Goal: Task Accomplishment & Management: Complete application form

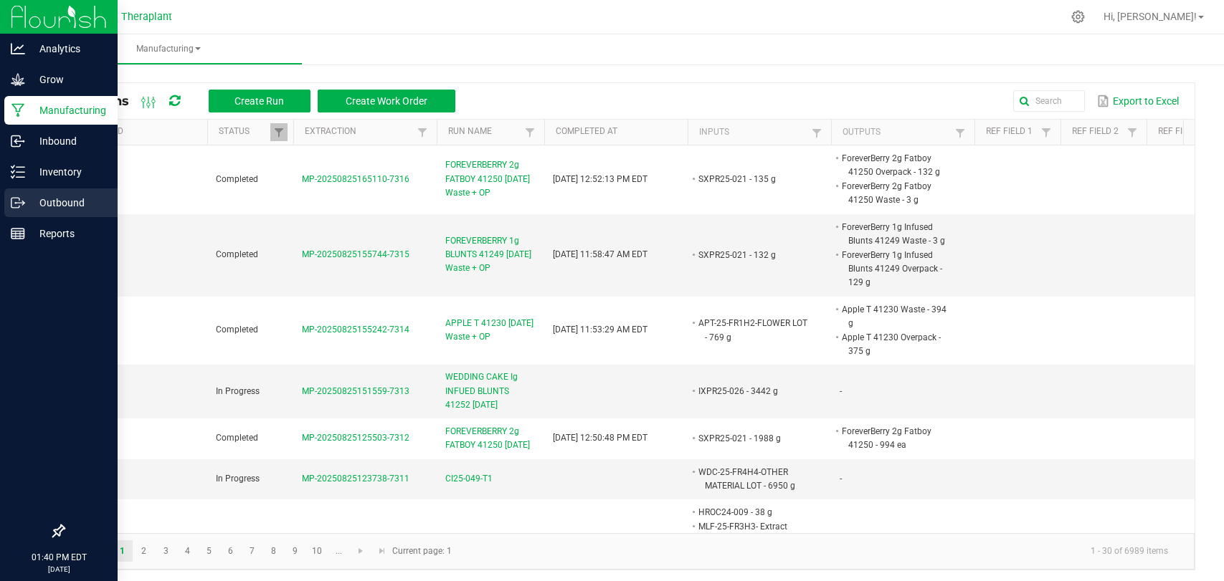
drag, startPoint x: 0, startPoint y: 0, endPoint x: 32, endPoint y: 209, distance: 211.8
click at [27, 210] on p "Outbound" at bounding box center [68, 202] width 86 height 17
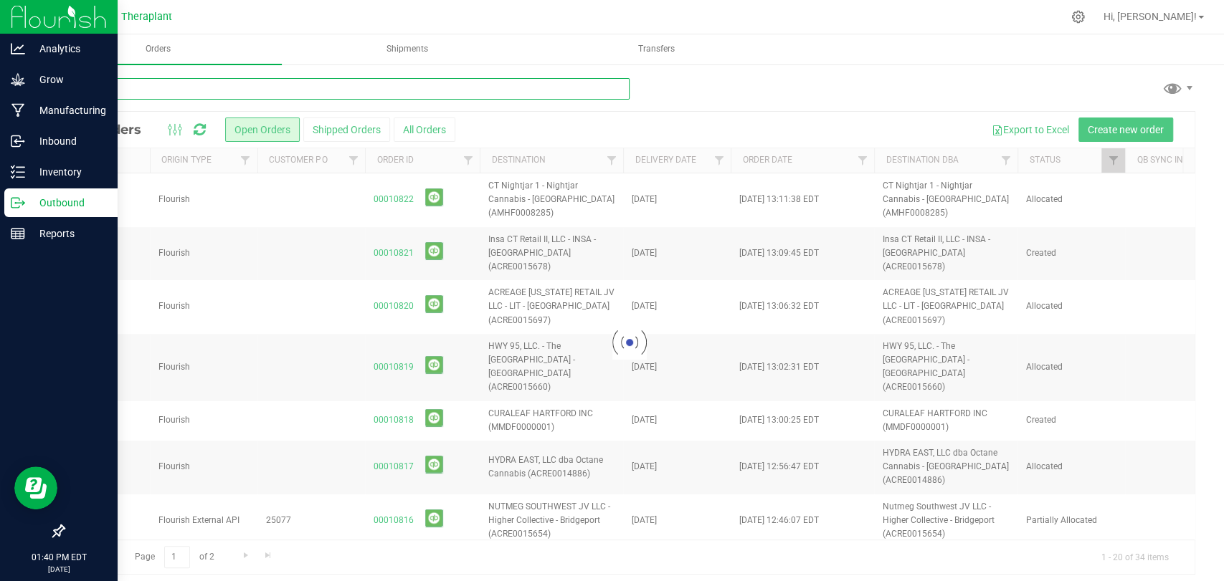
click at [485, 87] on input "text" at bounding box center [346, 89] width 566 height 22
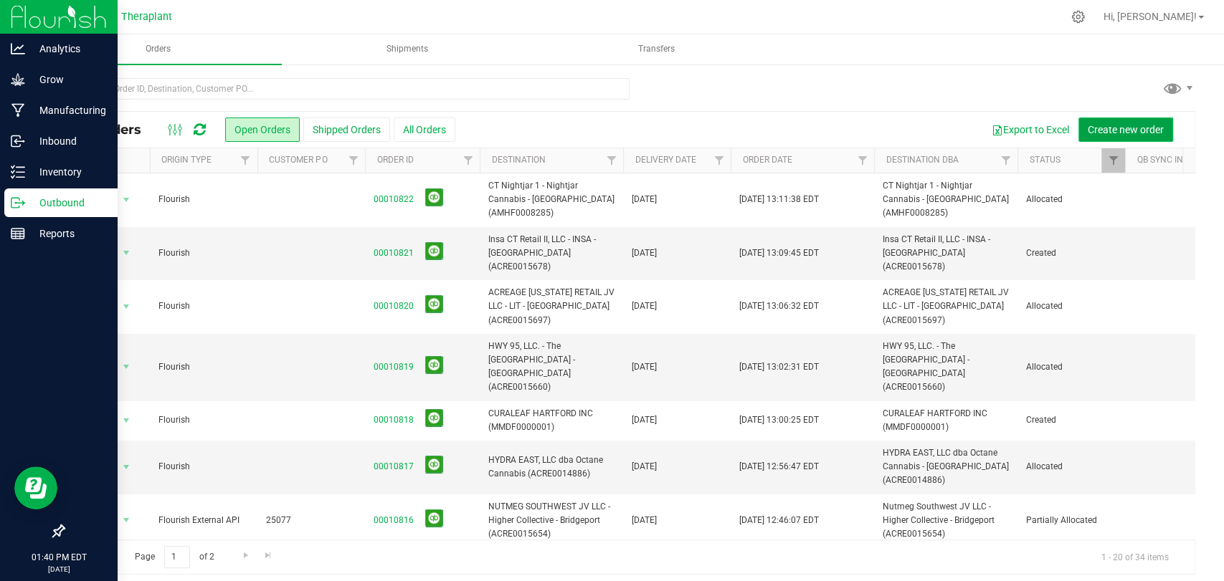
click at [1102, 131] on span "Create new order" at bounding box center [1125, 129] width 76 height 11
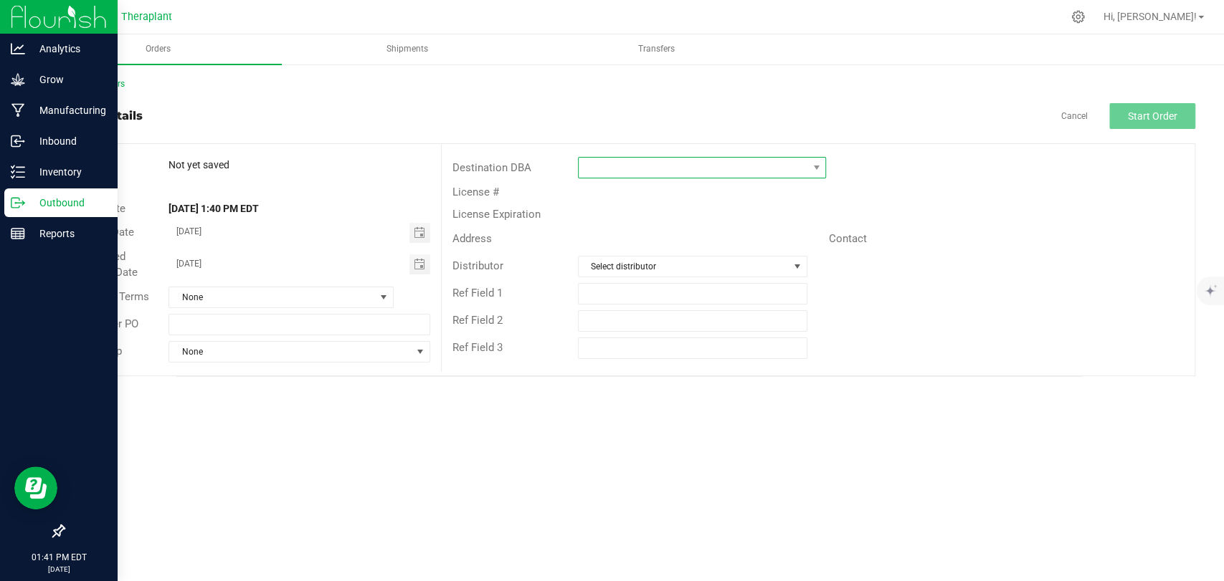
click at [677, 165] on span at bounding box center [692, 168] width 229 height 20
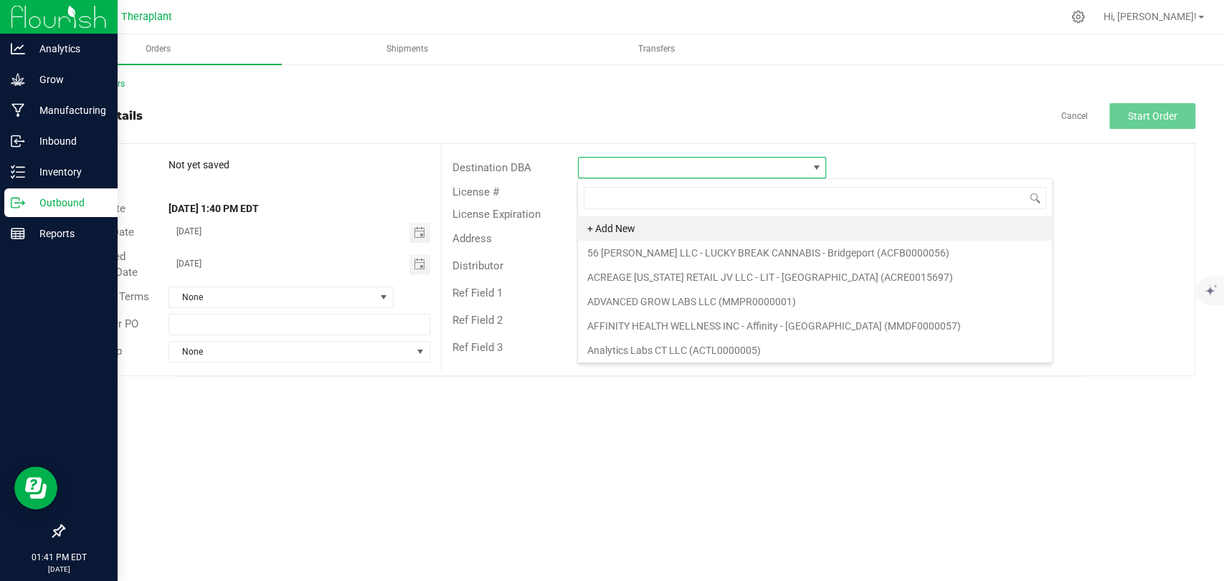
scroll to position [21, 248]
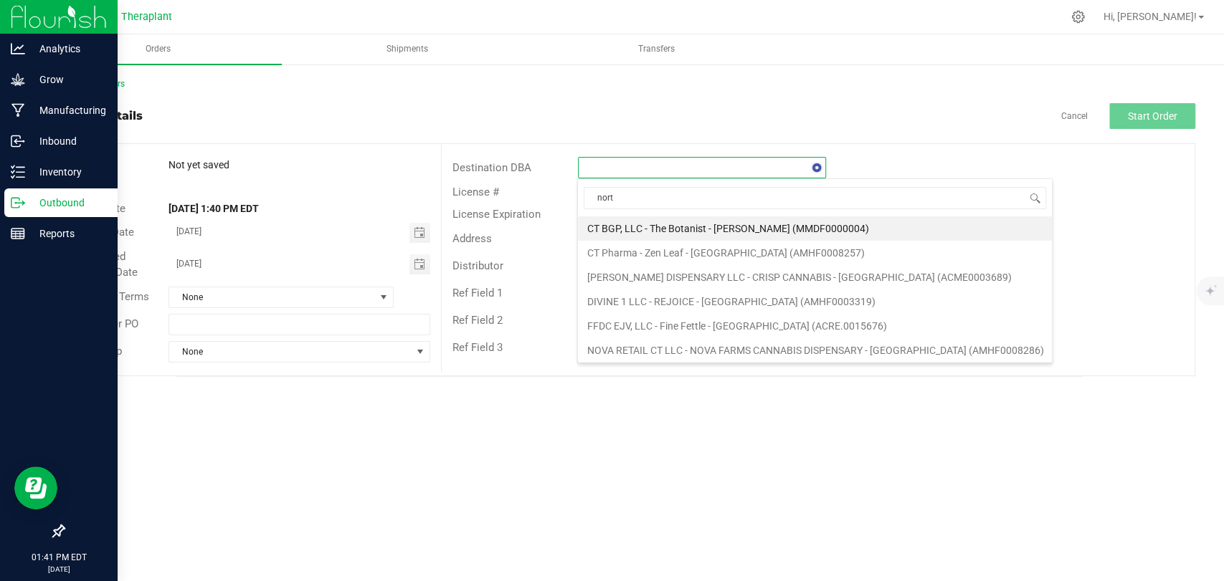
type input "north"
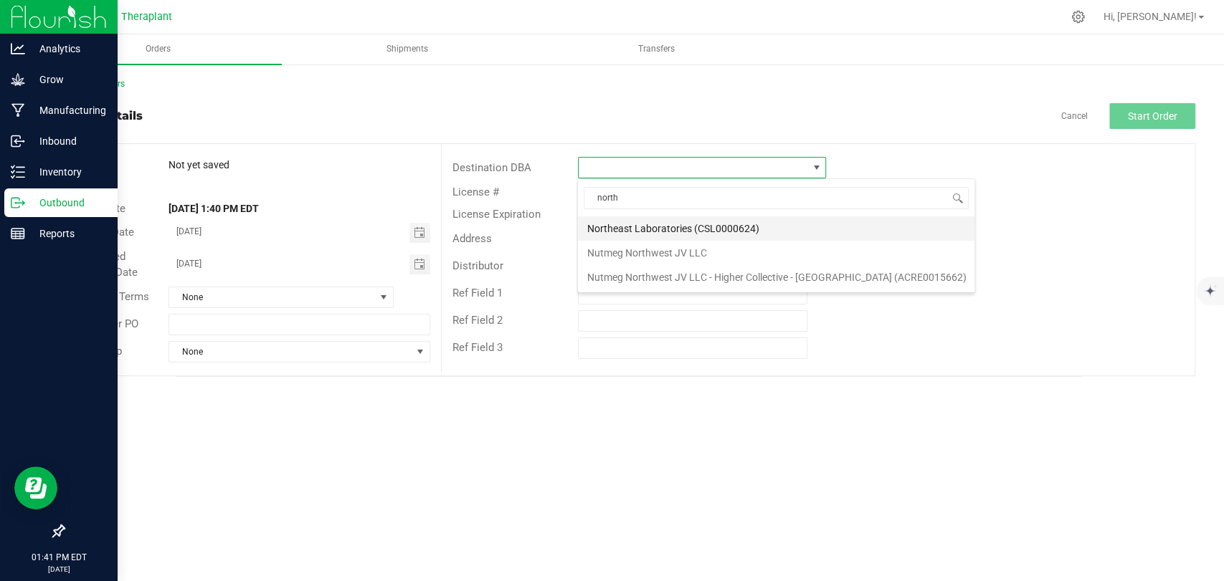
click at [667, 231] on li "Northeast Laboratories (CSL0000624)" at bounding box center [776, 228] width 396 height 24
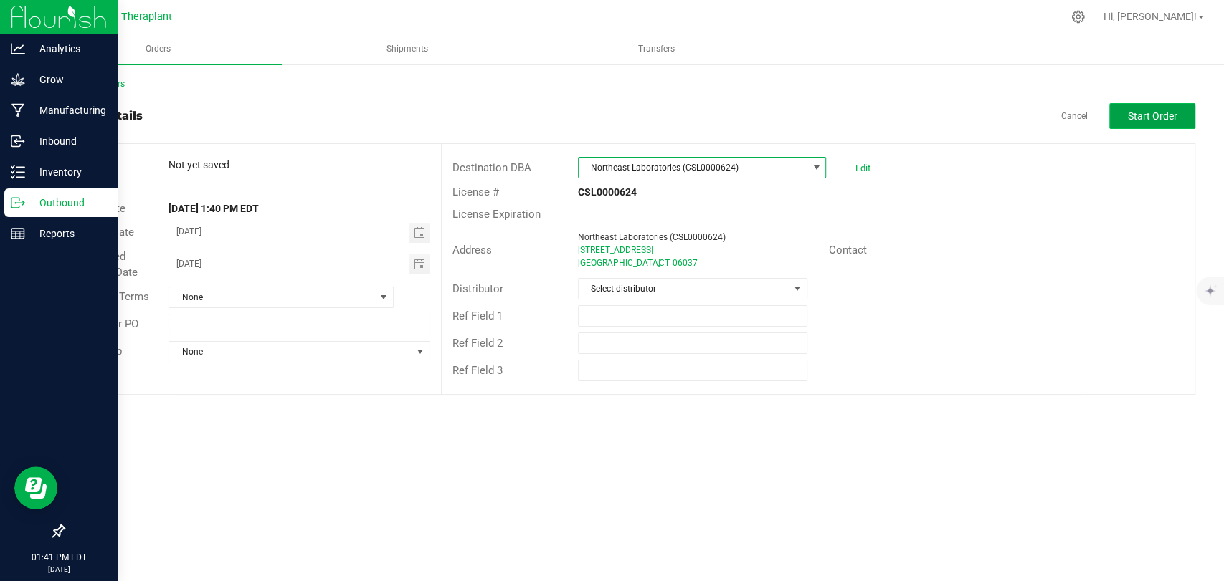
click at [1140, 111] on span "Start Order" at bounding box center [1152, 115] width 49 height 11
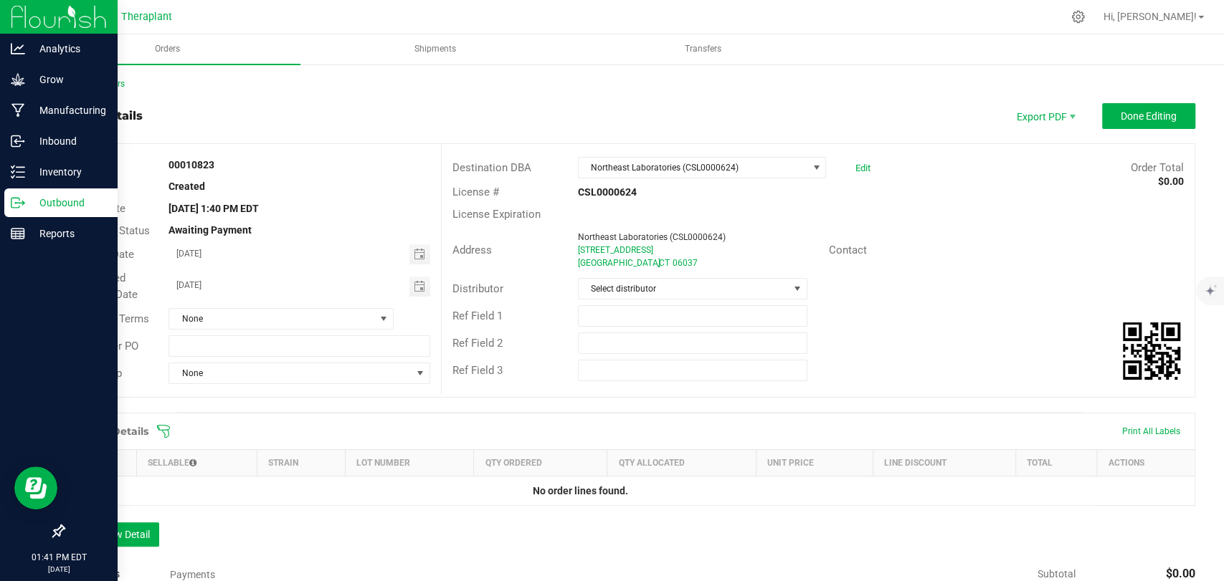
scroll to position [214, 0]
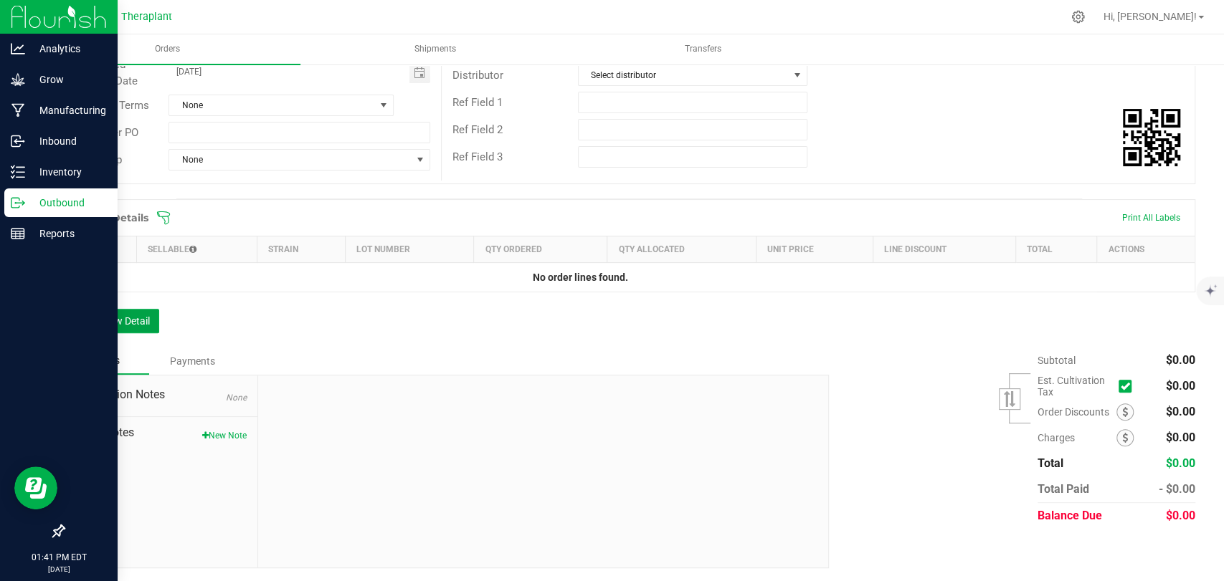
click at [144, 315] on button "Add New Detail" at bounding box center [111, 321] width 96 height 24
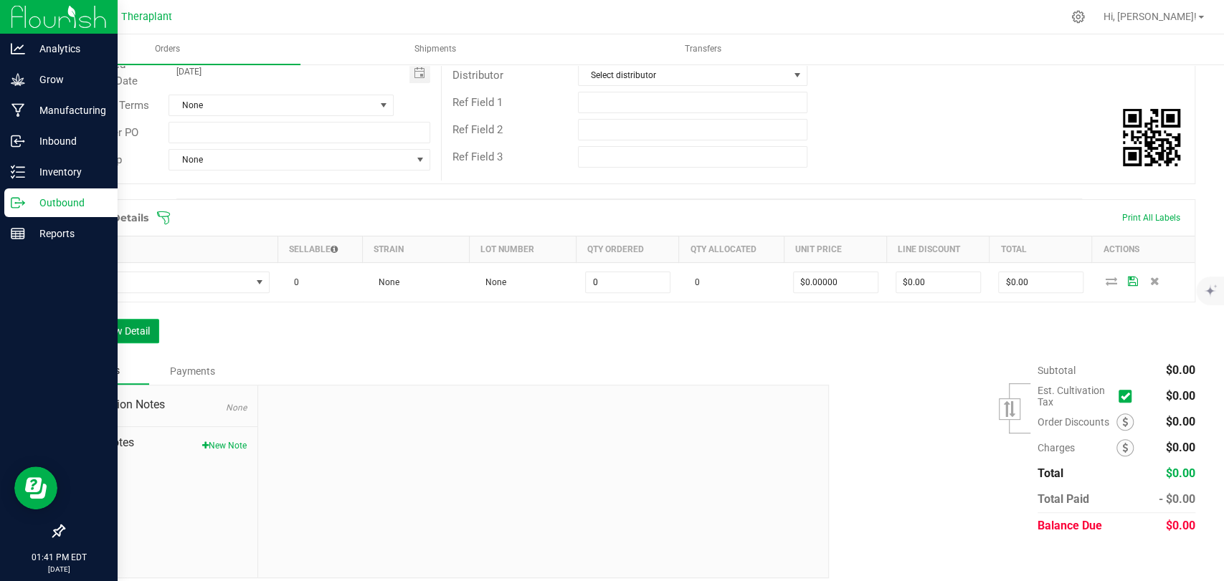
click at [139, 327] on button "Add New Detail" at bounding box center [111, 331] width 96 height 24
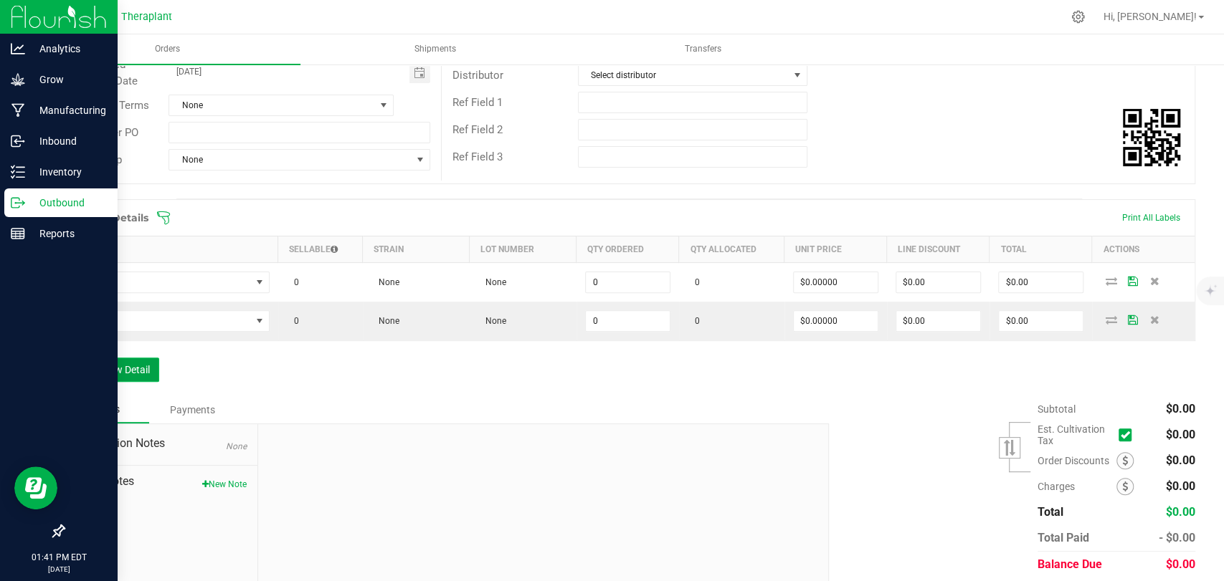
click at [117, 363] on button "Add New Detail" at bounding box center [111, 370] width 96 height 24
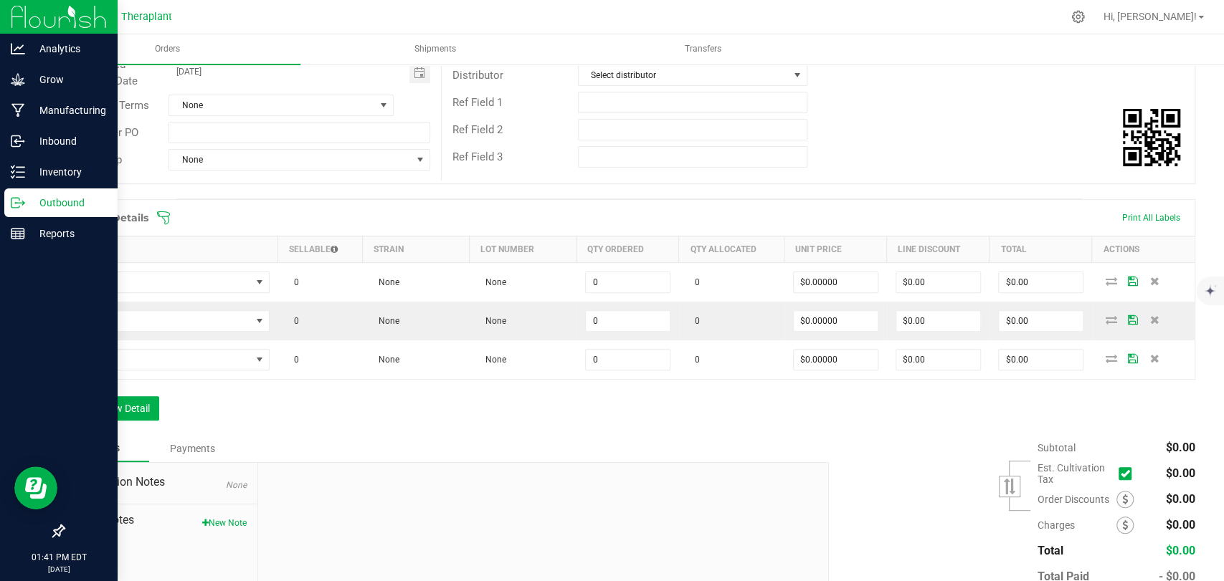
click at [115, 393] on div "Order Details Print All Labels Item Sellable Strain Lot Number Qty Ordered Qty …" at bounding box center [629, 317] width 1132 height 236
click at [113, 411] on button "Add New Detail" at bounding box center [111, 408] width 96 height 24
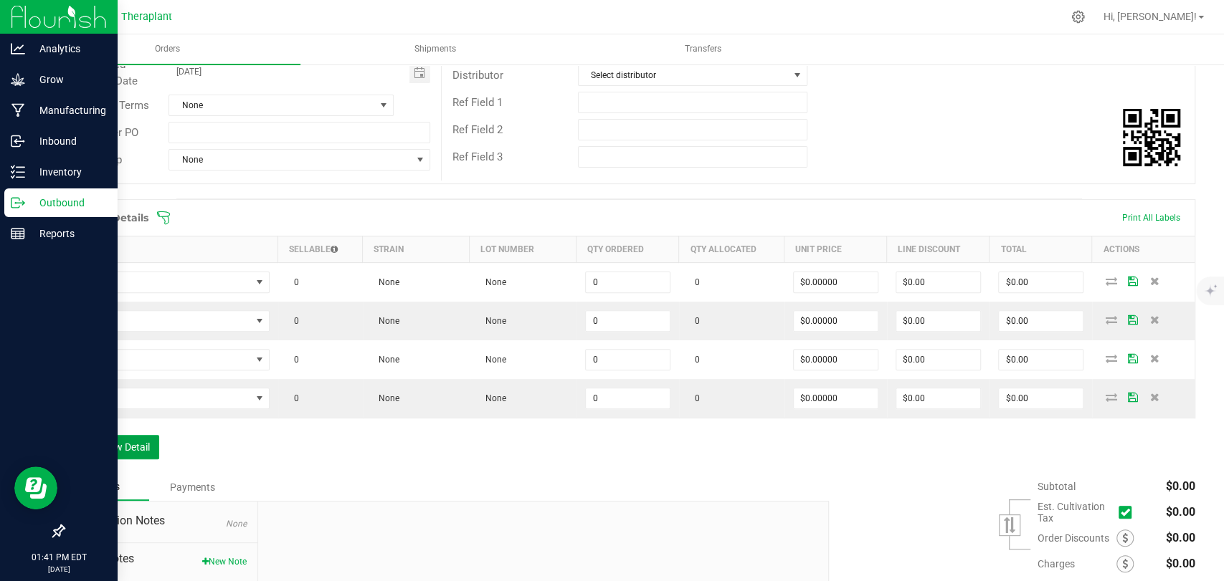
click at [111, 439] on button "Add New Detail" at bounding box center [111, 447] width 96 height 24
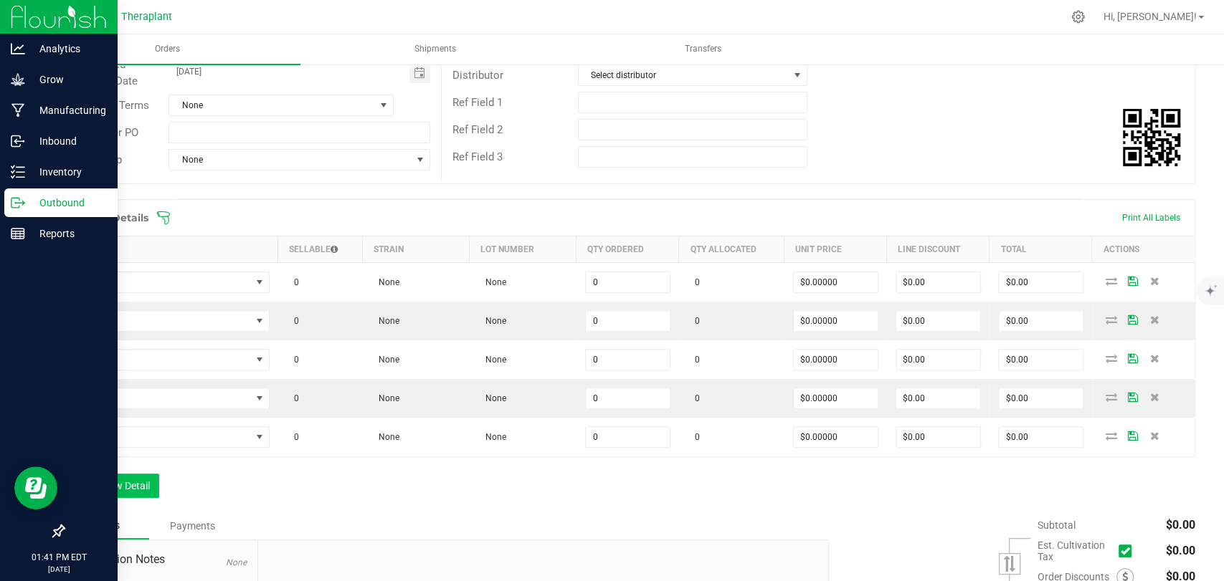
drag, startPoint x: 105, startPoint y: 474, endPoint x: 102, endPoint y: 485, distance: 11.1
click at [103, 482] on div "Order Details Print All Labels Item Sellable Strain Lot Number Qty Ordered Qty …" at bounding box center [629, 355] width 1132 height 313
click at [107, 484] on button "Add New Detail" at bounding box center [111, 486] width 96 height 24
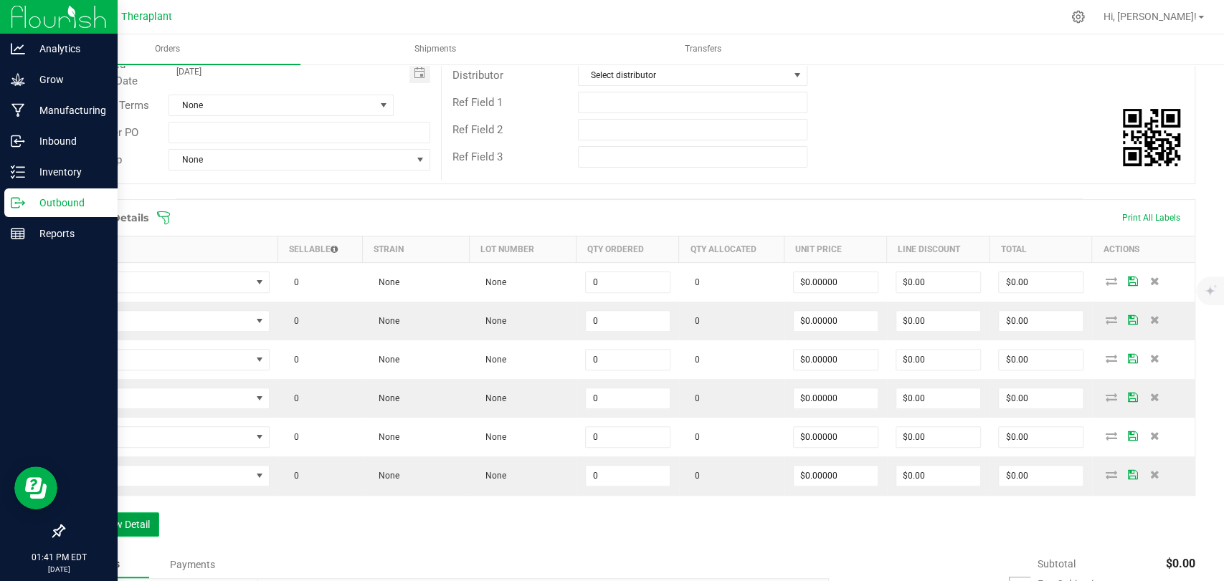
click at [112, 520] on button "Add New Detail" at bounding box center [111, 525] width 96 height 24
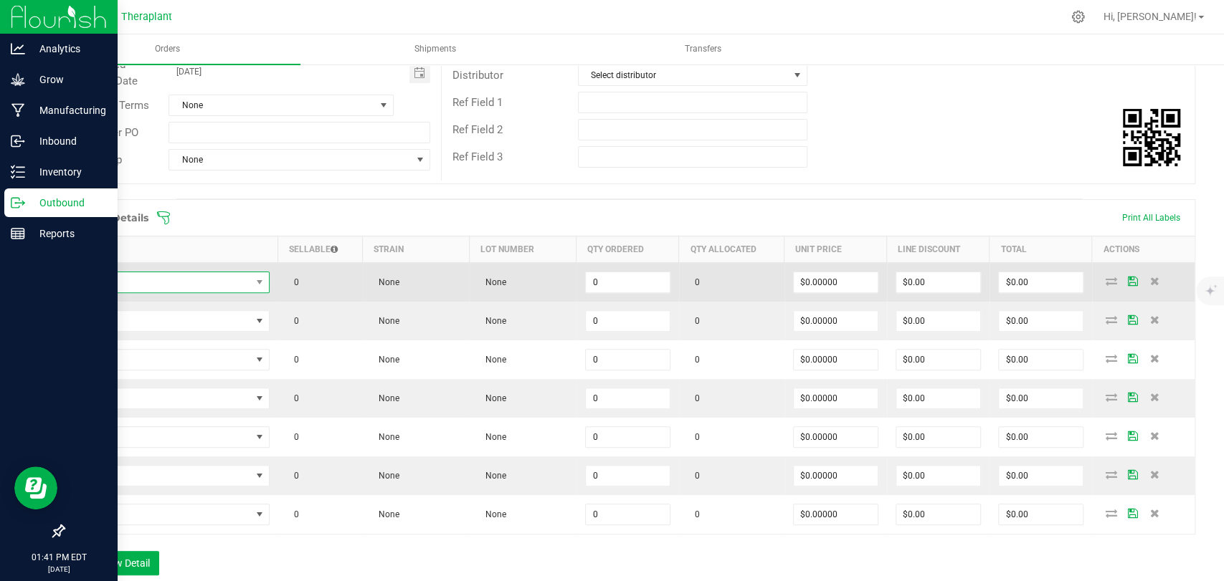
click at [178, 282] on span "NO DATA FOUND" at bounding box center [162, 282] width 177 height 20
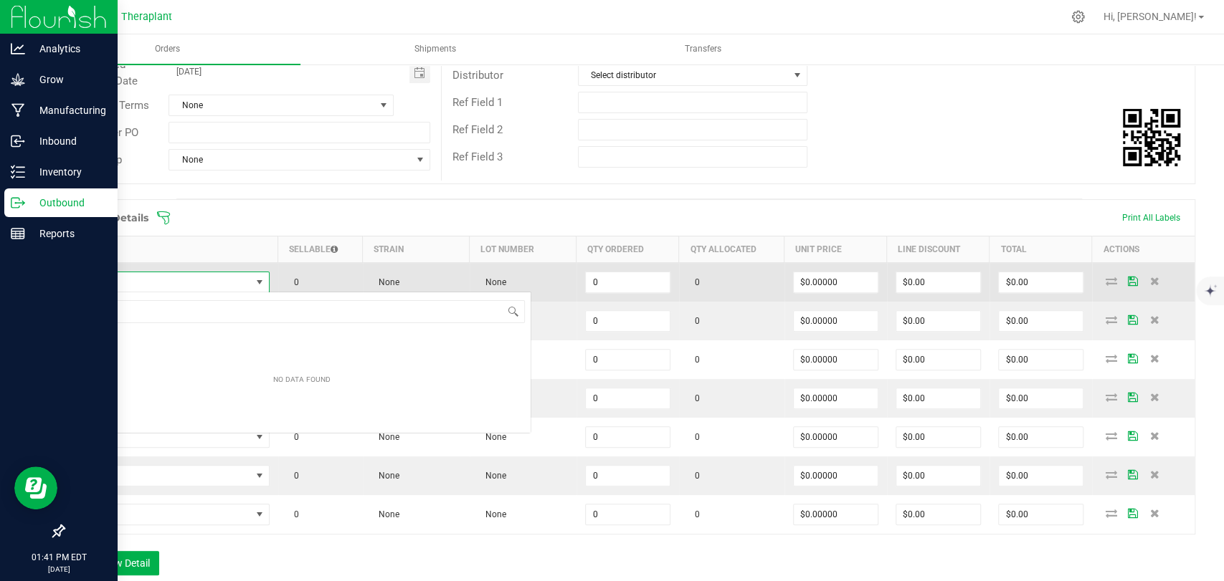
scroll to position [21, 194]
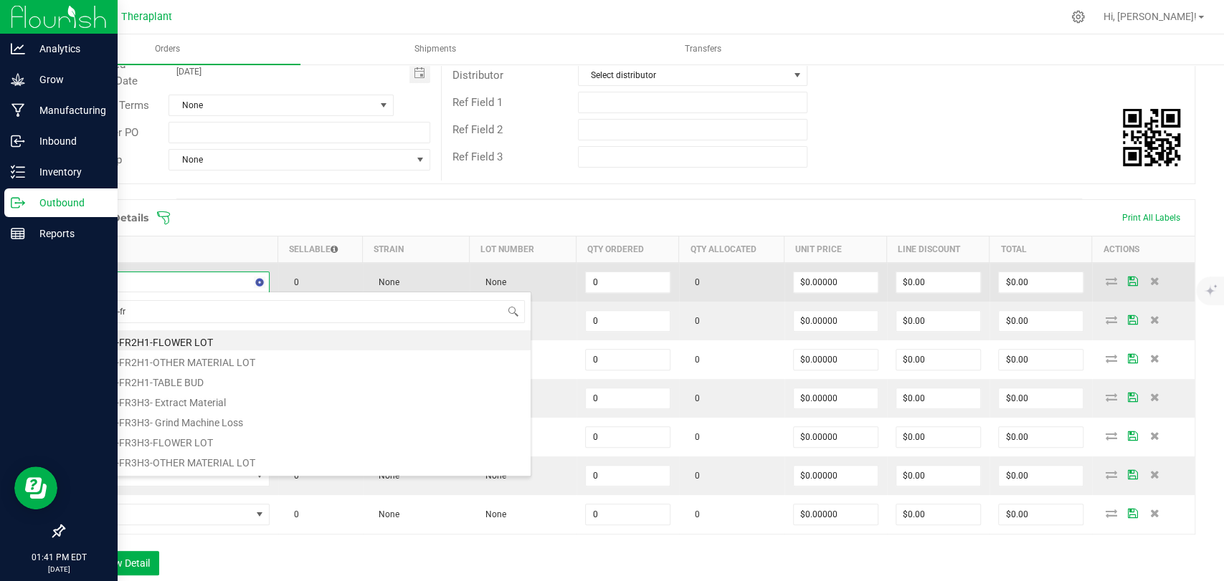
type input "mlf-25-fr3"
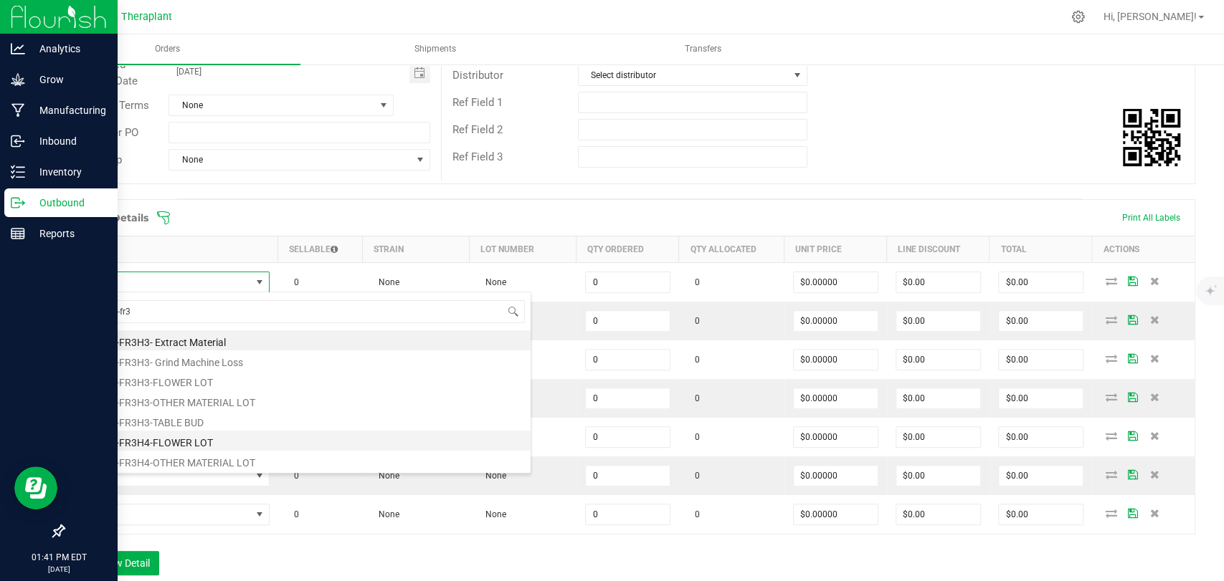
click at [167, 444] on li "MLF-25-FR3H4-FLOWER LOT" at bounding box center [301, 441] width 457 height 20
type input "0.0000 g"
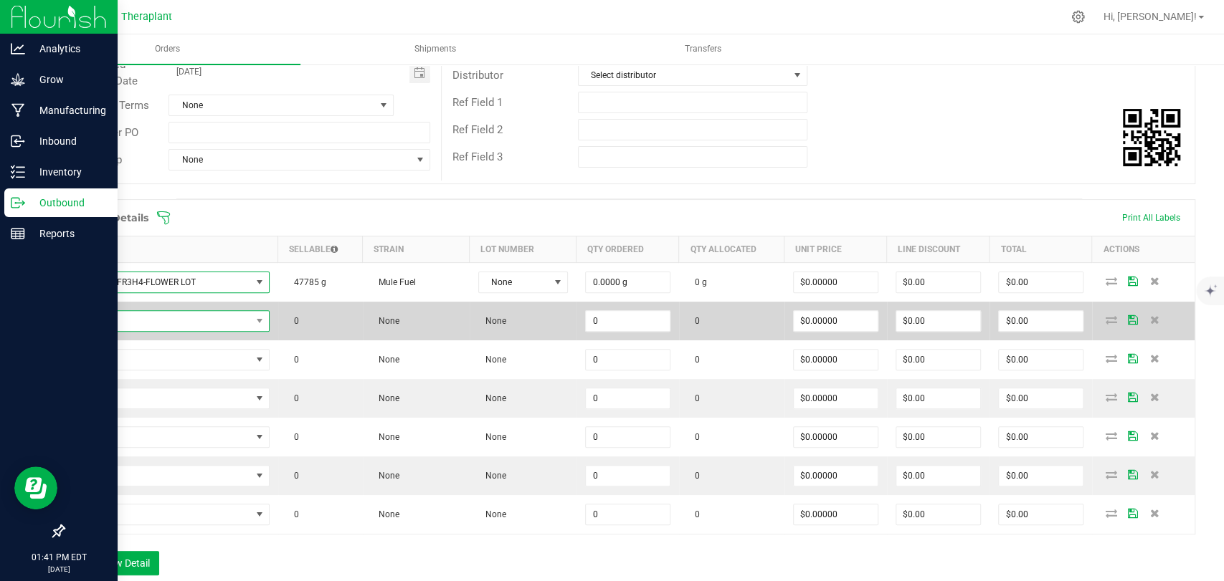
click at [140, 319] on span "NO DATA FOUND" at bounding box center [162, 321] width 177 height 20
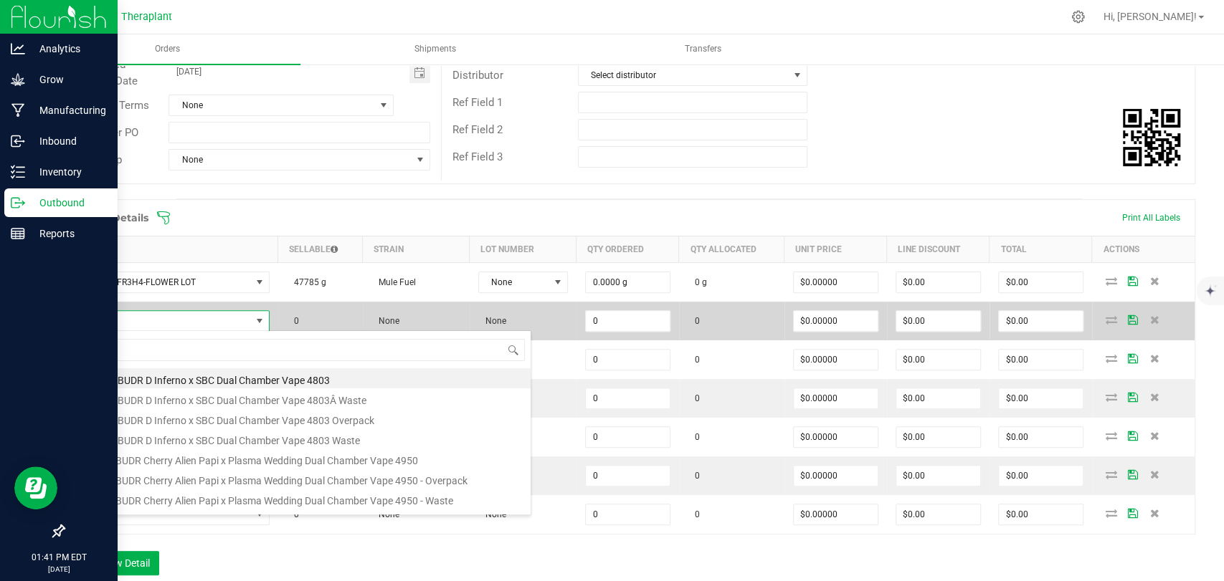
scroll to position [21, 191]
type input "mlf-25-fr3h4"
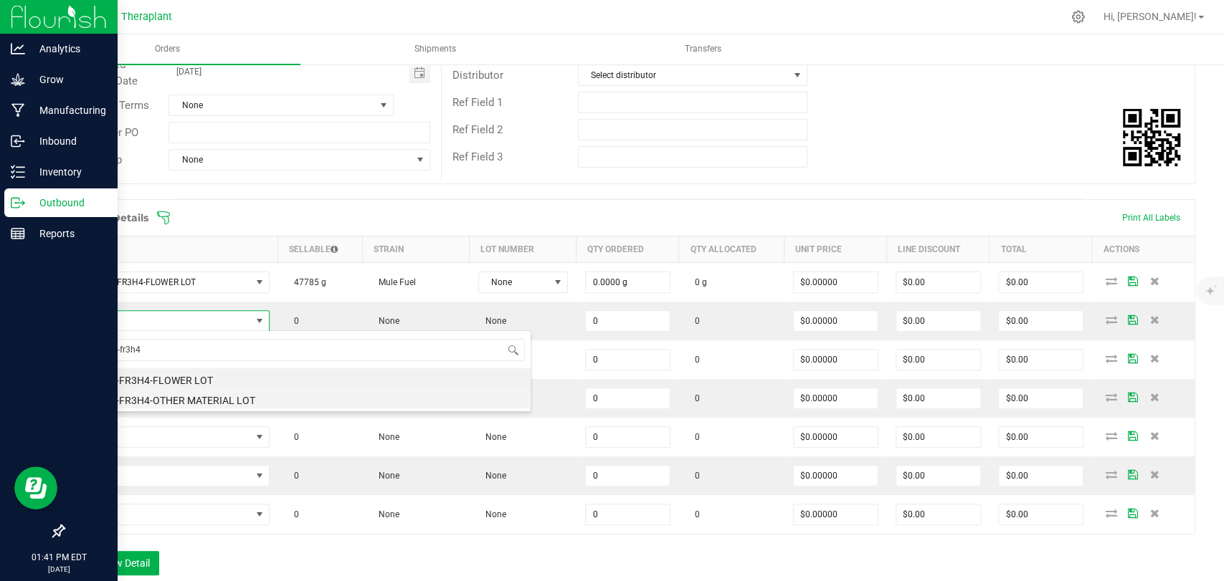
click at [171, 399] on li "MLF-25-FR3H4-OTHER MATERIAL LOT" at bounding box center [301, 399] width 457 height 20
type input "0.0000 g"
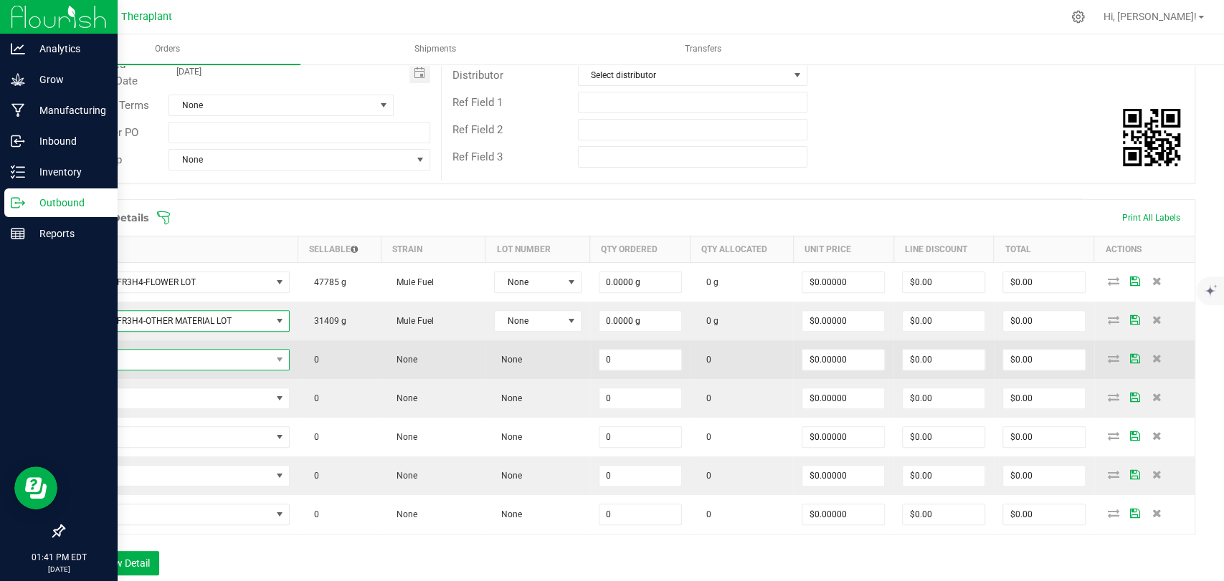
click at [163, 363] on span "NO DATA FOUND" at bounding box center [172, 360] width 197 height 20
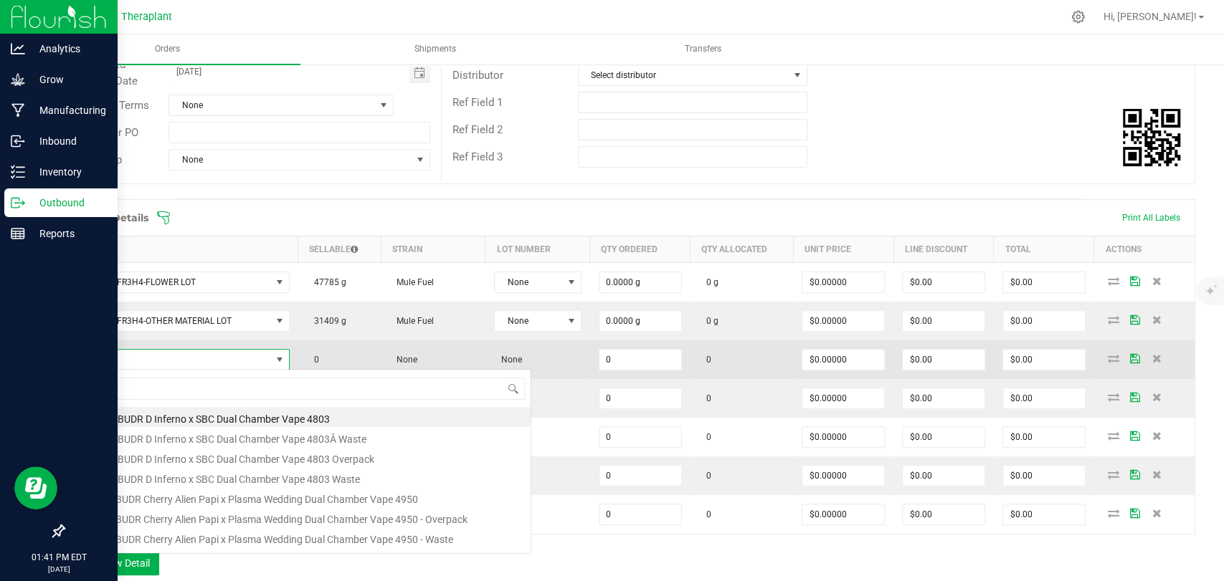
scroll to position [21, 212]
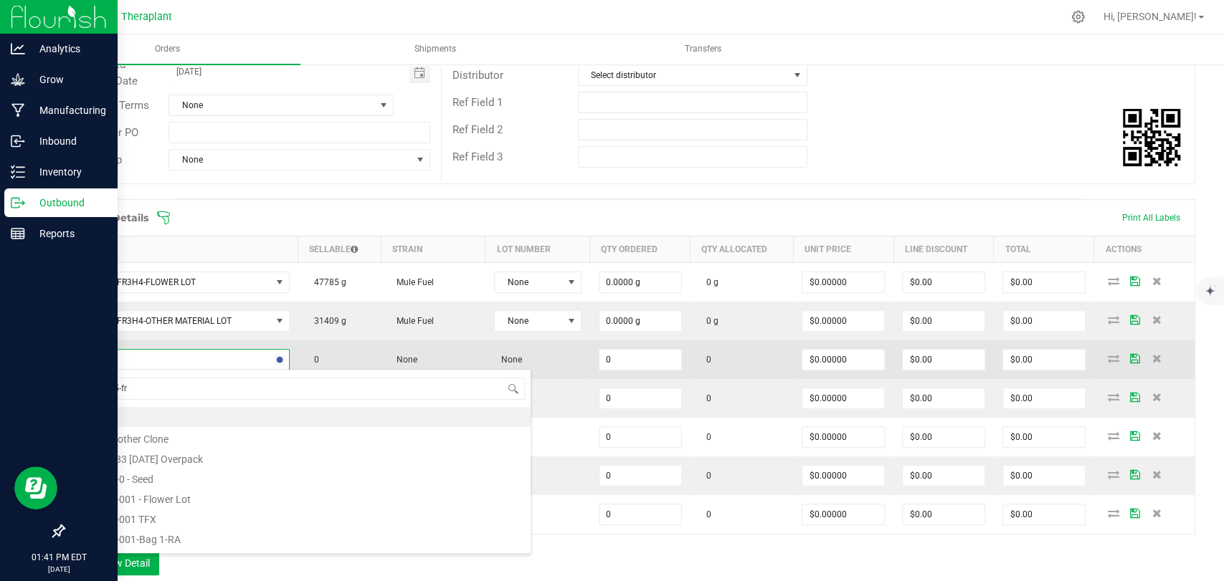
type input "bcg-25-fr3"
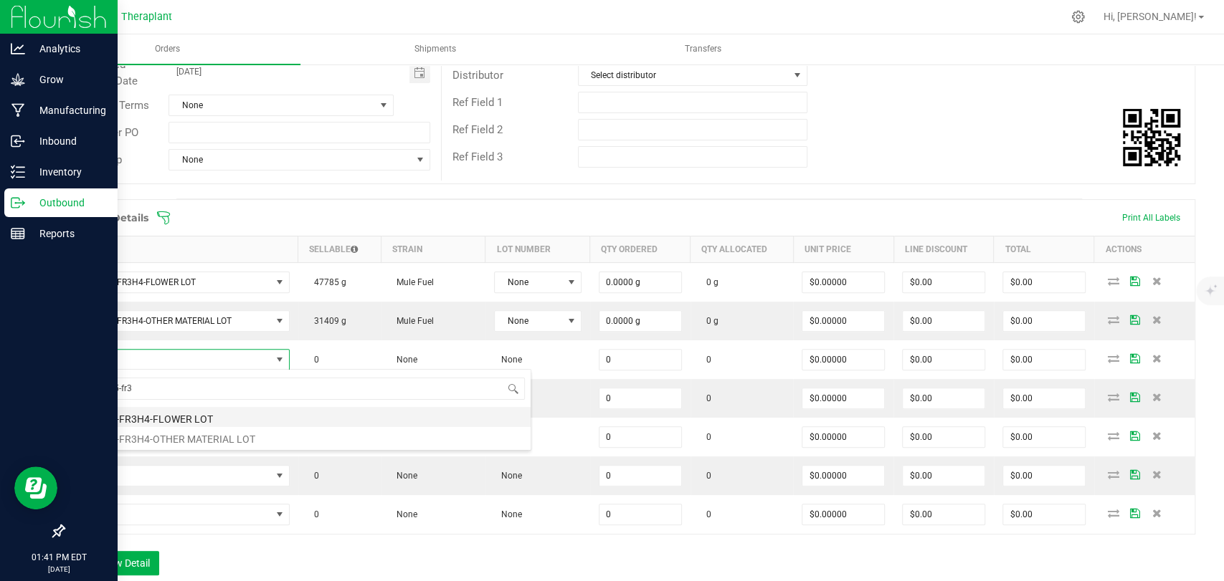
click at [170, 413] on li "BCG-25-FR3H4-FLOWER LOT" at bounding box center [301, 417] width 457 height 20
type input "0.0000 g"
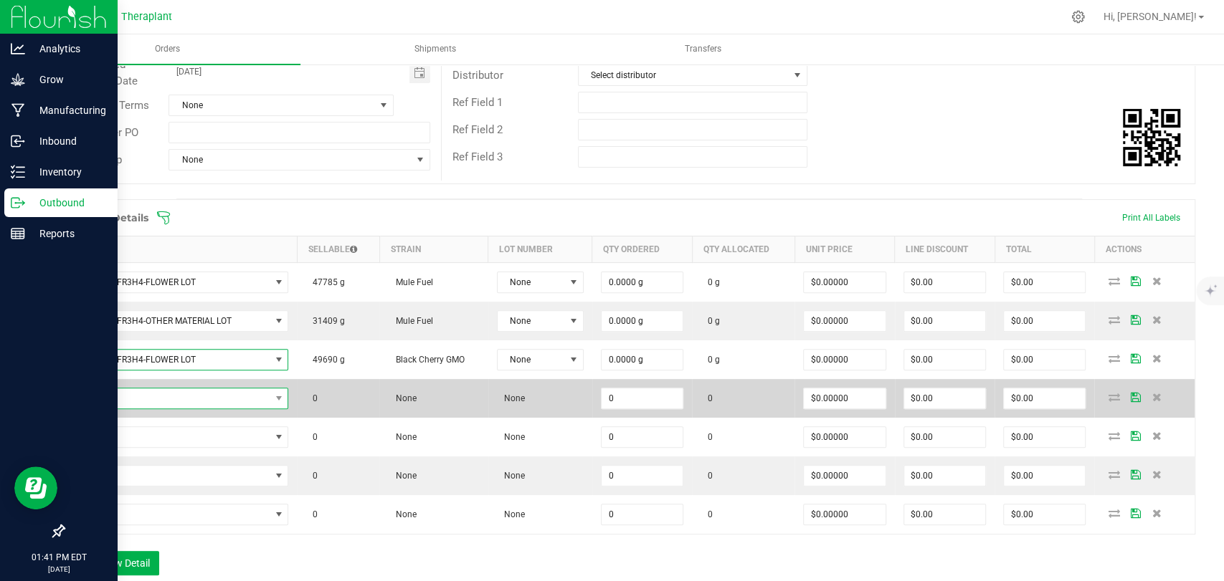
click at [171, 396] on span "NO DATA FOUND" at bounding box center [172, 399] width 196 height 20
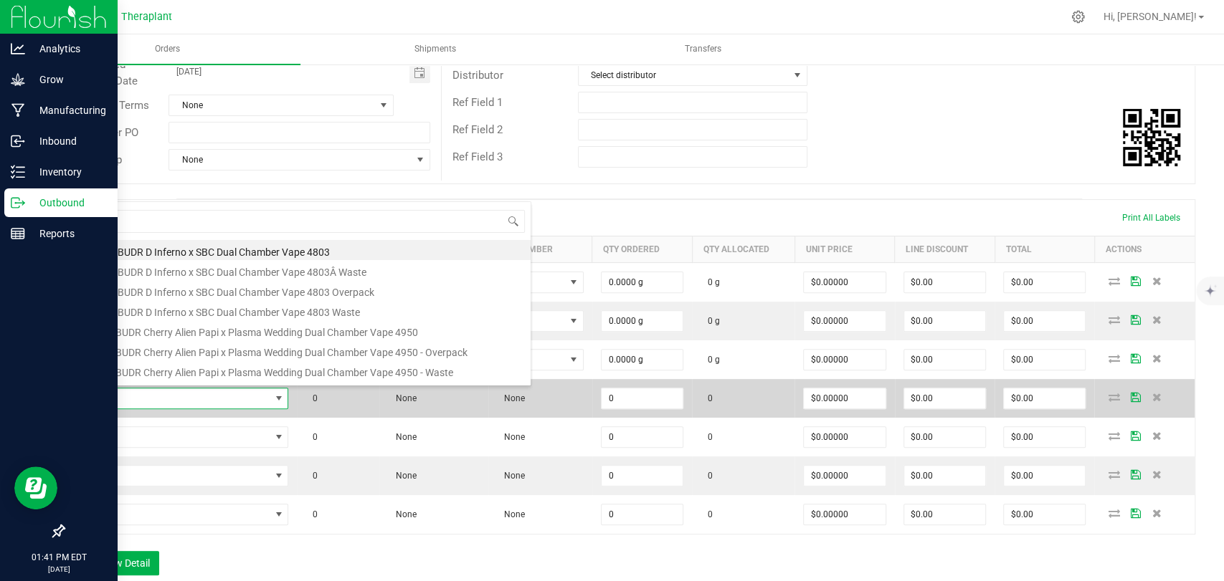
scroll to position [21, 211]
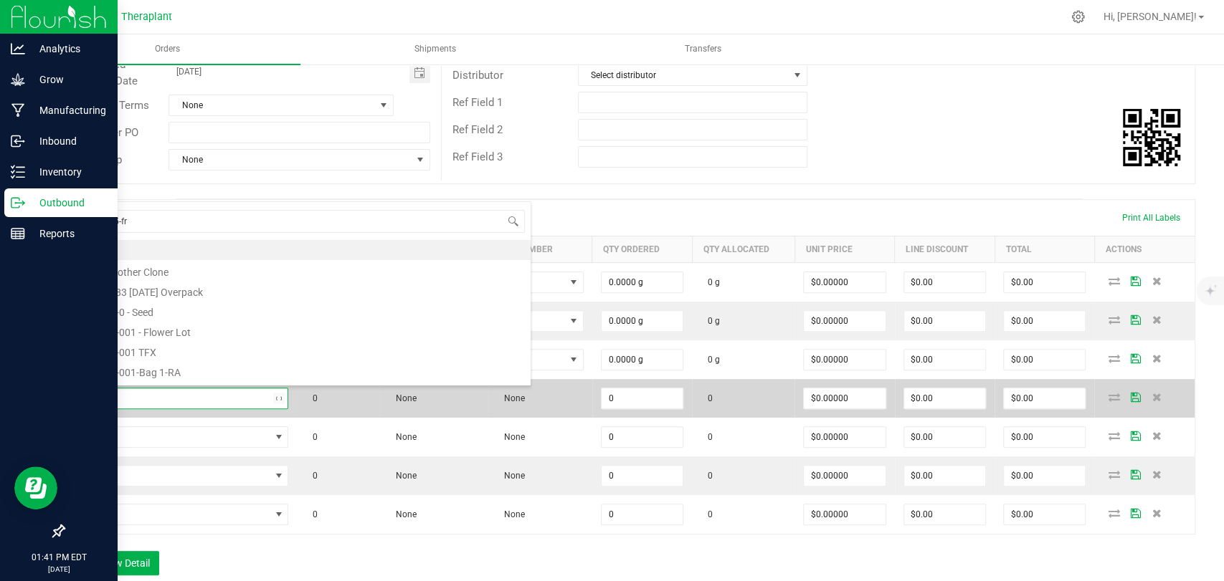
type input "bcg-25-fr3"
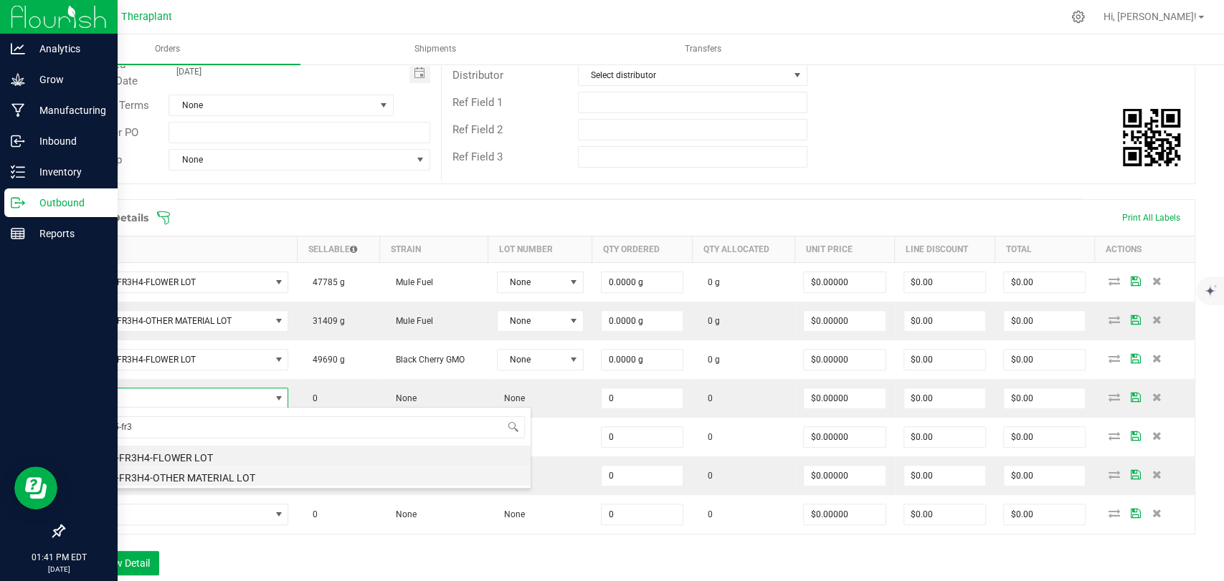
click at [175, 471] on li "BCG-25-FR3H4-OTHER MATERIAL LOT" at bounding box center [301, 476] width 457 height 20
type input "0.0000 g"
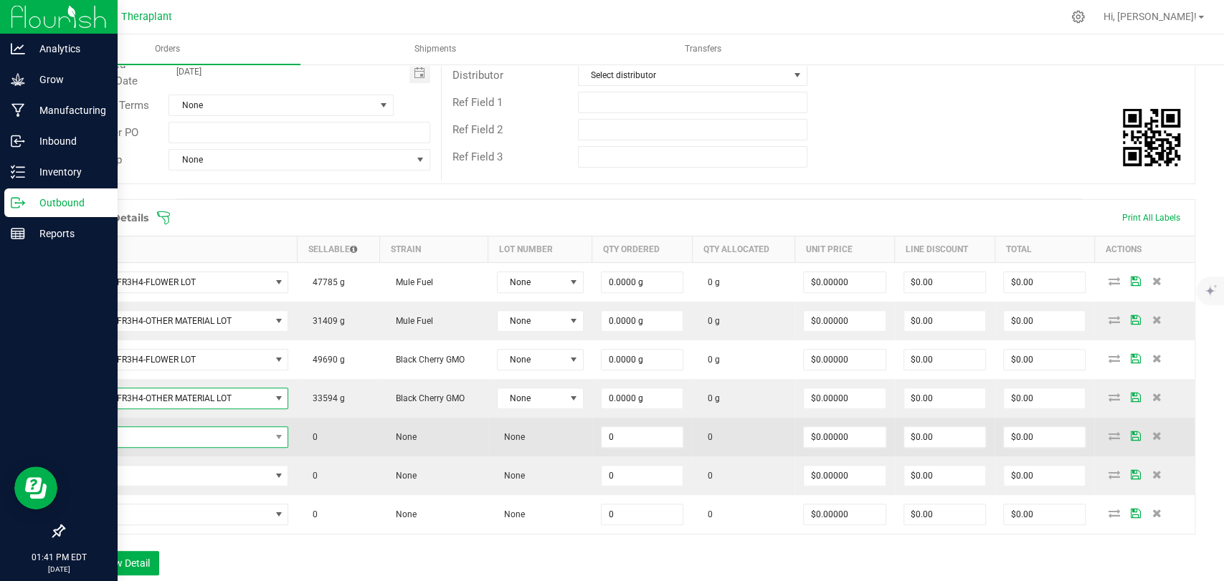
click at [182, 444] on span "NO DATA FOUND" at bounding box center [172, 437] width 196 height 20
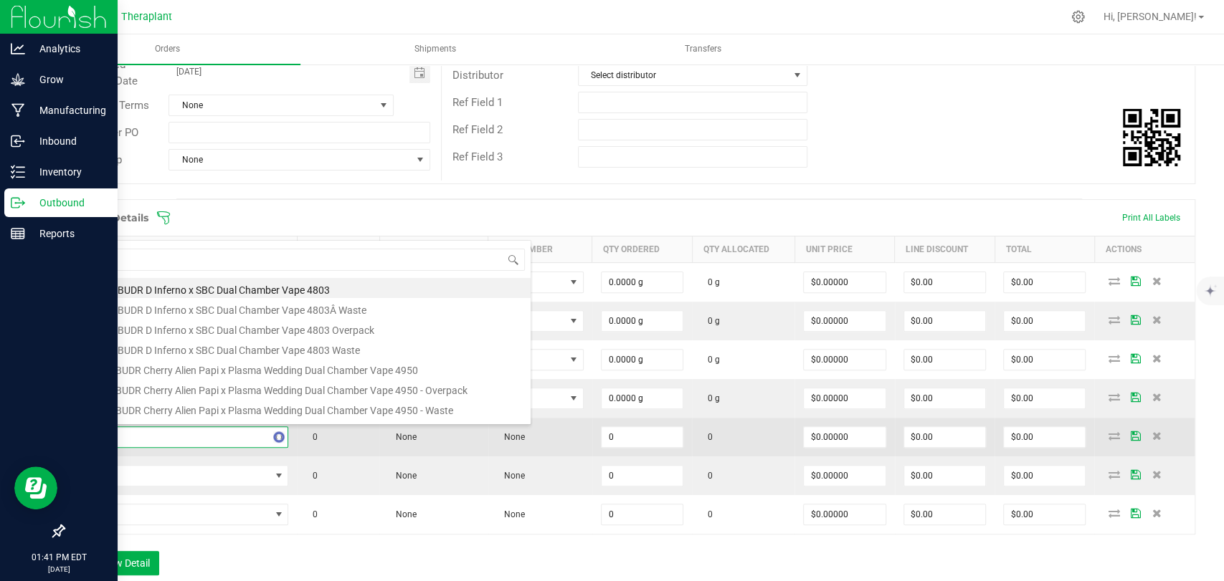
type input "41250"
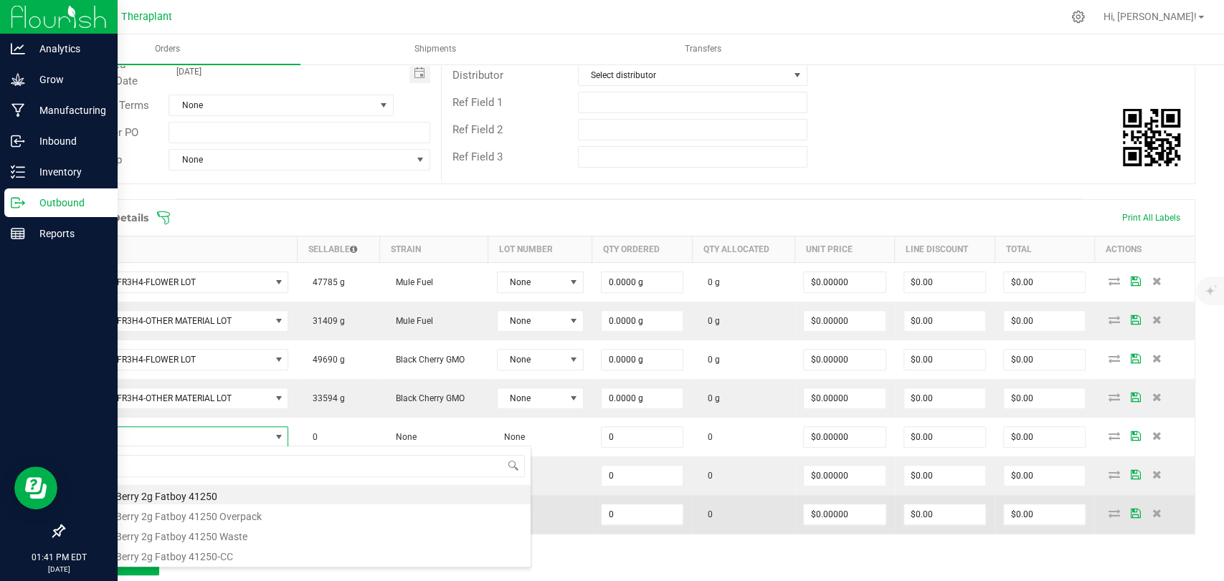
click at [187, 491] on li "ForeverBerry 2g Fatboy 41250" at bounding box center [301, 495] width 457 height 20
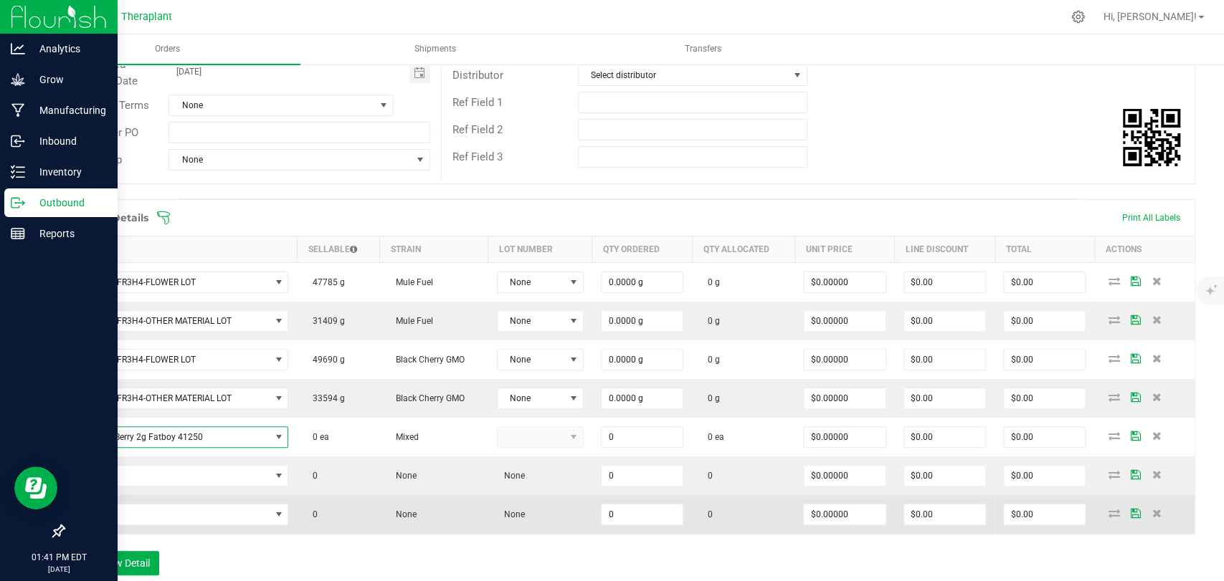
type input "0 ea"
type input "$17.50000"
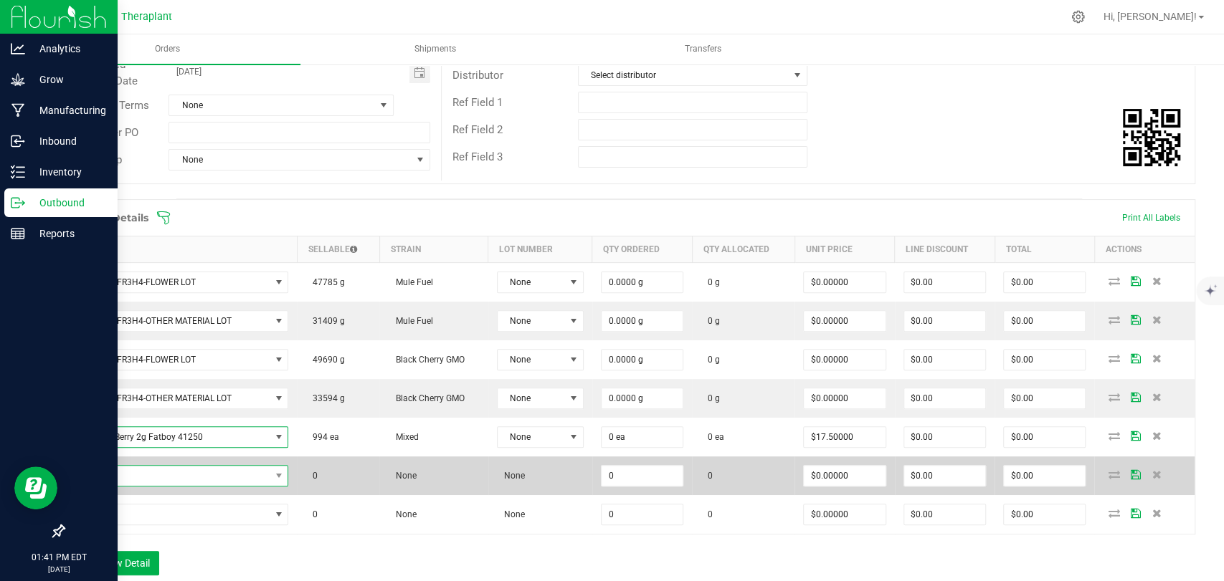
click at [182, 471] on span "NO DATA FOUND" at bounding box center [172, 476] width 196 height 20
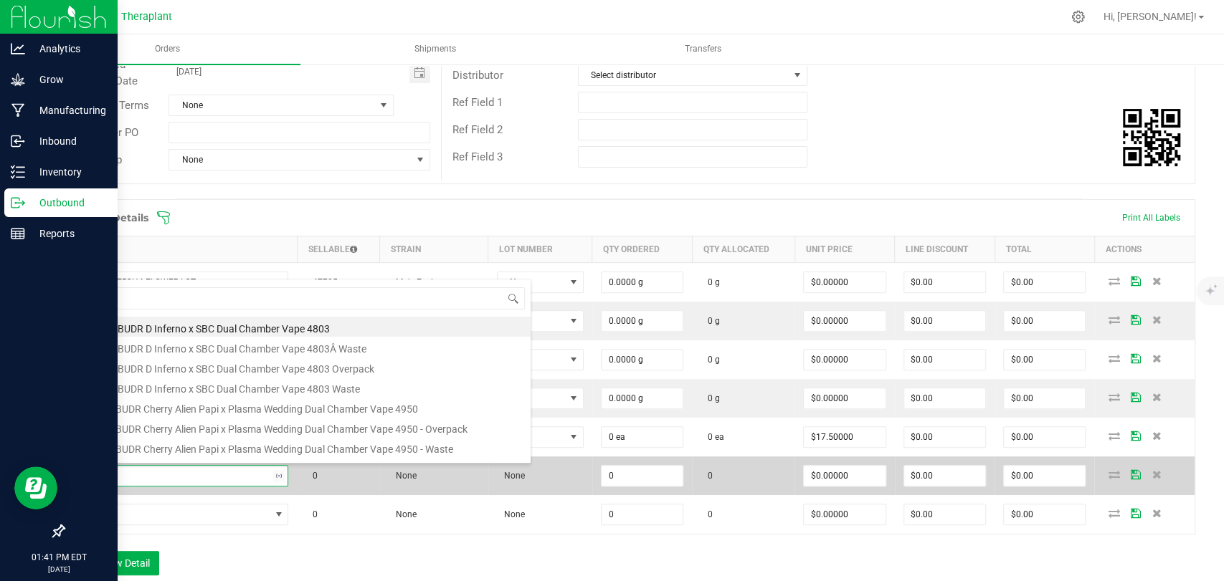
type input "41249"
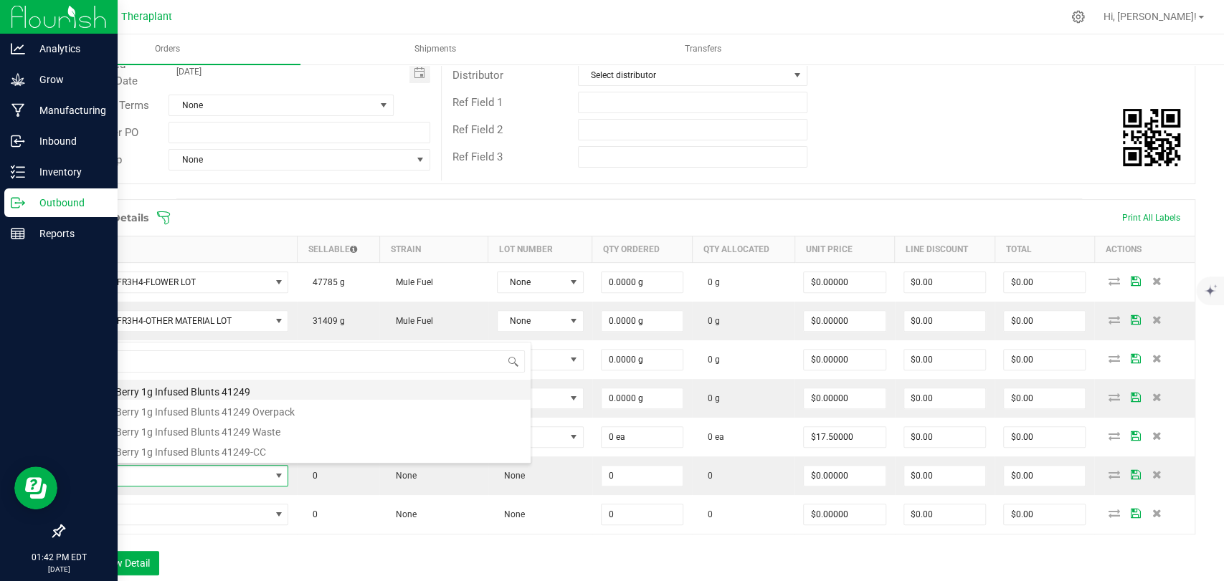
click at [223, 391] on li "ForeverBerry 1g Infused Blunts 41249" at bounding box center [301, 390] width 457 height 20
type input "0 ea"
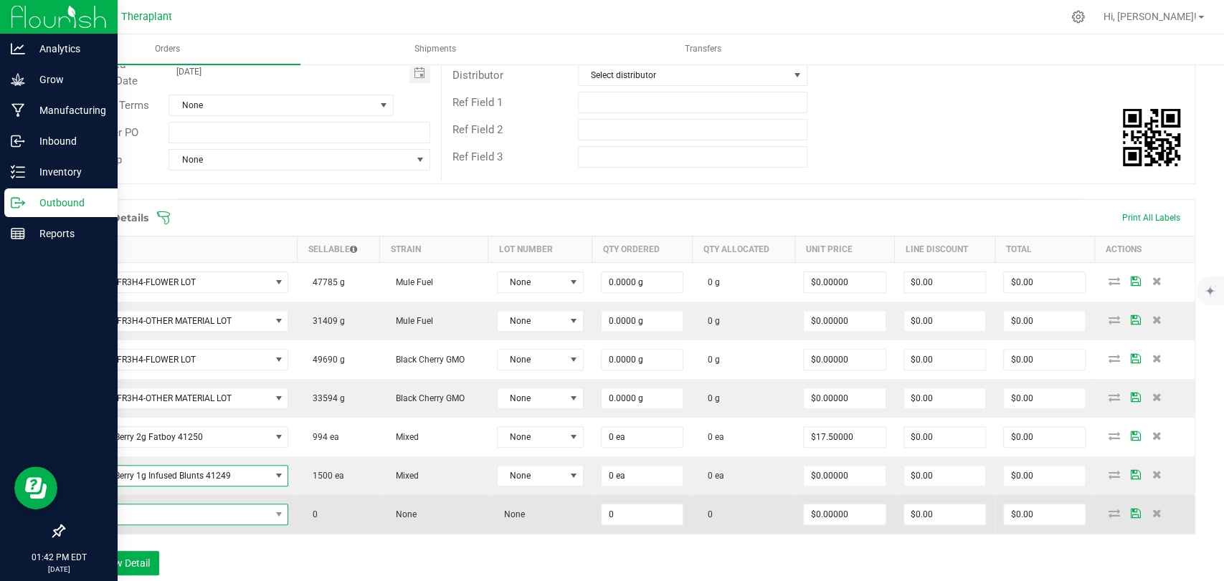
click at [234, 507] on span "NO DATA FOUND" at bounding box center [172, 515] width 196 height 20
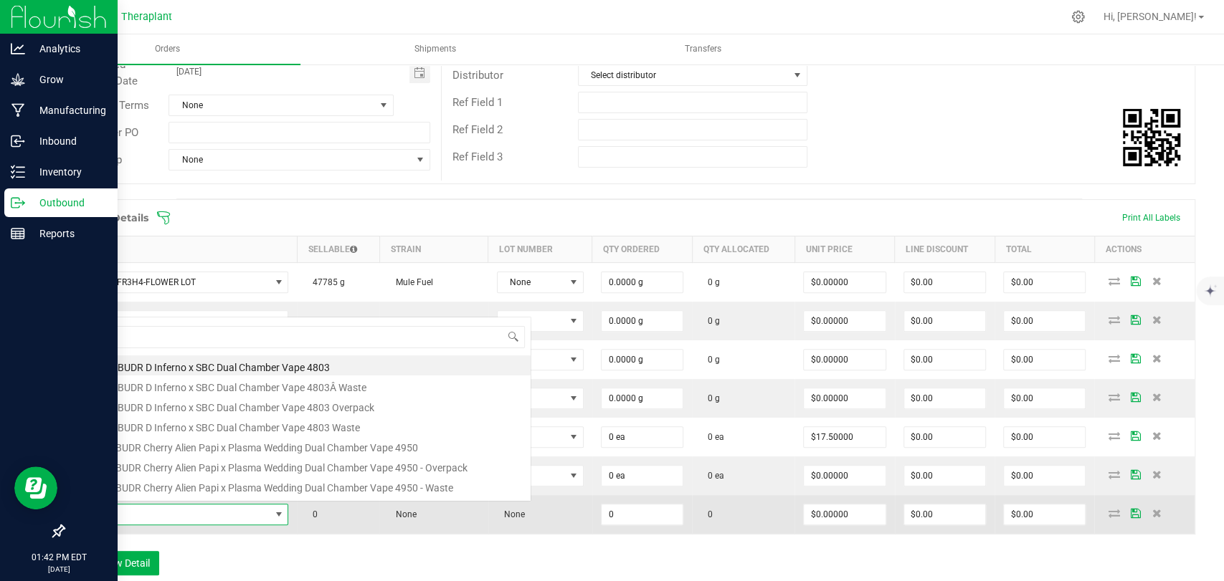
scroll to position [0, 0]
type input "41230"
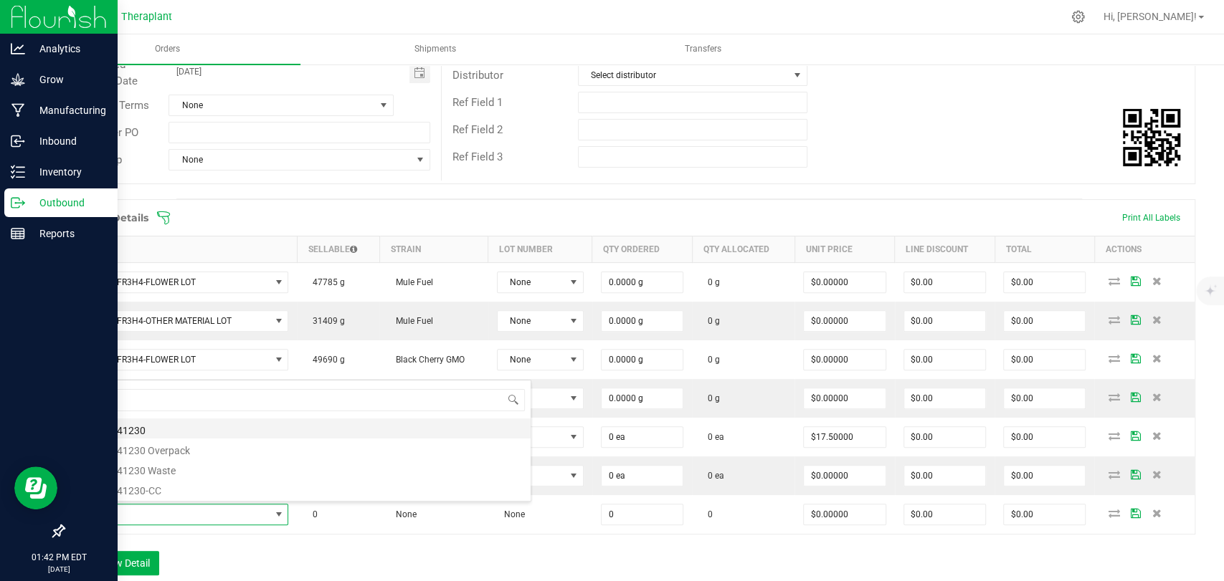
click at [159, 427] on li "Apple T 41230" at bounding box center [301, 429] width 457 height 20
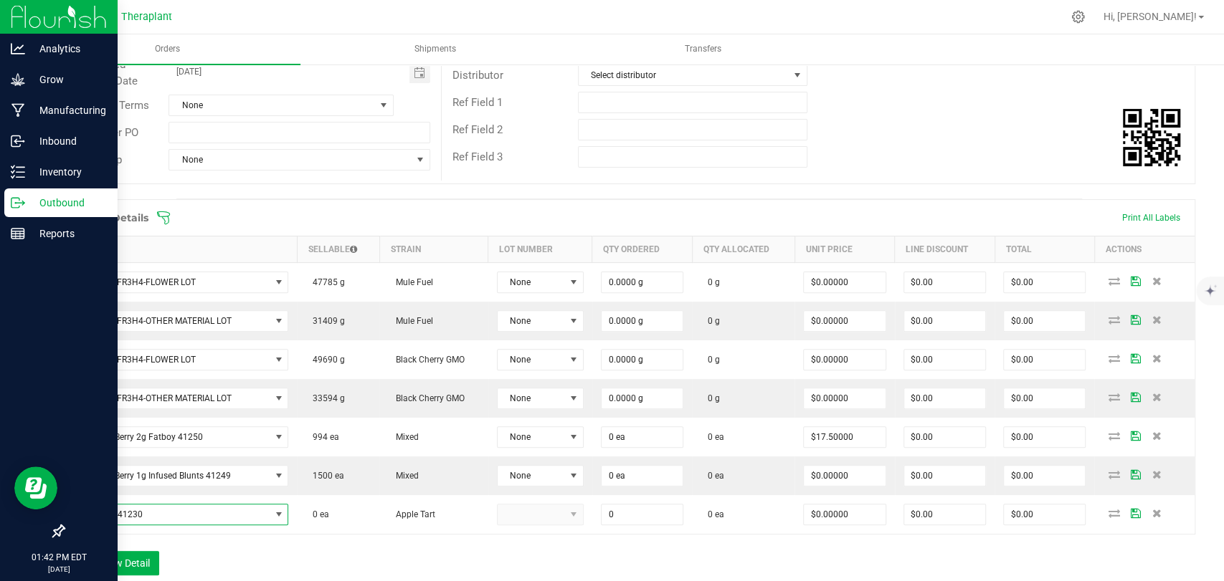
type input "0 ea"
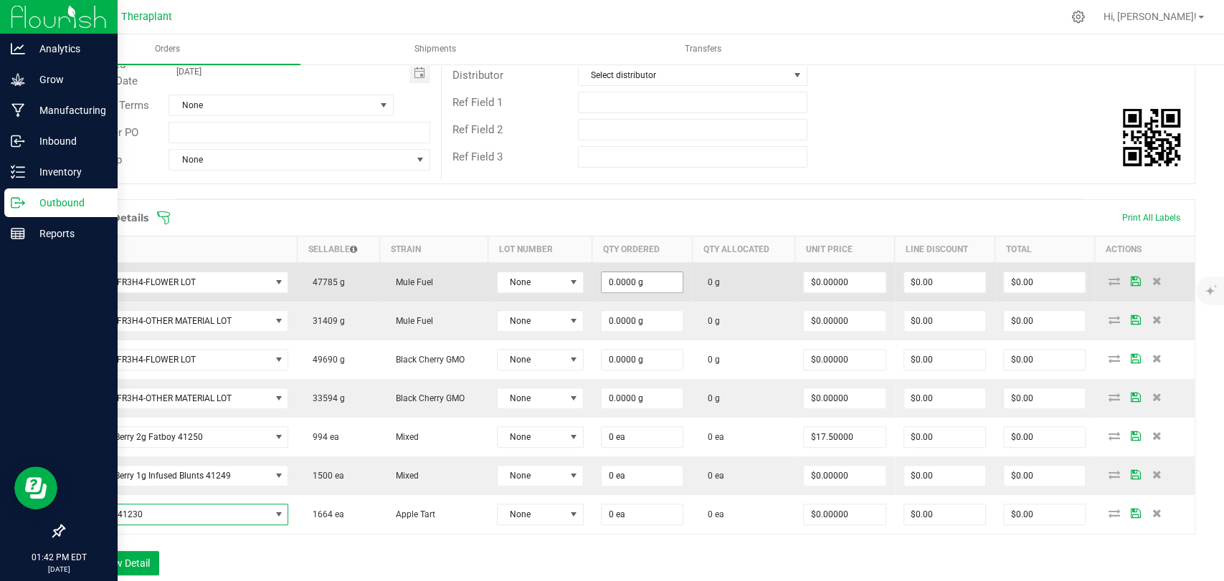
click at [629, 284] on input "0.0000 g" at bounding box center [641, 282] width 81 height 20
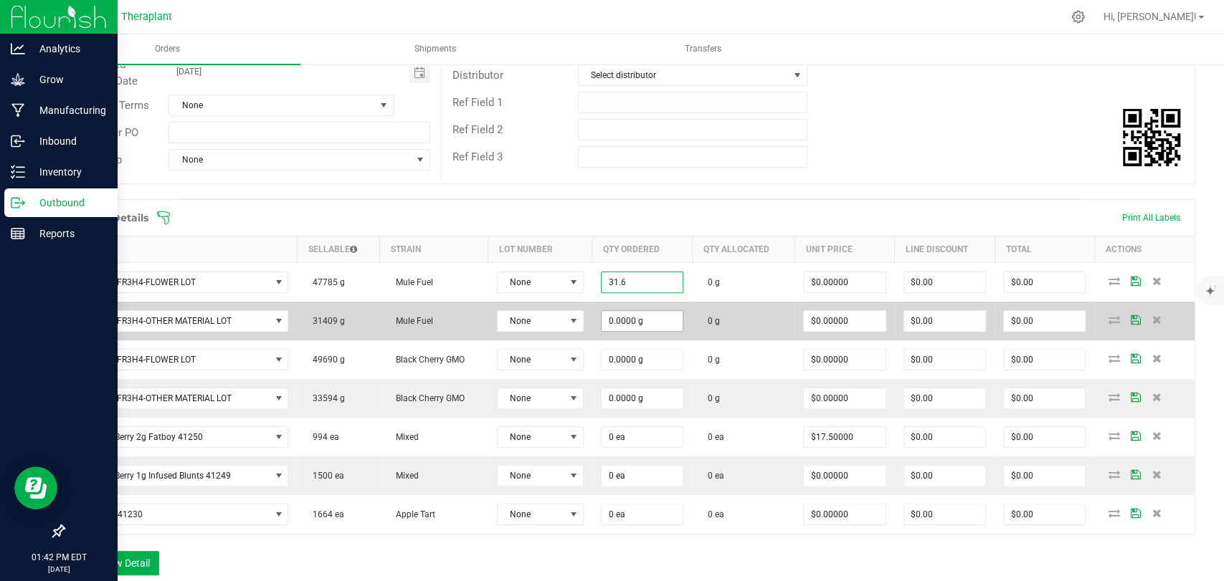
type input "31.6000 g"
click at [629, 311] on input "0" at bounding box center [641, 321] width 81 height 20
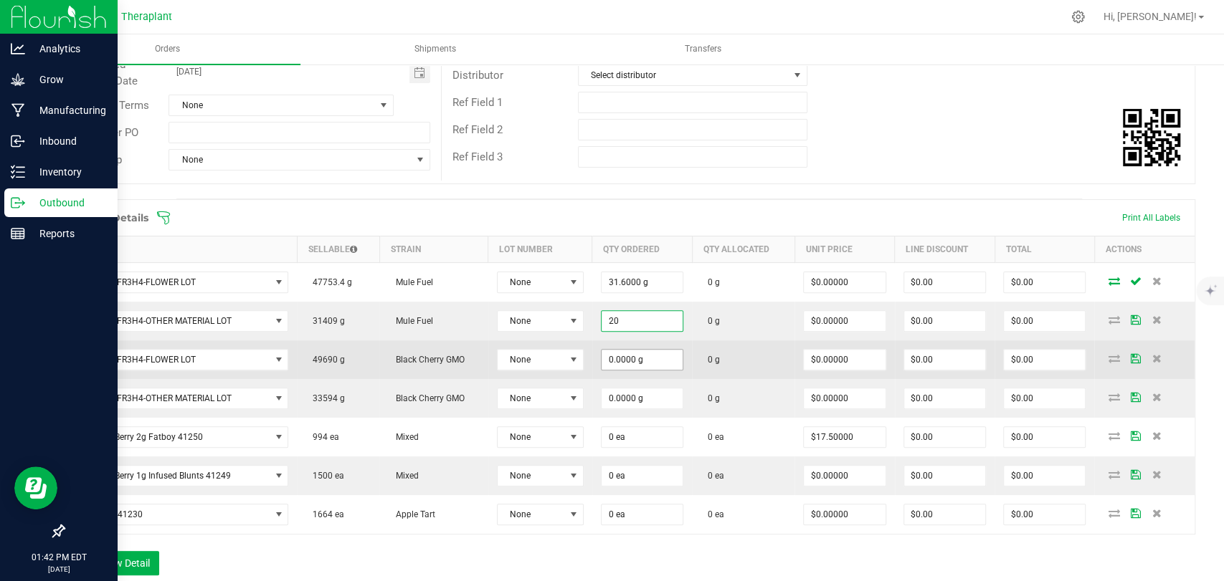
click at [637, 361] on input "0.0000 g" at bounding box center [641, 360] width 81 height 20
type input "20.0000 g"
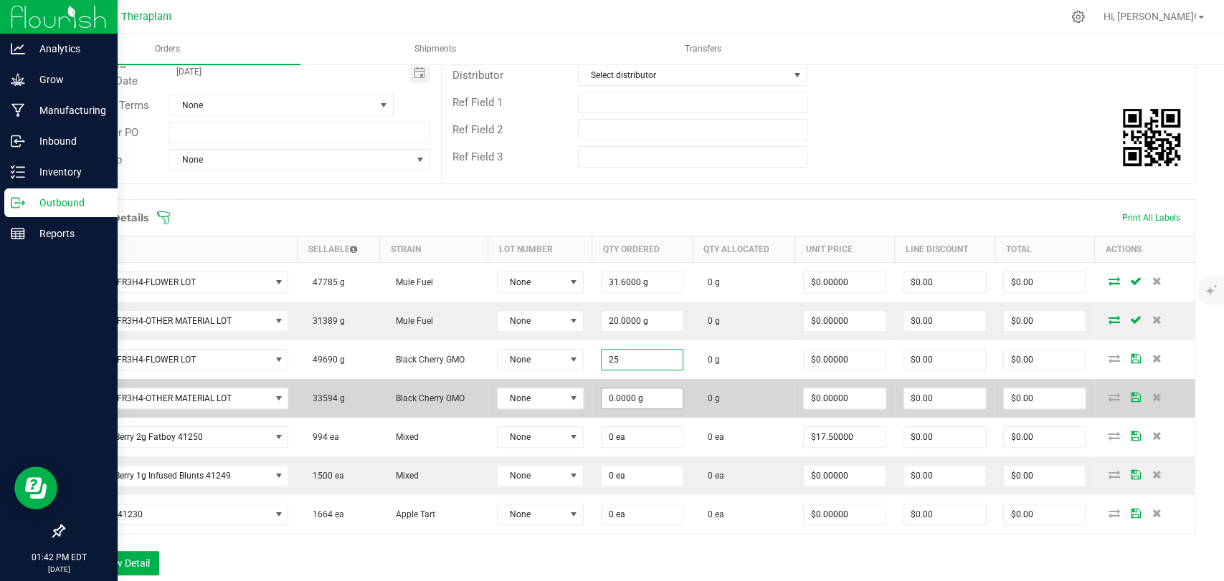
type input "25.0000 g"
click at [632, 395] on input "0" at bounding box center [641, 399] width 81 height 20
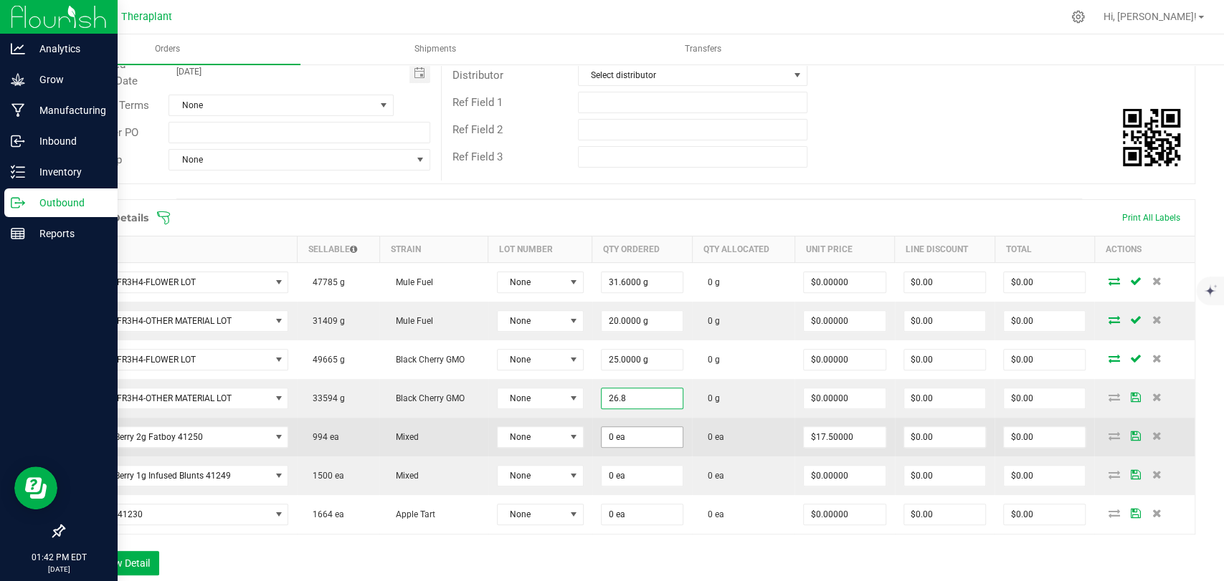
click at [624, 429] on input "0 ea" at bounding box center [641, 437] width 81 height 20
type input "26.8000 g"
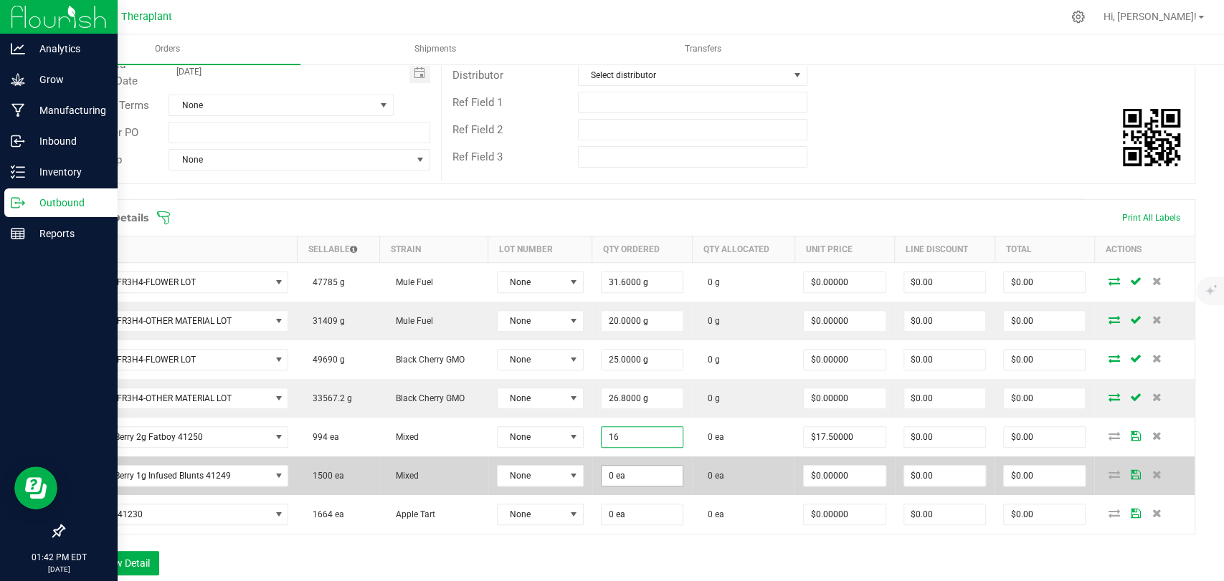
click at [619, 466] on input "0 ea" at bounding box center [641, 476] width 81 height 20
type input "16 ea"
type input "$280.00"
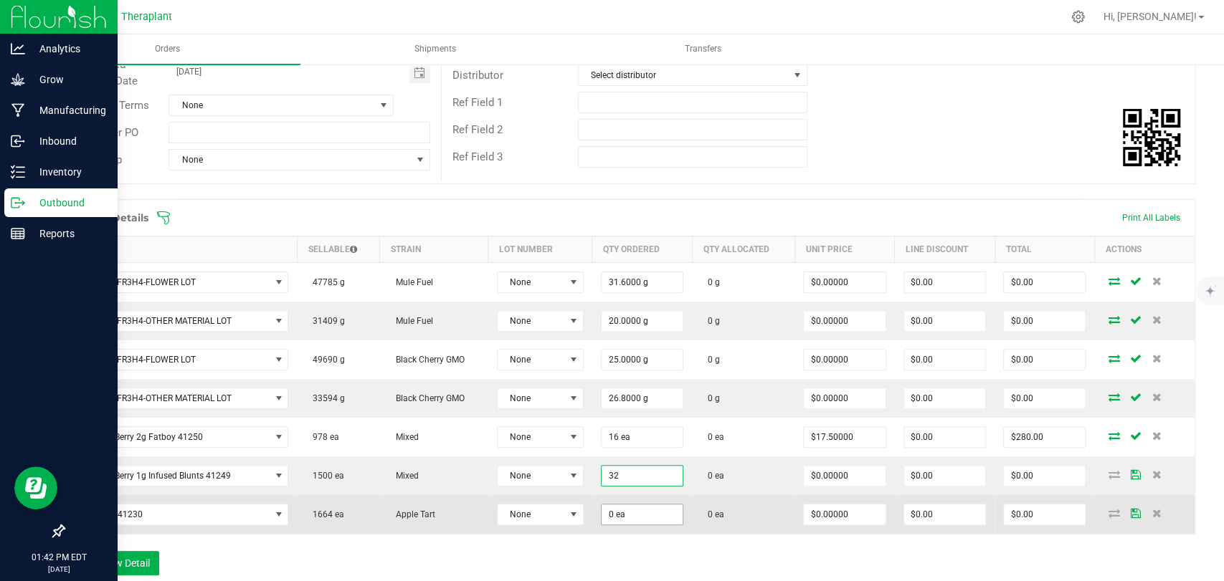
type input "32 ea"
click at [617, 505] on input "0" at bounding box center [641, 515] width 81 height 20
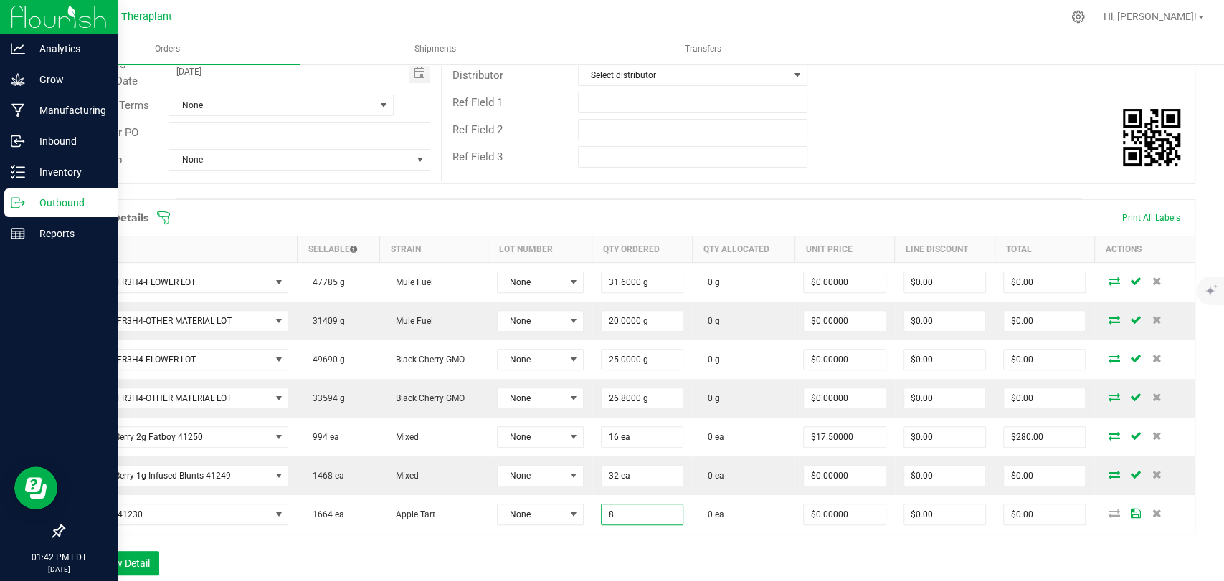
type input "8 ea"
click at [626, 539] on div "Order Details Print All Labels Item Sellable Strain Lot Number Qty Ordered Qty …" at bounding box center [629, 394] width 1132 height 391
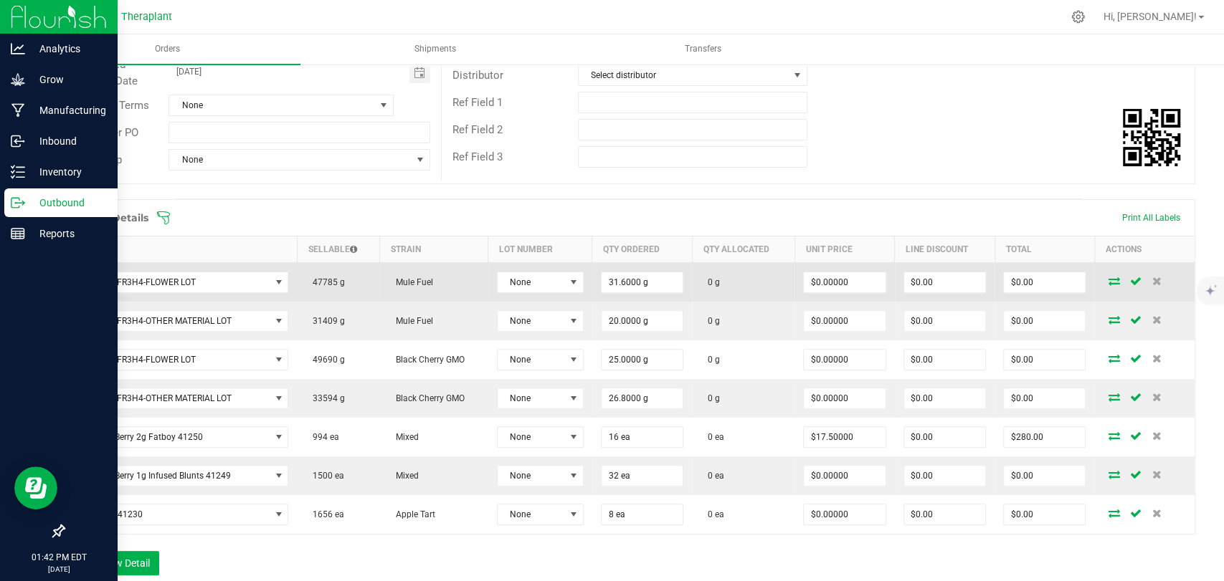
click at [1107, 280] on icon at bounding box center [1112, 281] width 11 height 9
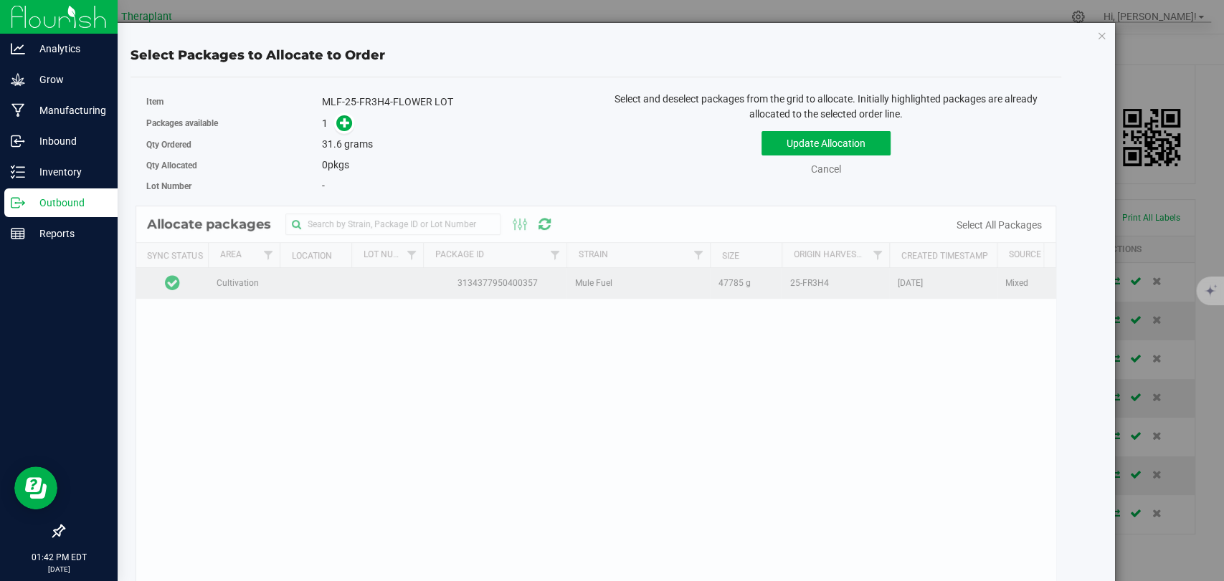
click at [195, 277] on td at bounding box center [172, 283] width 72 height 31
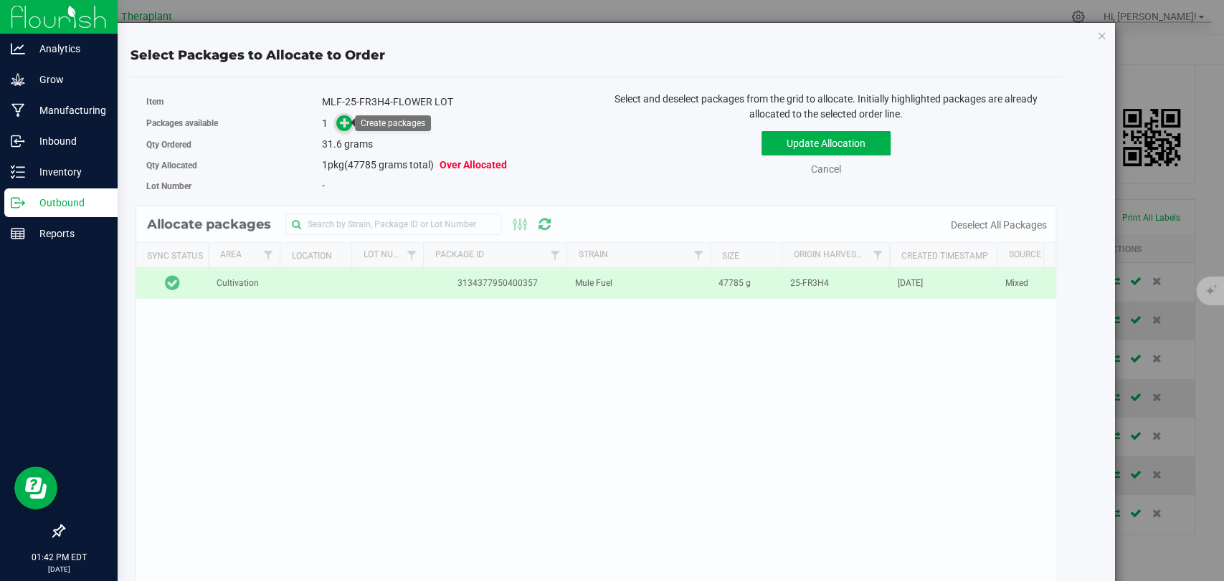
click at [343, 123] on icon at bounding box center [345, 121] width 11 height 11
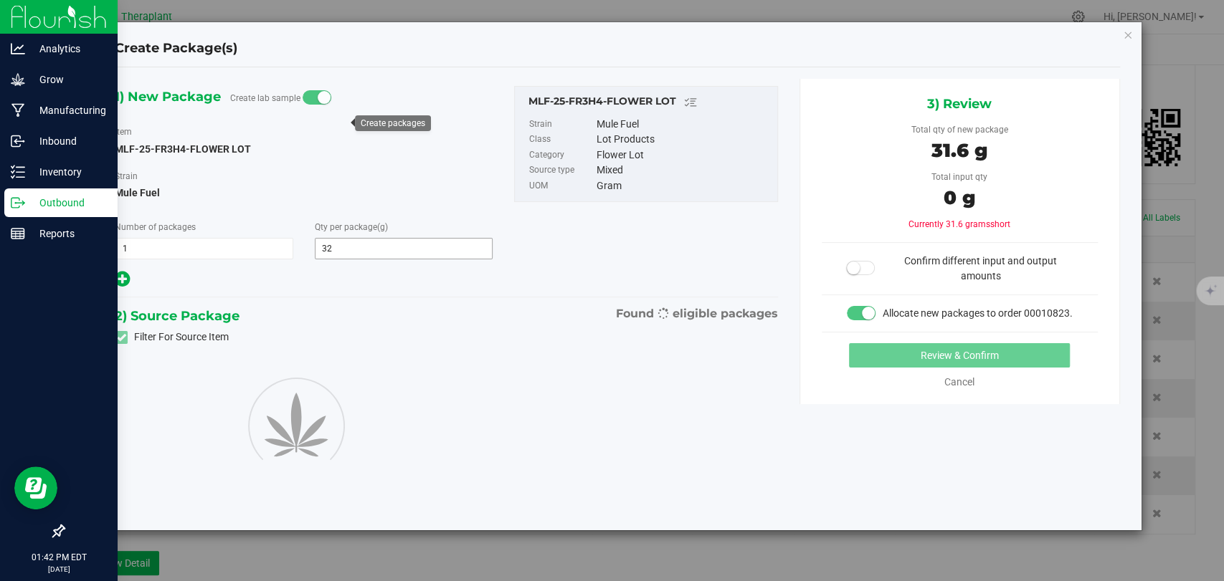
type input "31.6000"
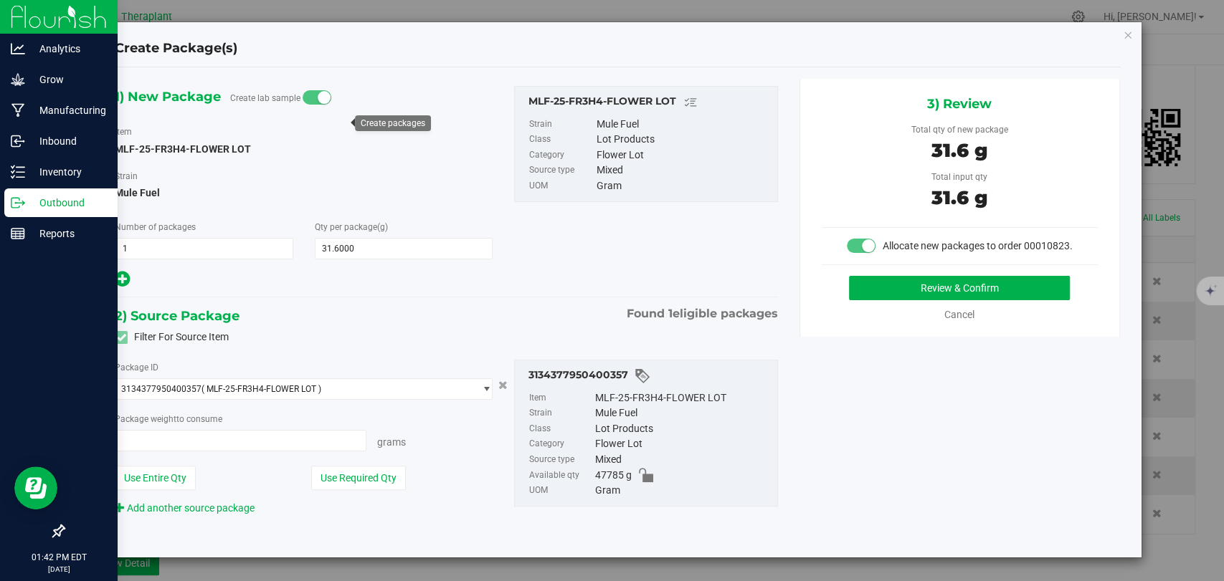
type input "31.6000 g"
click at [918, 285] on button "Review & Confirm" at bounding box center [959, 288] width 221 height 24
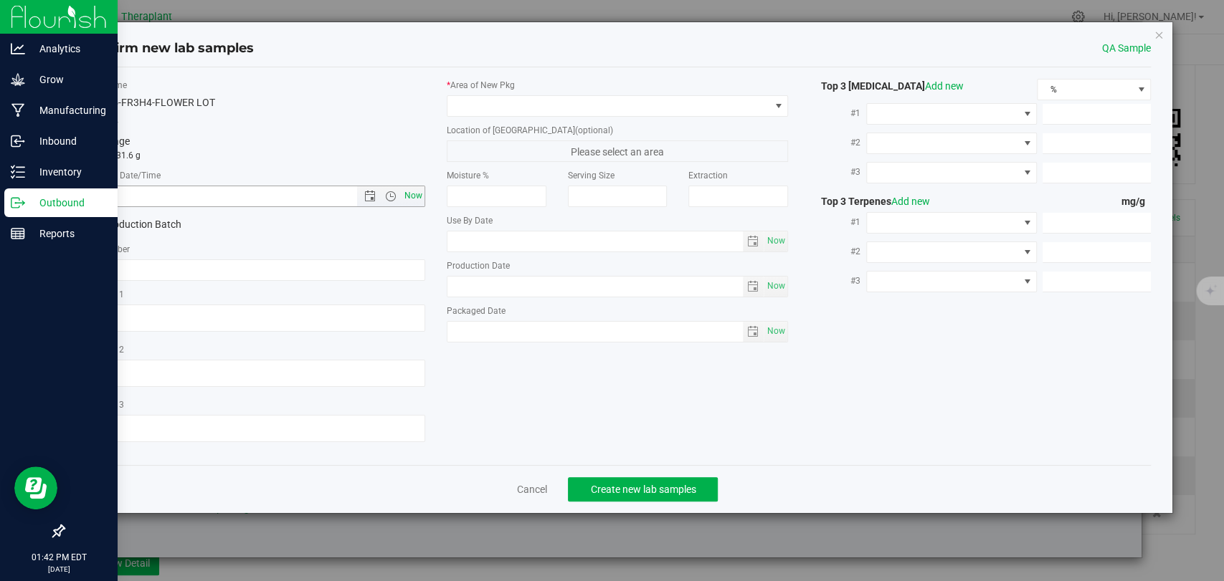
click at [411, 191] on span "Now" at bounding box center [413, 196] width 24 height 21
type input "8/25/2025 1:42 PM"
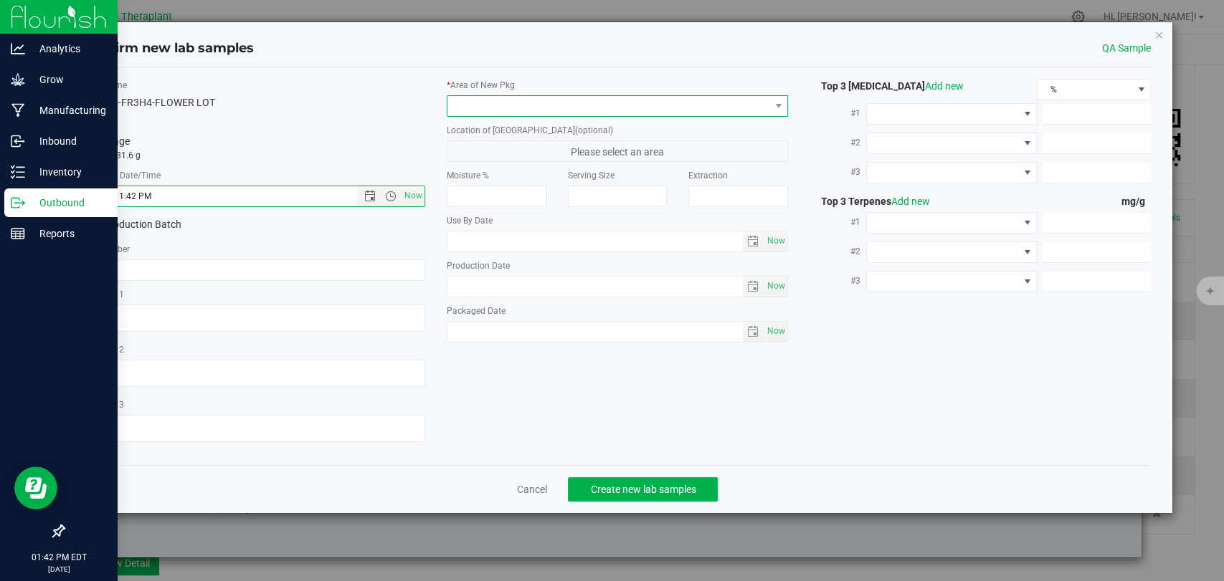
click at [510, 106] on span at bounding box center [608, 106] width 322 height 20
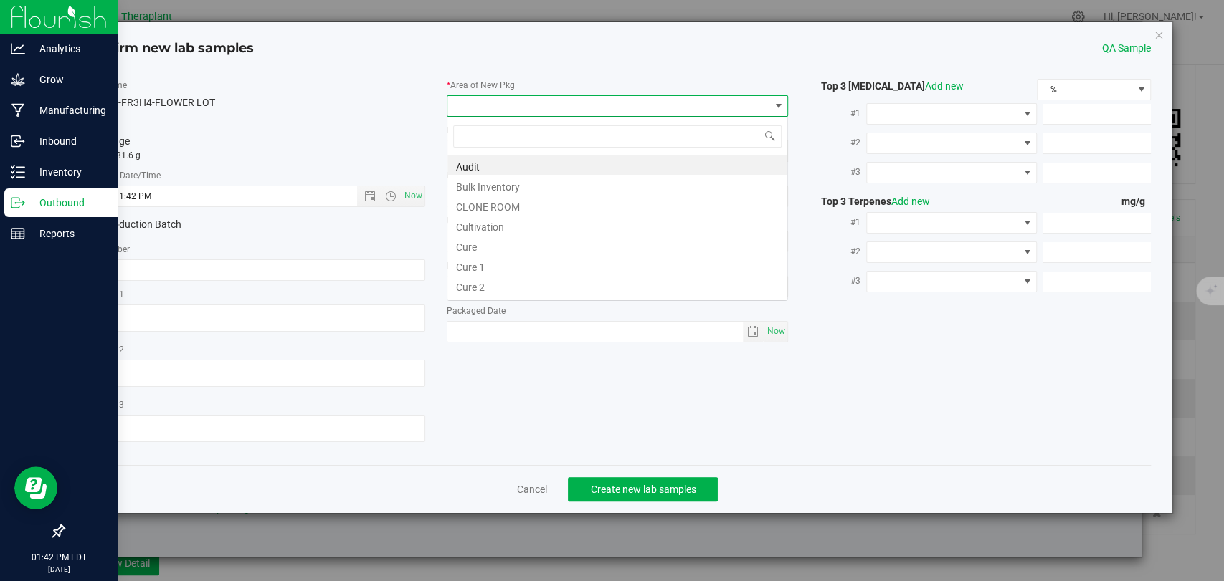
scroll to position [21, 341]
click at [492, 179] on li "Bulk Inventory" at bounding box center [617, 185] width 340 height 20
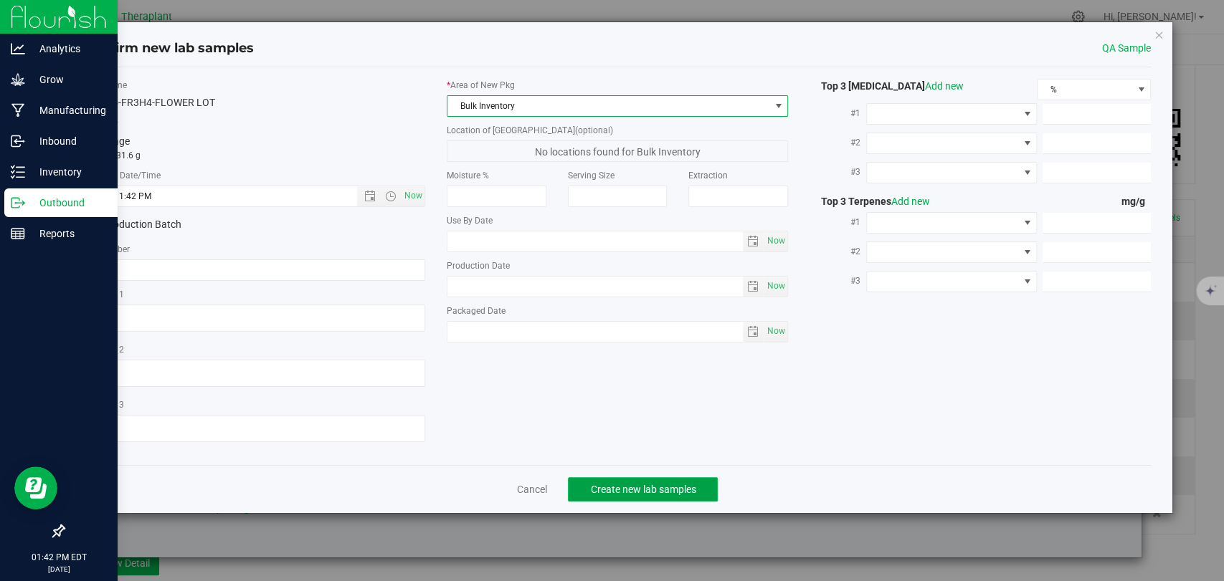
click at [635, 484] on span "Create new lab samples" at bounding box center [642, 489] width 105 height 11
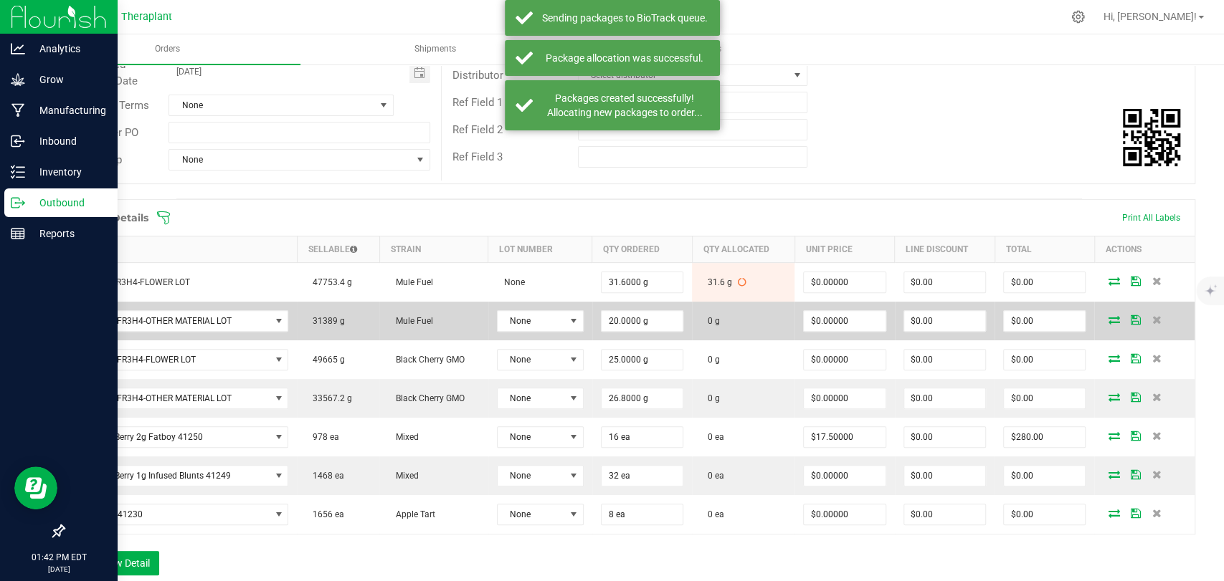
click at [1107, 315] on icon at bounding box center [1112, 319] width 11 height 9
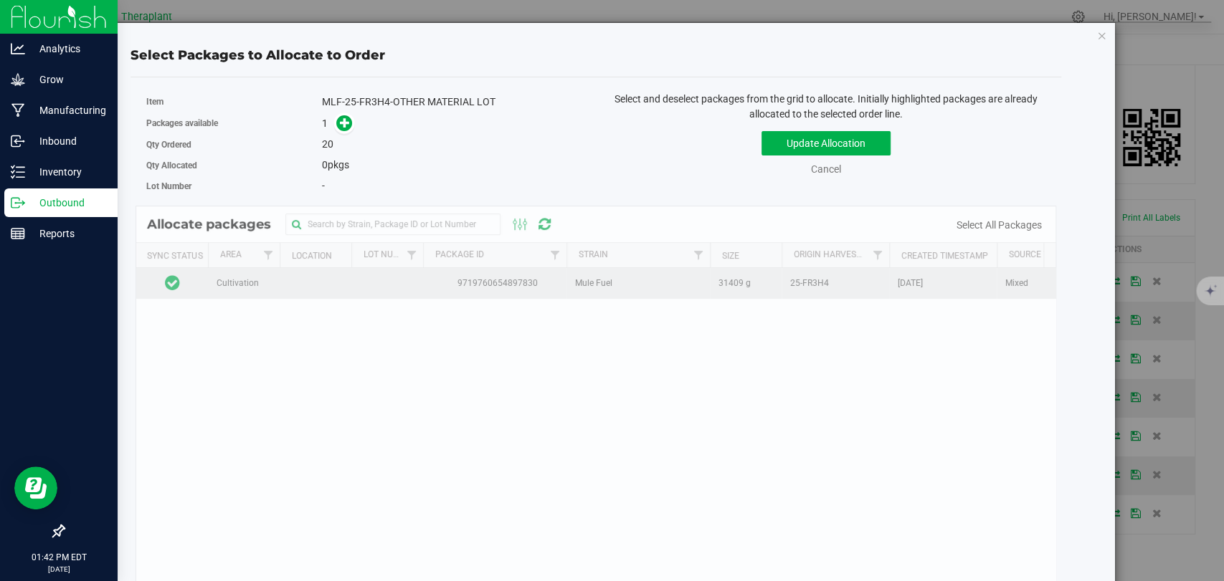
click at [194, 285] on td at bounding box center [172, 283] width 72 height 31
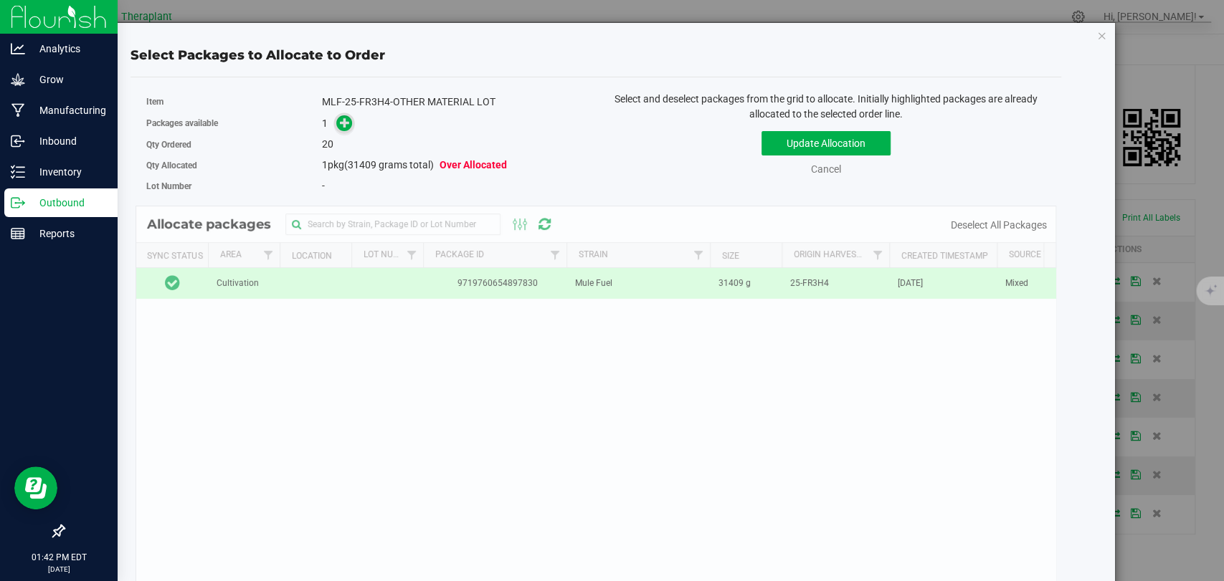
click at [342, 127] on icon at bounding box center [345, 121] width 11 height 11
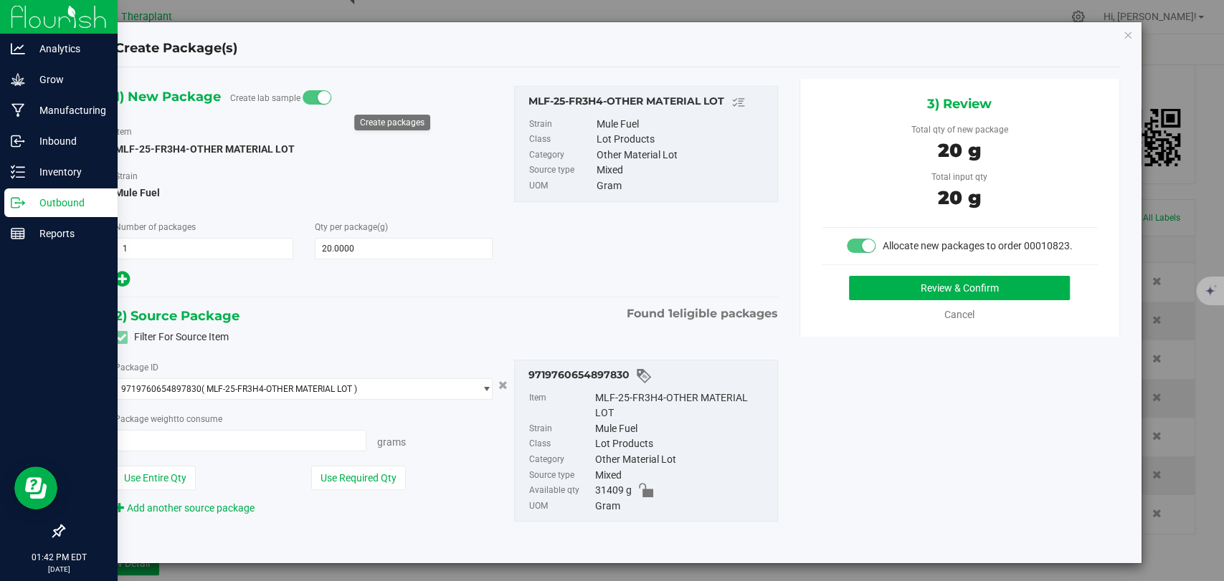
type input "20.0000 g"
click at [854, 300] on button "Review & Confirm" at bounding box center [959, 288] width 221 height 24
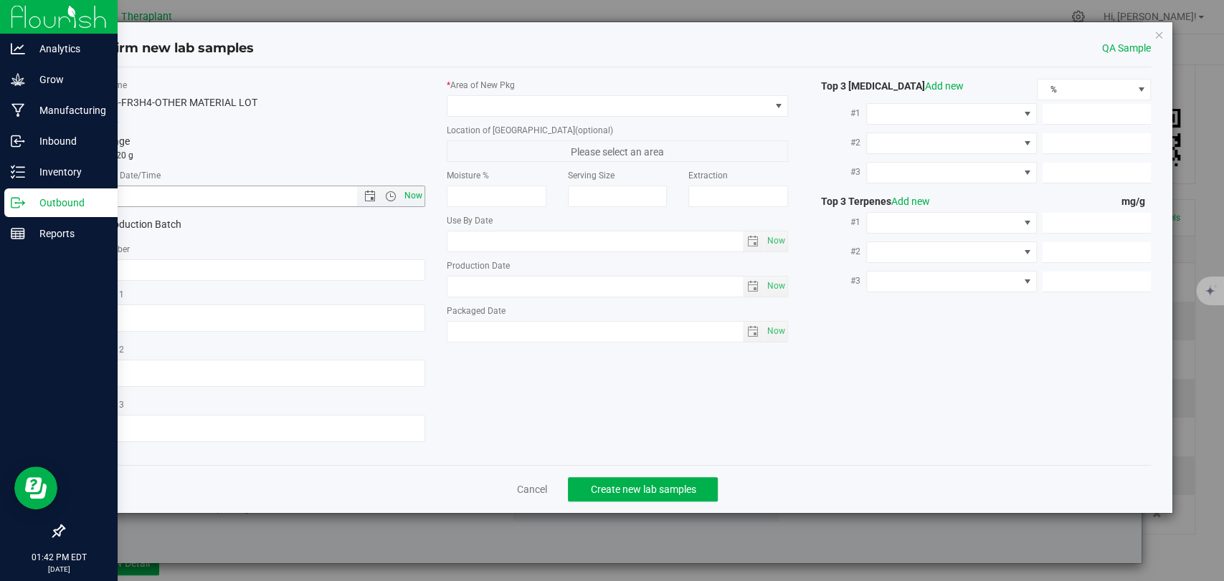
click at [411, 197] on span "Now" at bounding box center [413, 196] width 24 height 21
type input "8/25/2025 1:42 PM"
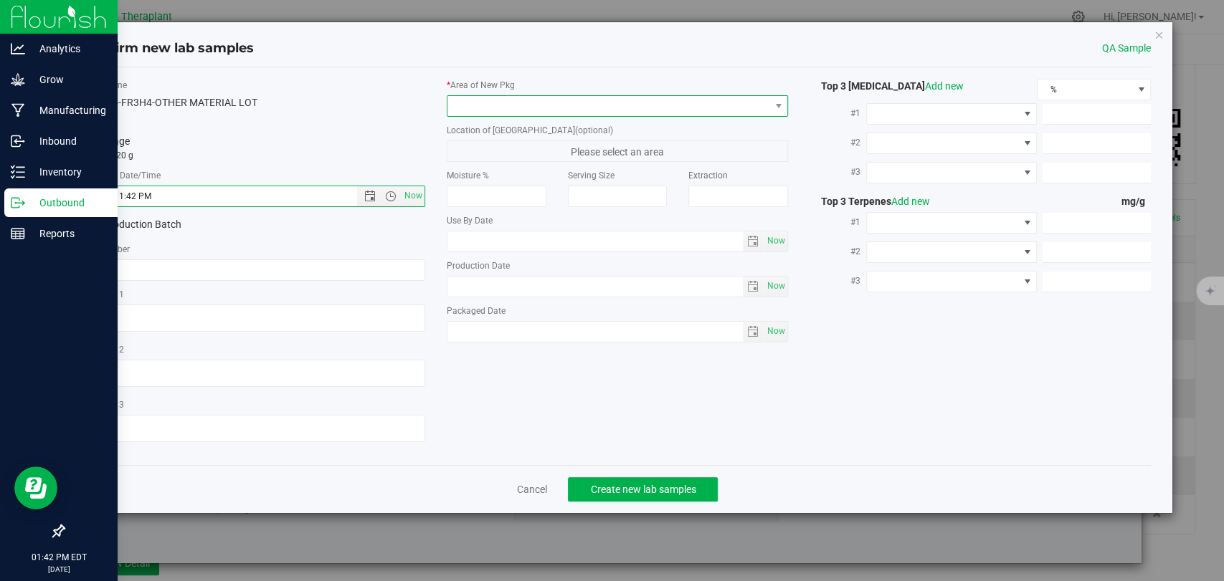
click at [505, 105] on span at bounding box center [608, 106] width 322 height 20
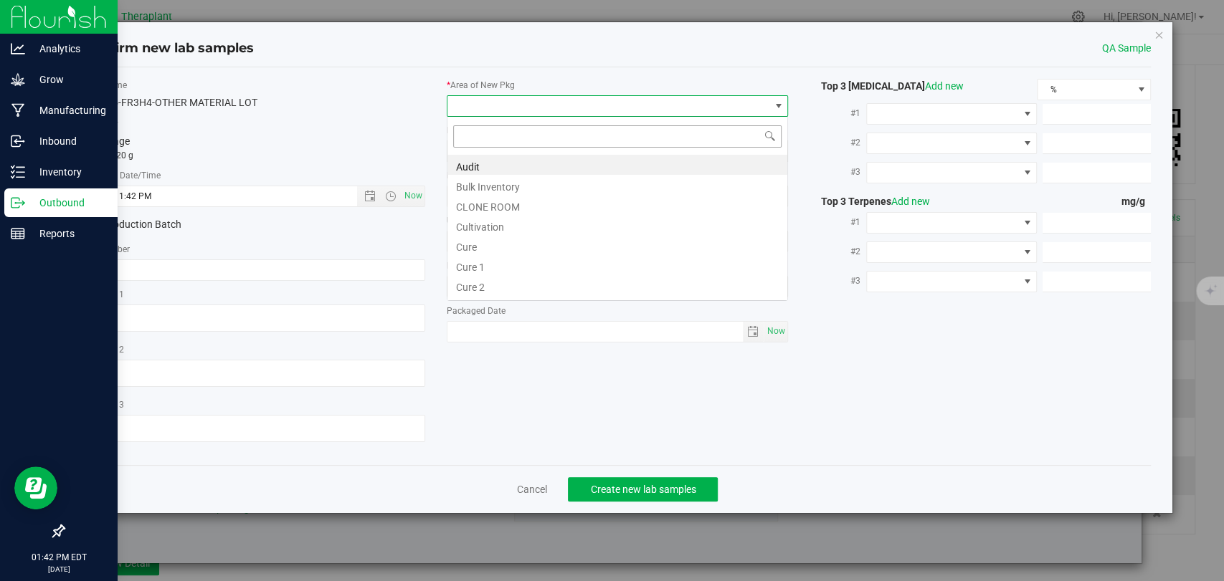
scroll to position [21, 341]
click at [493, 183] on li "Bulk Inventory" at bounding box center [617, 185] width 340 height 20
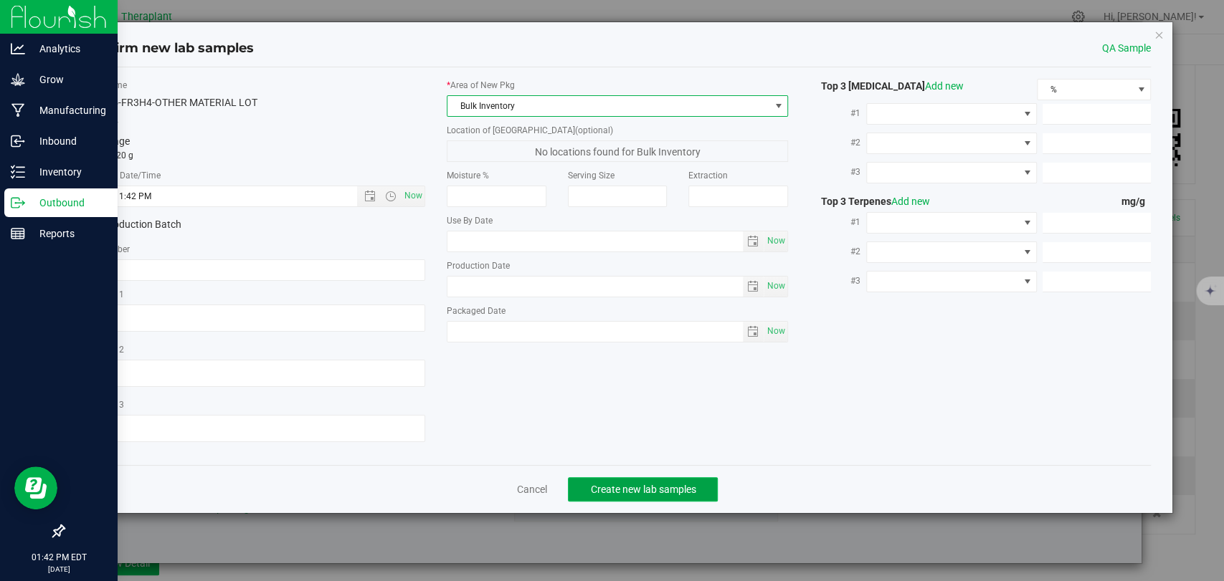
click at [644, 489] on span "Create new lab samples" at bounding box center [642, 489] width 105 height 11
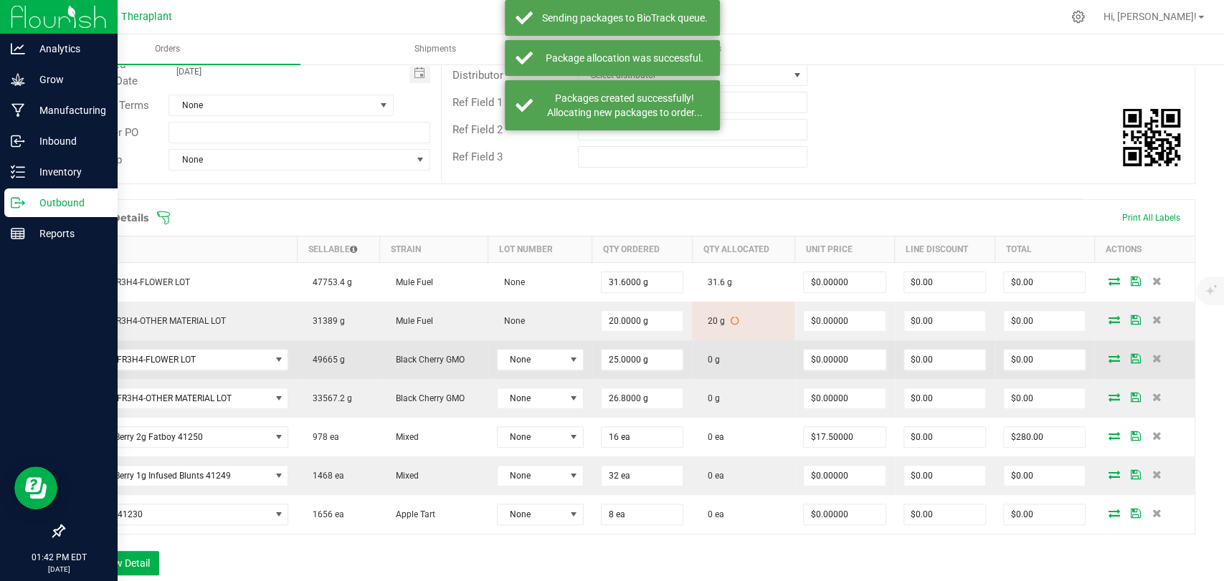
click at [1107, 357] on icon at bounding box center [1112, 358] width 11 height 9
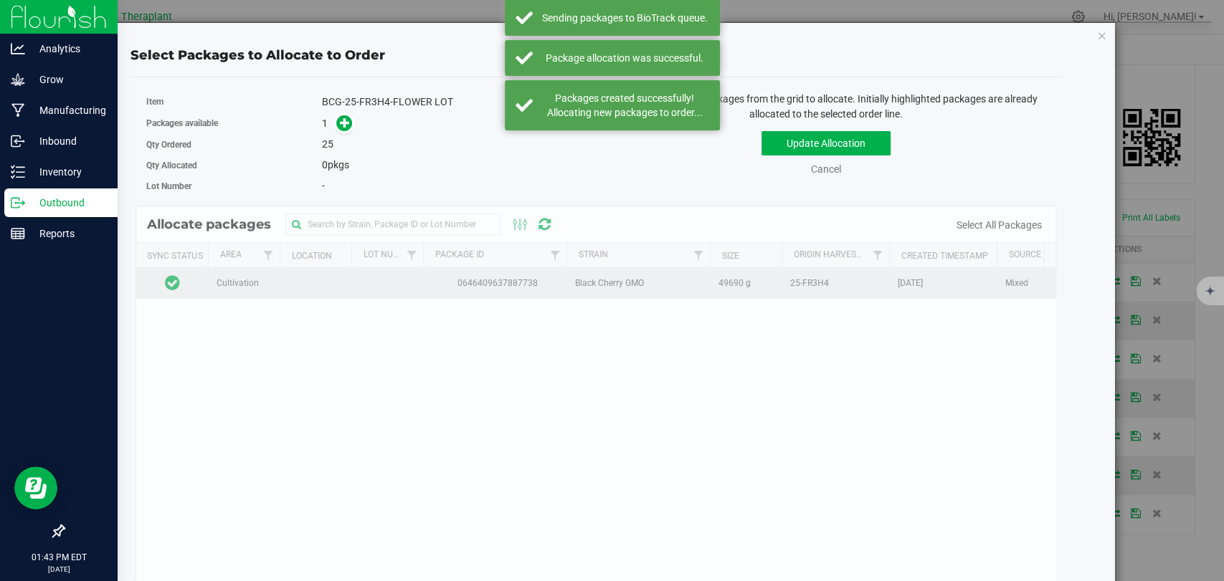
click at [190, 280] on td at bounding box center [172, 283] width 72 height 31
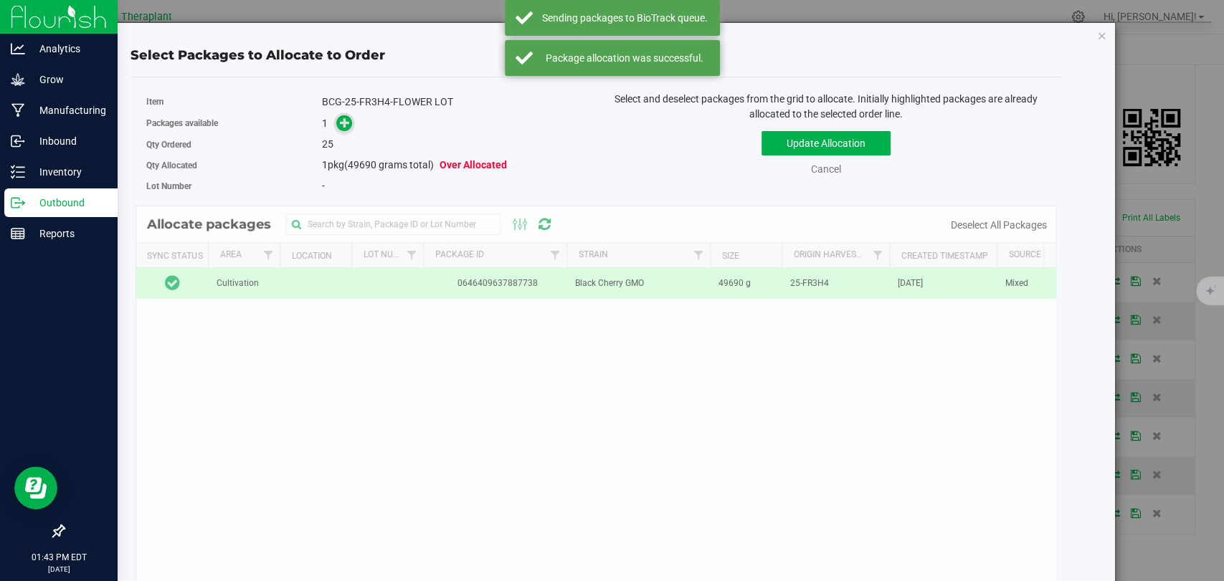
click at [336, 120] on span at bounding box center [344, 123] width 18 height 18
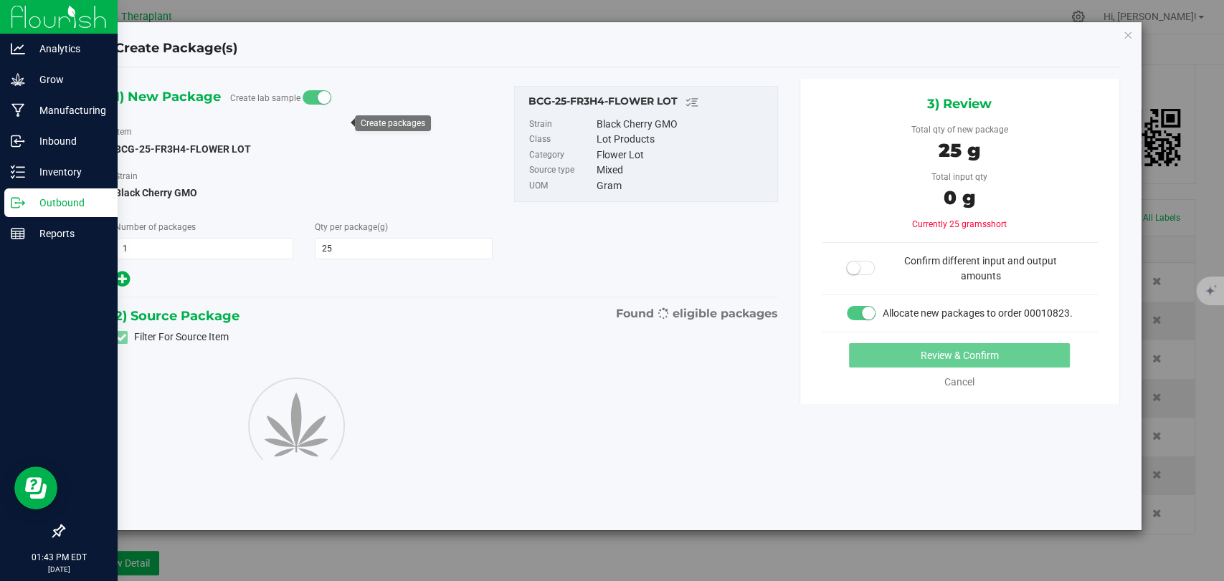
type input "25.0000"
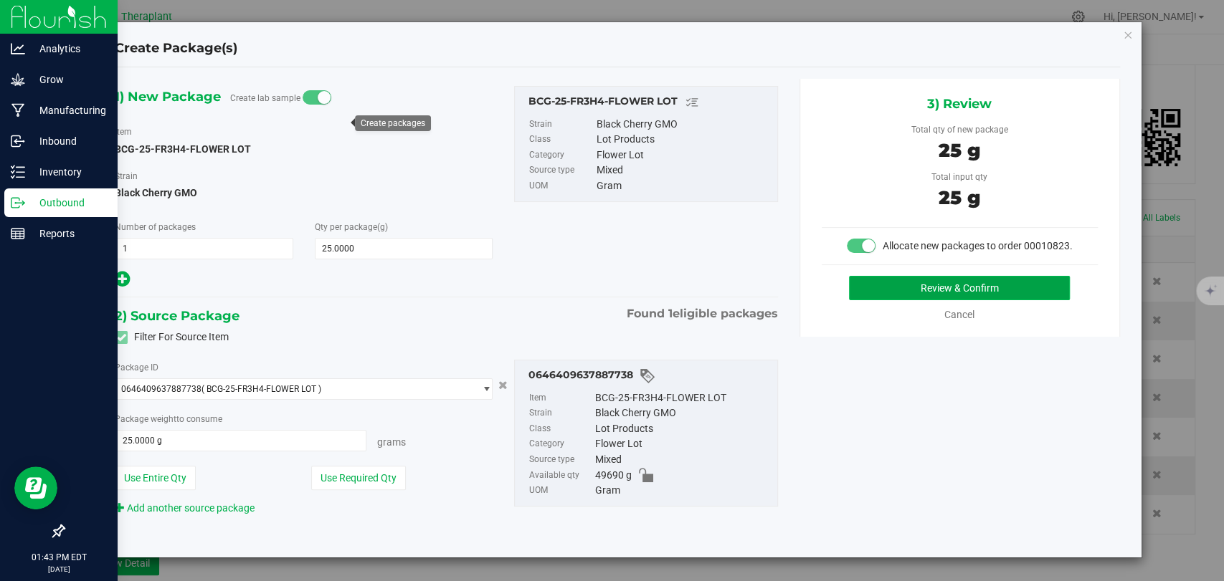
click at [892, 287] on button "Review & Confirm" at bounding box center [959, 288] width 221 height 24
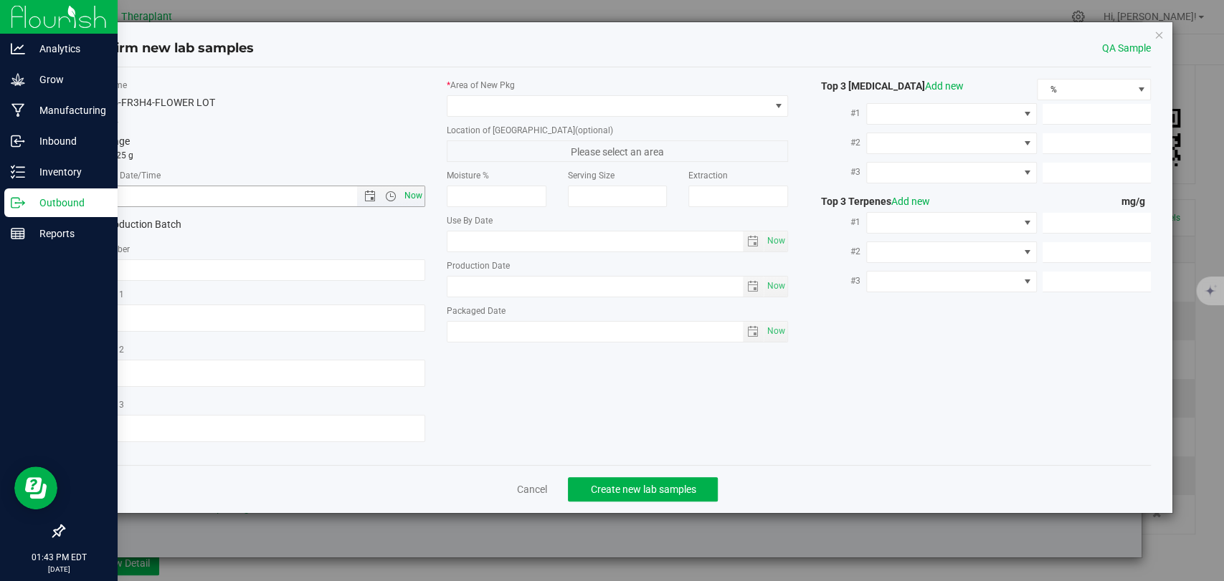
drag, startPoint x: 424, startPoint y: 196, endPoint x: 412, endPoint y: 196, distance: 12.2
click at [421, 196] on span "Now" at bounding box center [413, 196] width 24 height 21
type input "8/25/2025 1:43 PM"
click at [491, 108] on span at bounding box center [608, 106] width 322 height 20
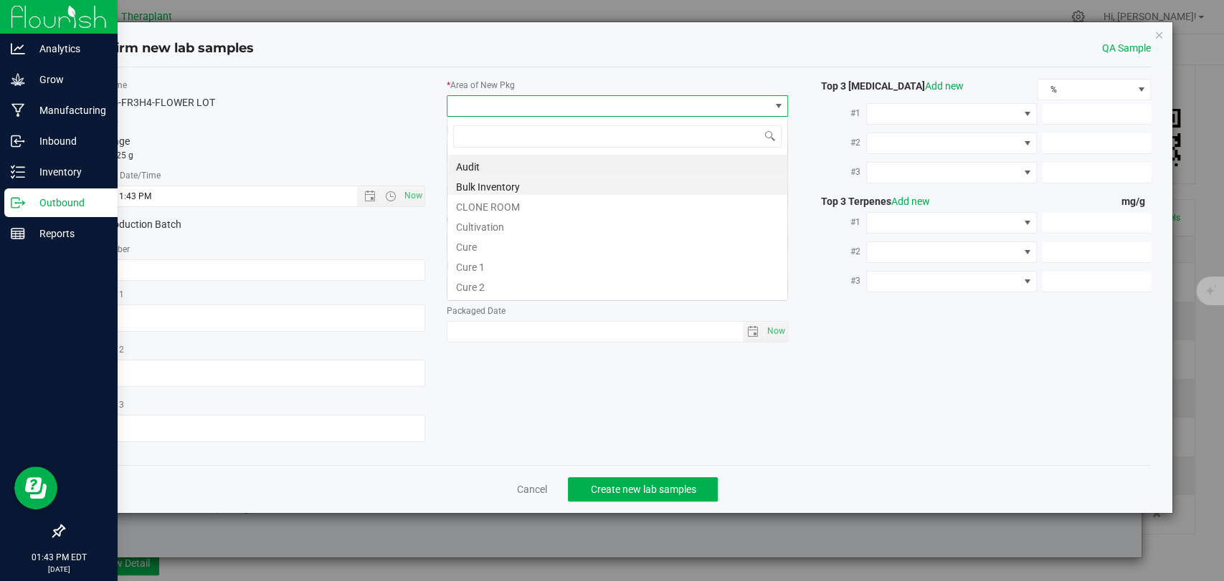
scroll to position [21, 341]
click at [491, 184] on li "Bulk Inventory" at bounding box center [617, 185] width 340 height 20
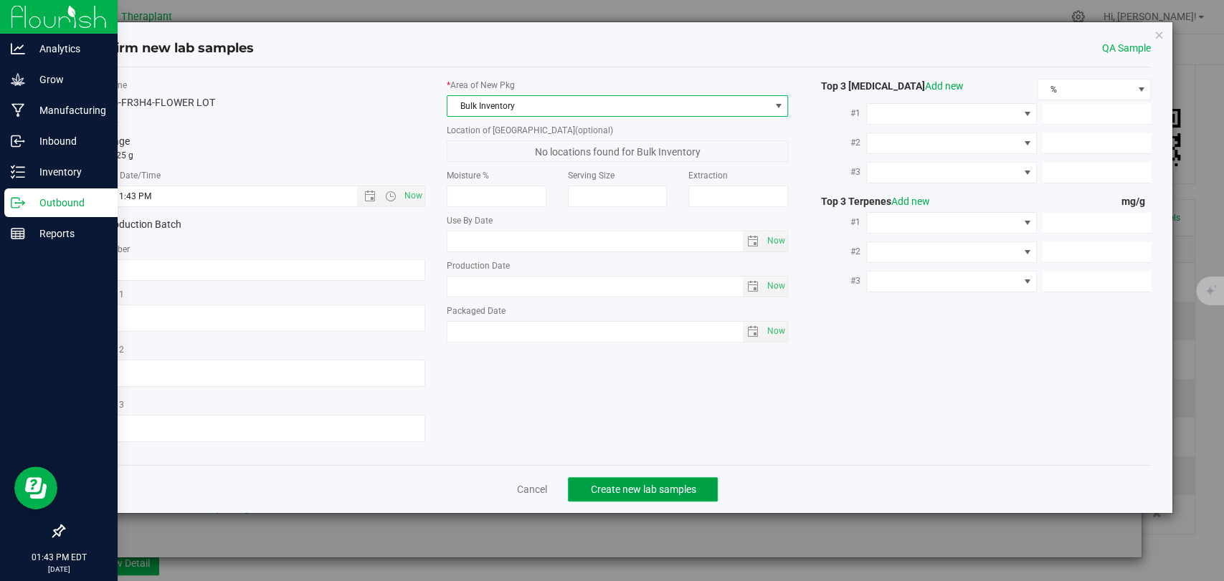
click at [634, 488] on span "Create new lab samples" at bounding box center [642, 489] width 105 height 11
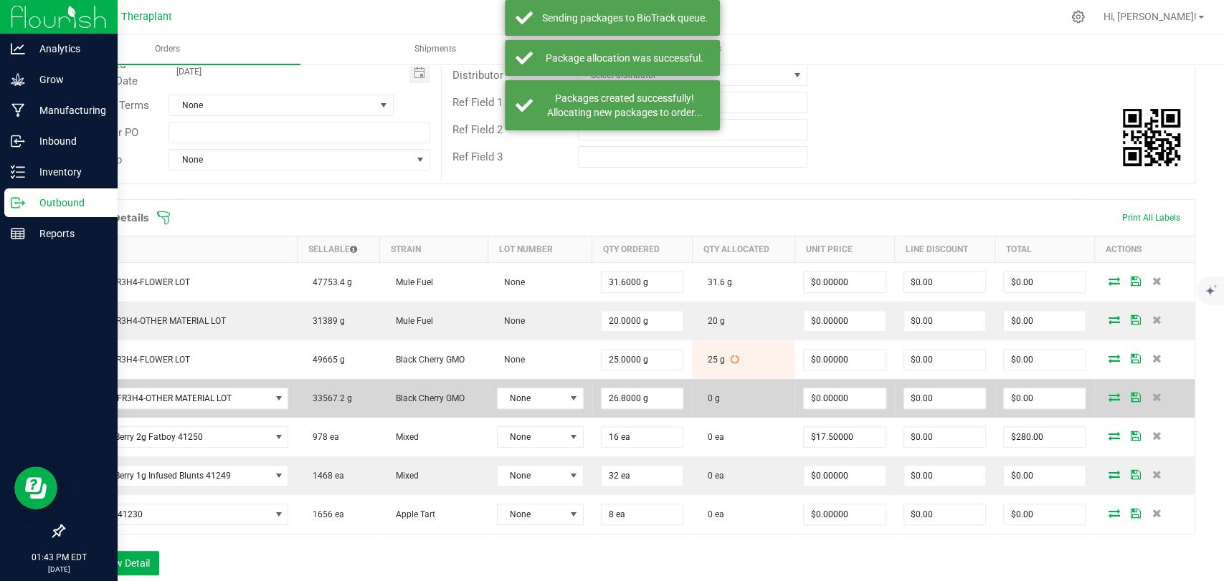
click at [1107, 399] on icon at bounding box center [1112, 397] width 11 height 9
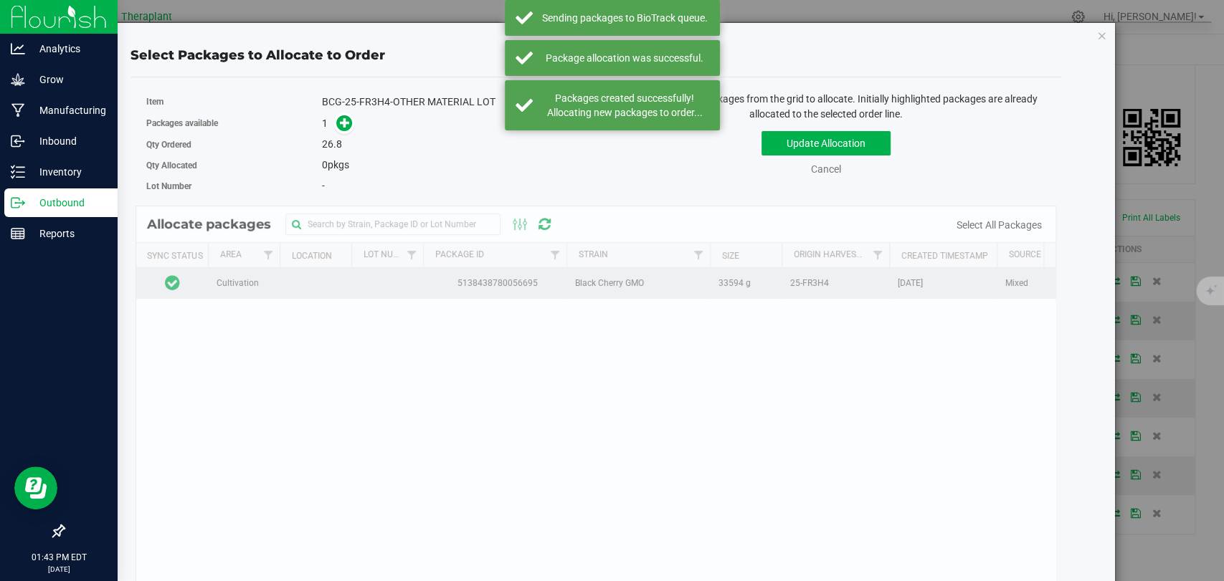
click at [196, 277] on td at bounding box center [172, 283] width 72 height 31
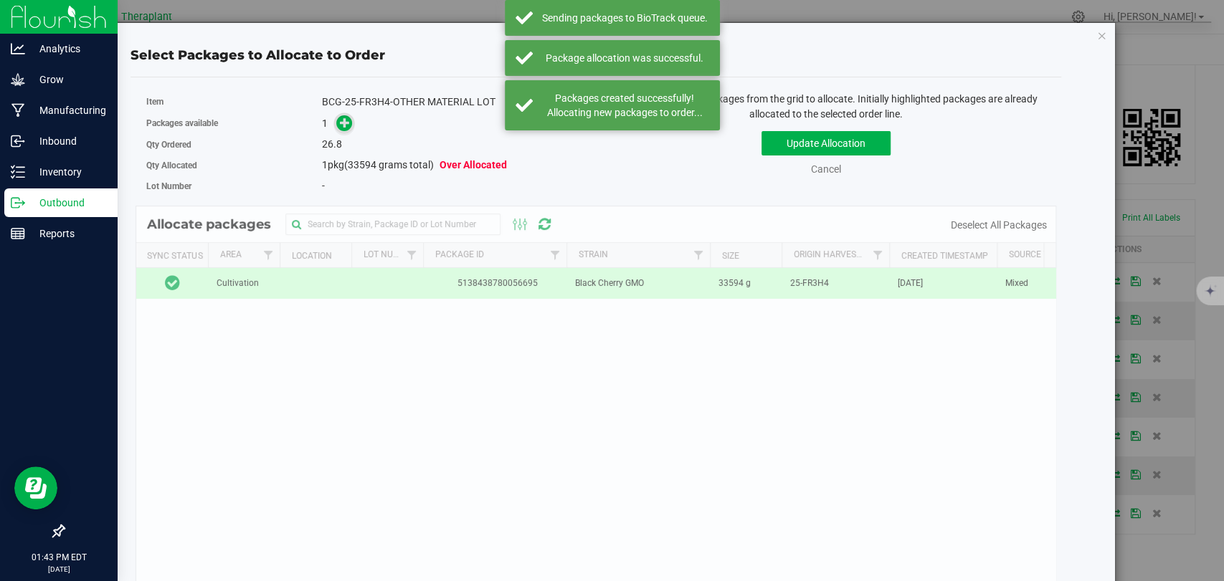
click at [340, 128] on icon at bounding box center [345, 123] width 10 height 10
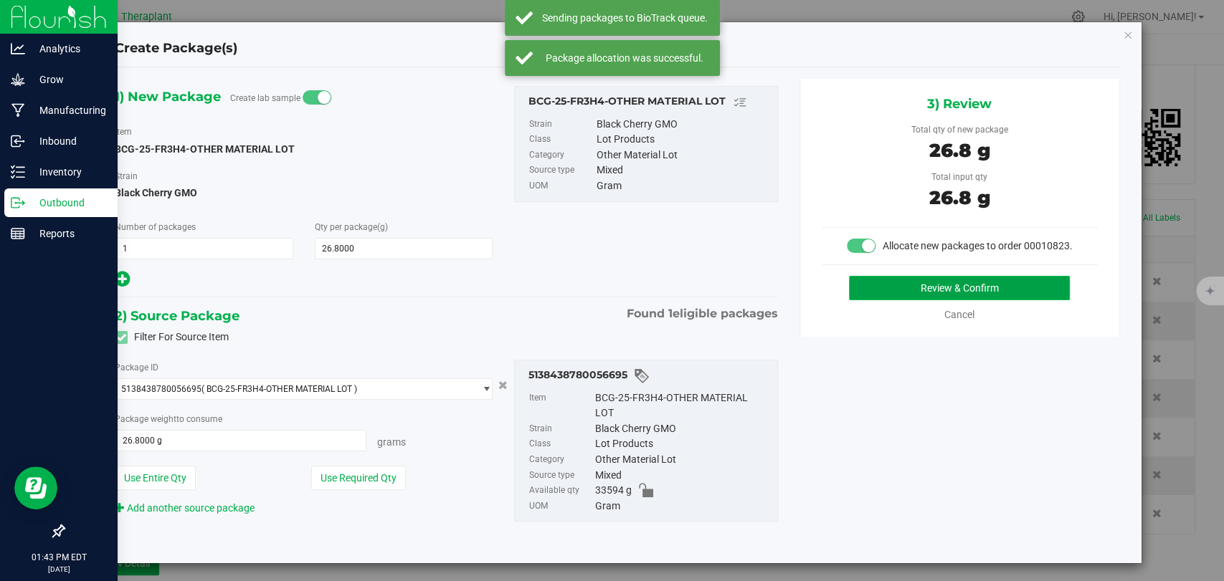
click at [868, 300] on button "Review & Confirm" at bounding box center [959, 288] width 221 height 24
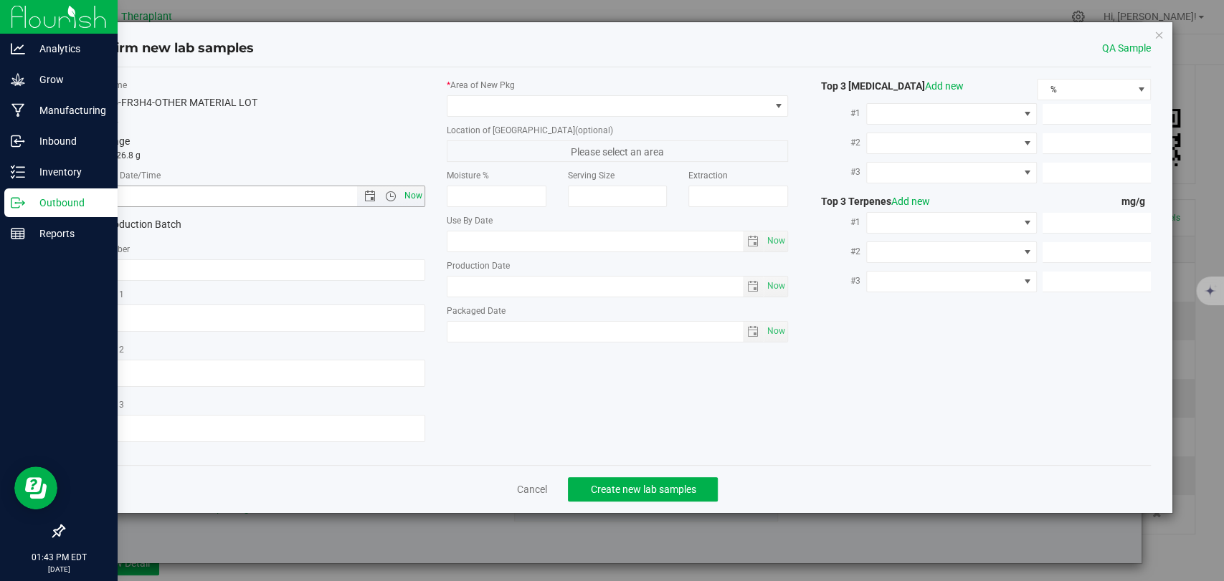
click at [411, 196] on span "Now" at bounding box center [413, 196] width 24 height 21
type input "8/25/2025 1:43 PM"
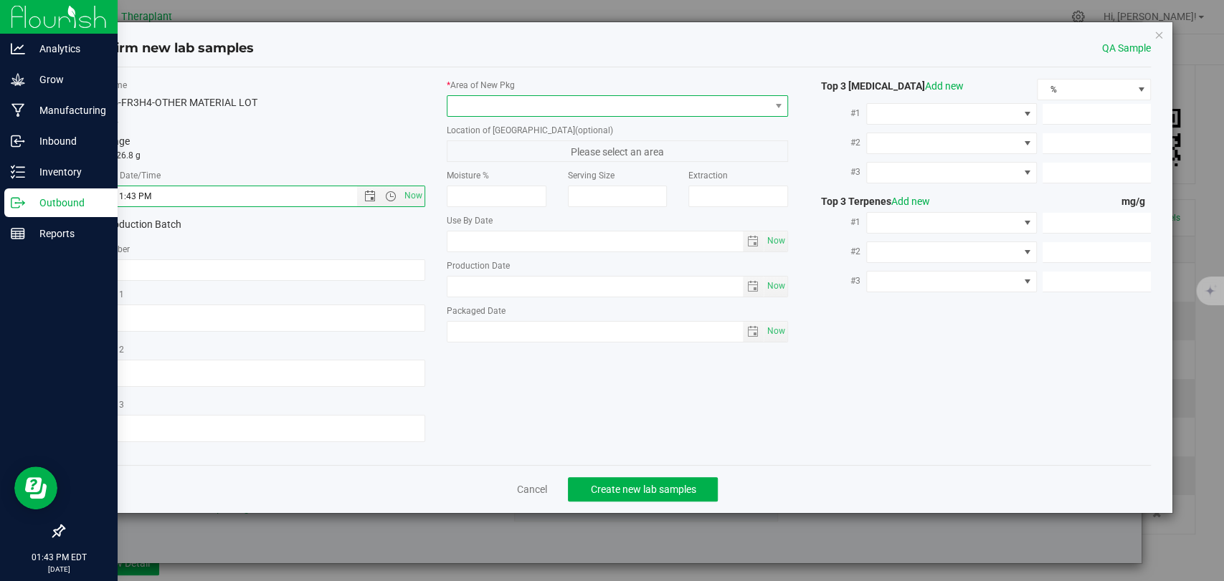
click at [505, 101] on span at bounding box center [608, 106] width 322 height 20
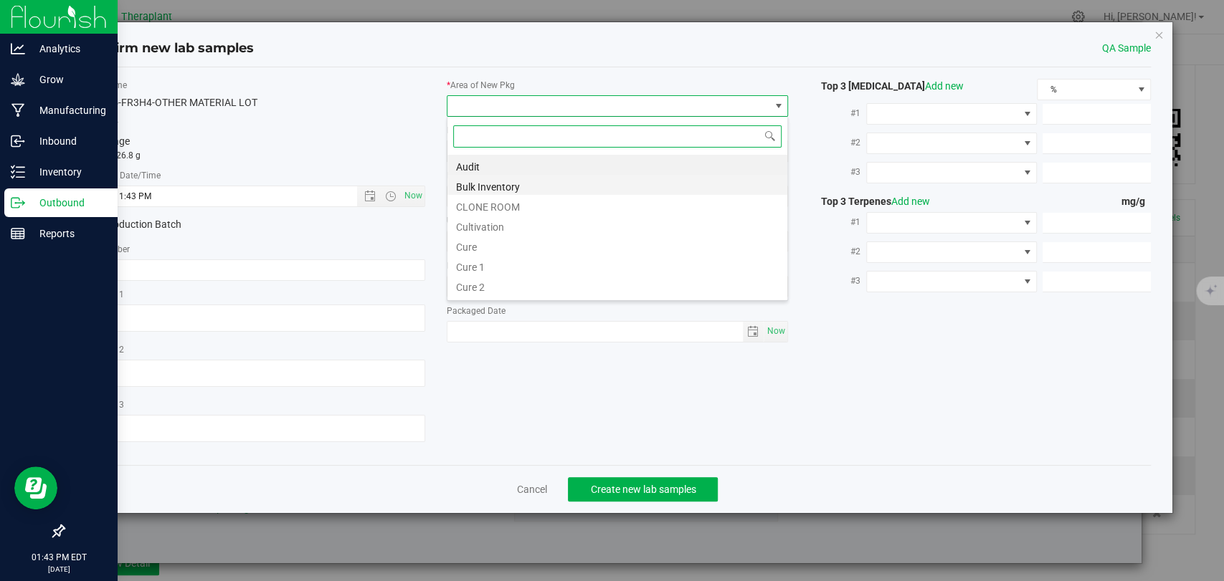
scroll to position [21, 341]
click at [481, 185] on li "Bulk Inventory" at bounding box center [617, 185] width 340 height 20
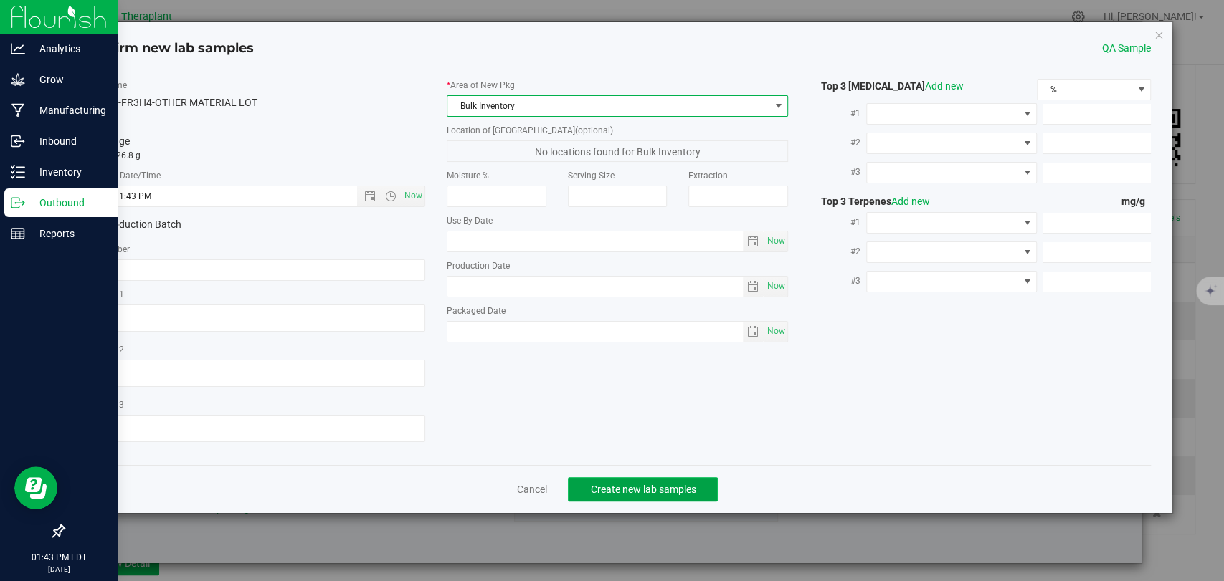
click at [634, 485] on span "Create new lab samples" at bounding box center [642, 489] width 105 height 11
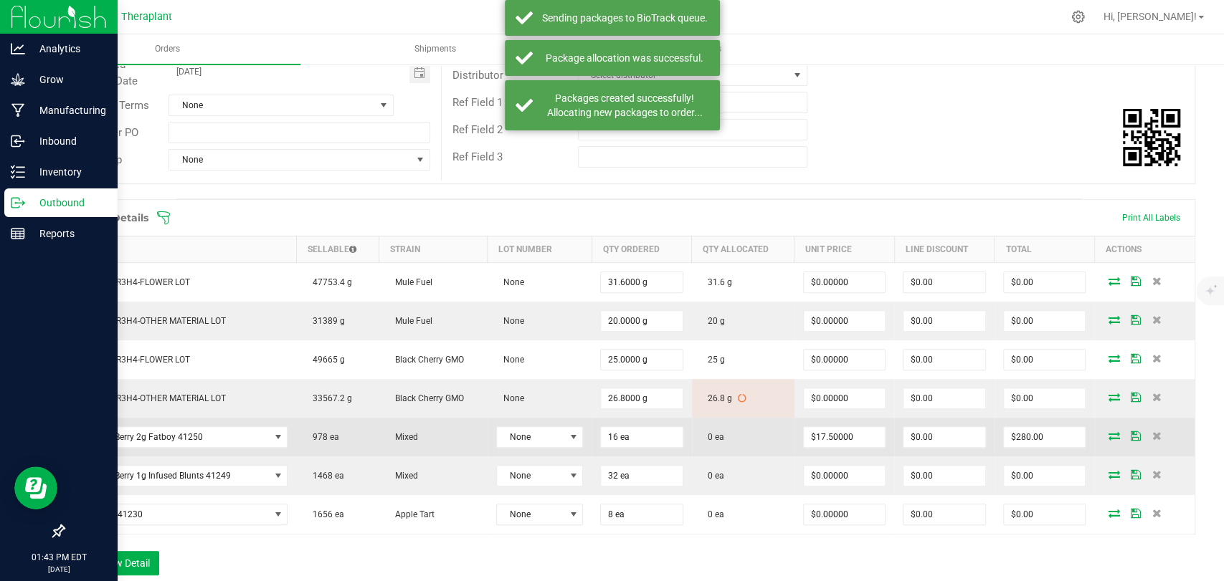
click at [1107, 432] on icon at bounding box center [1112, 436] width 11 height 9
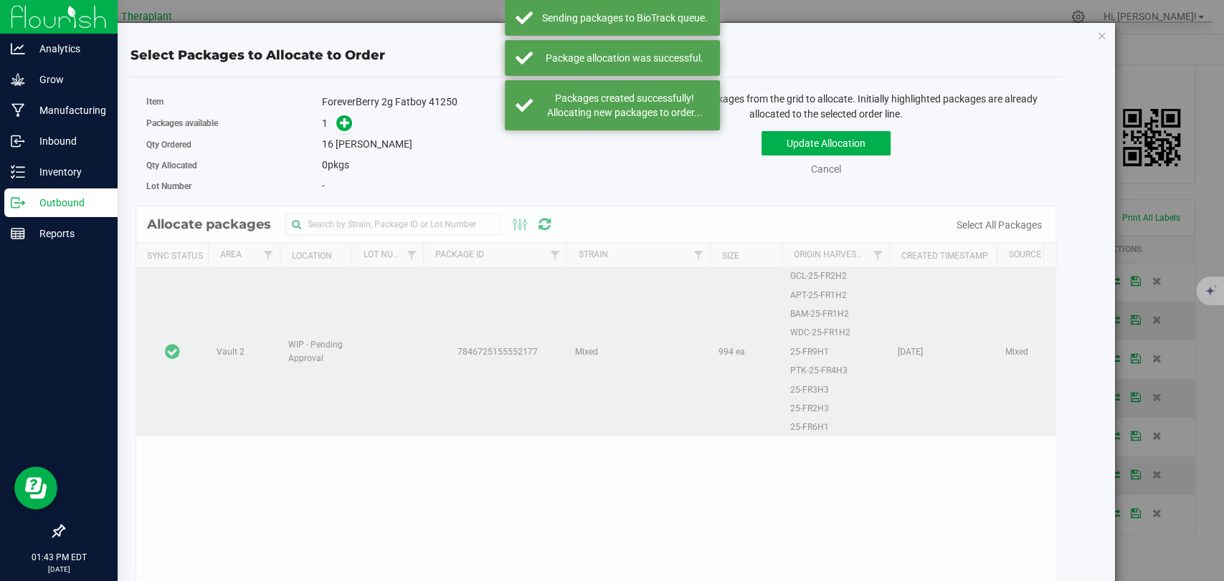
click at [188, 294] on td at bounding box center [172, 352] width 72 height 168
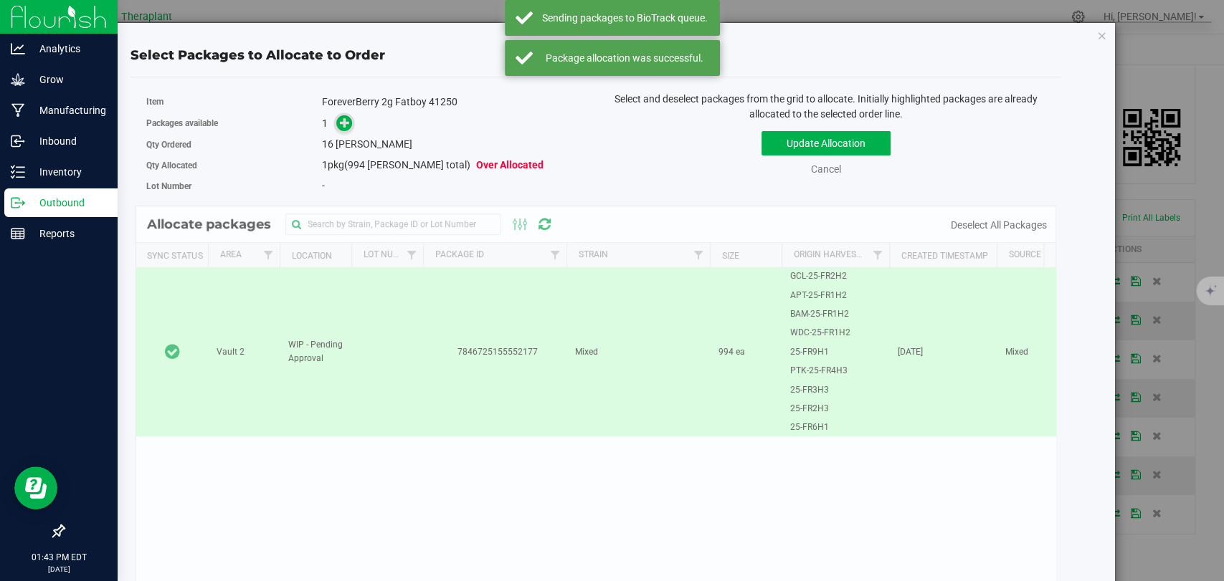
click at [341, 120] on icon at bounding box center [345, 123] width 10 height 10
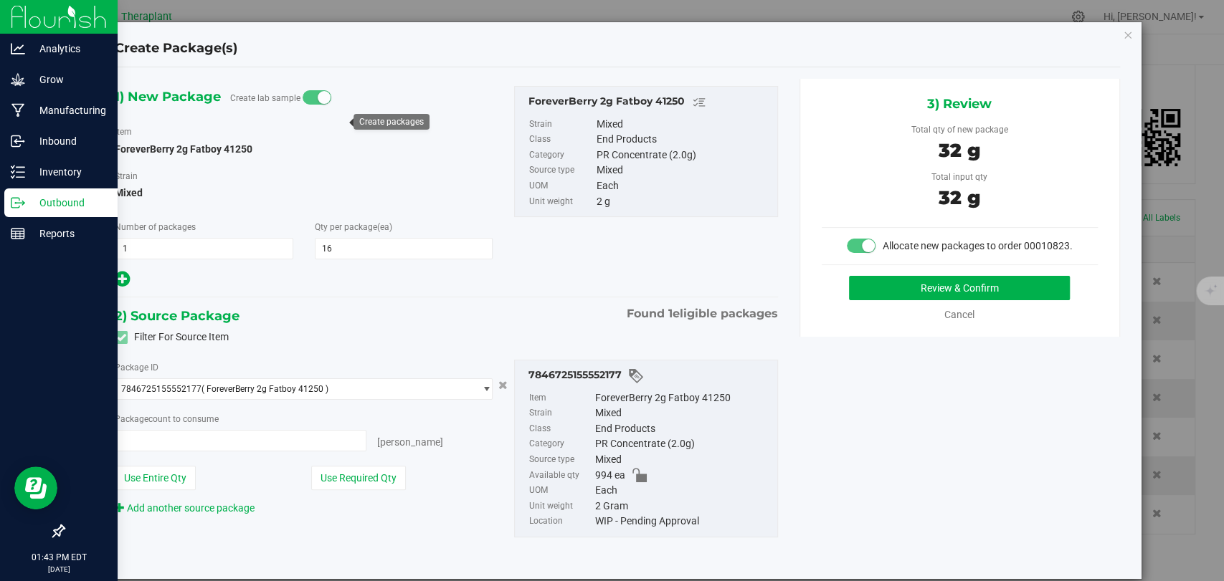
type input "16 ea"
click at [906, 296] on button "Review & Confirm" at bounding box center [959, 288] width 221 height 24
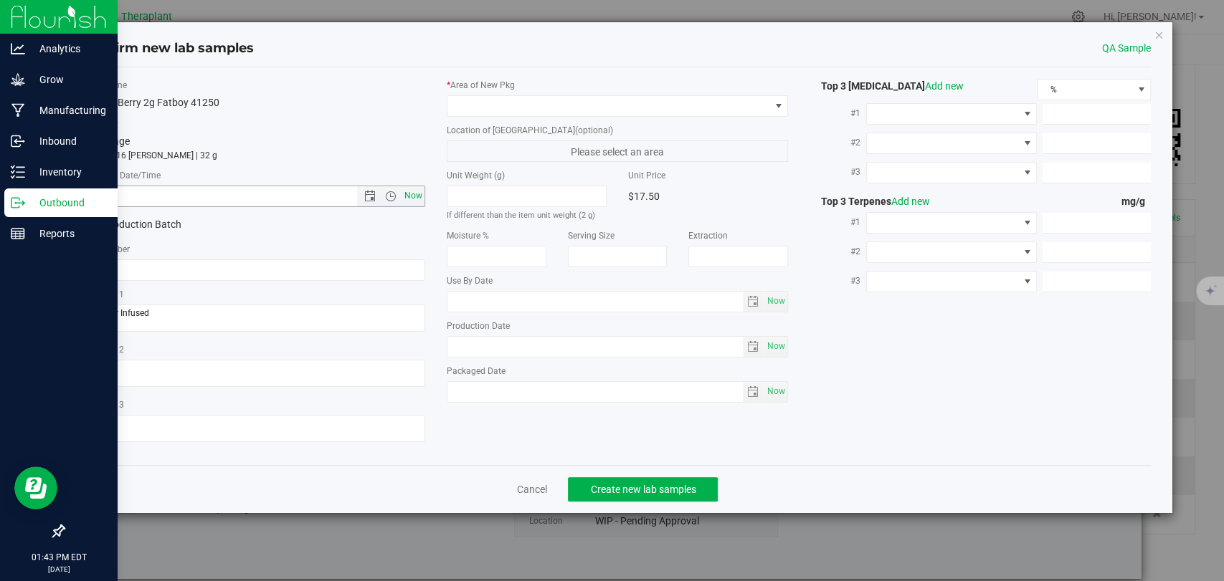
click at [418, 194] on span "Now" at bounding box center [413, 196] width 24 height 21
type input "8/25/2025 1:43 PM"
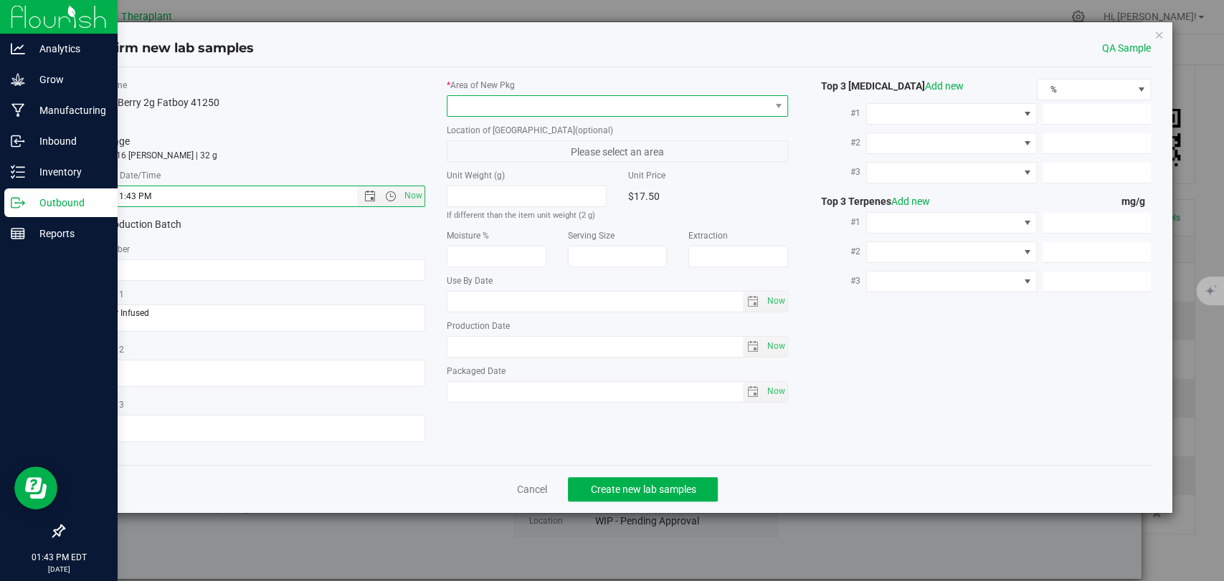
click at [515, 105] on span at bounding box center [608, 106] width 322 height 20
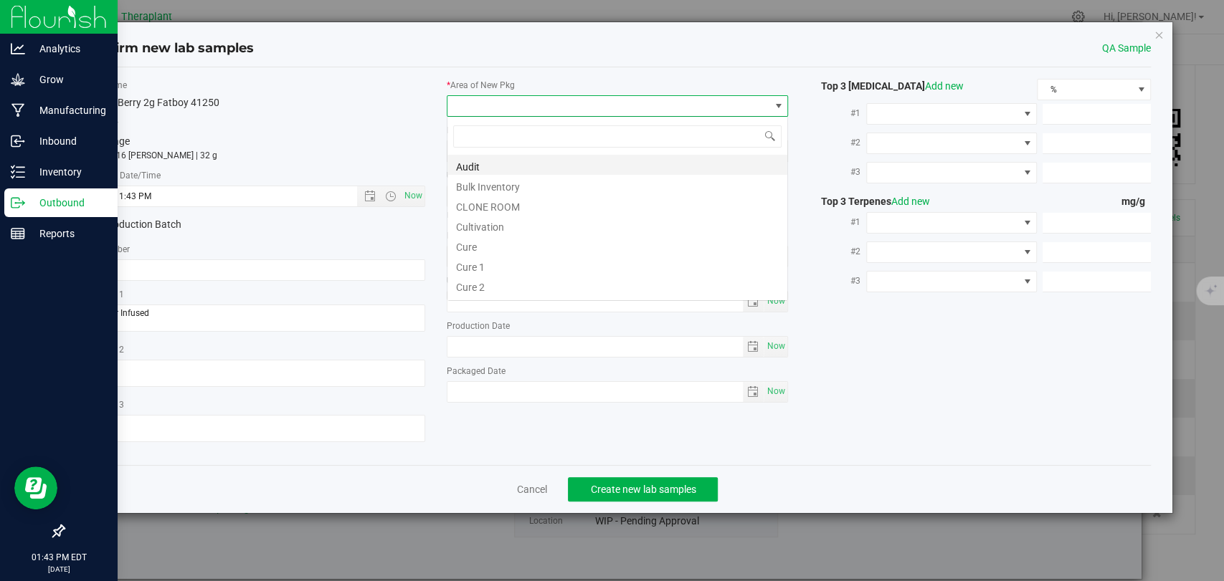
scroll to position [21, 341]
click at [487, 185] on li "Bulk Inventory" at bounding box center [617, 185] width 340 height 20
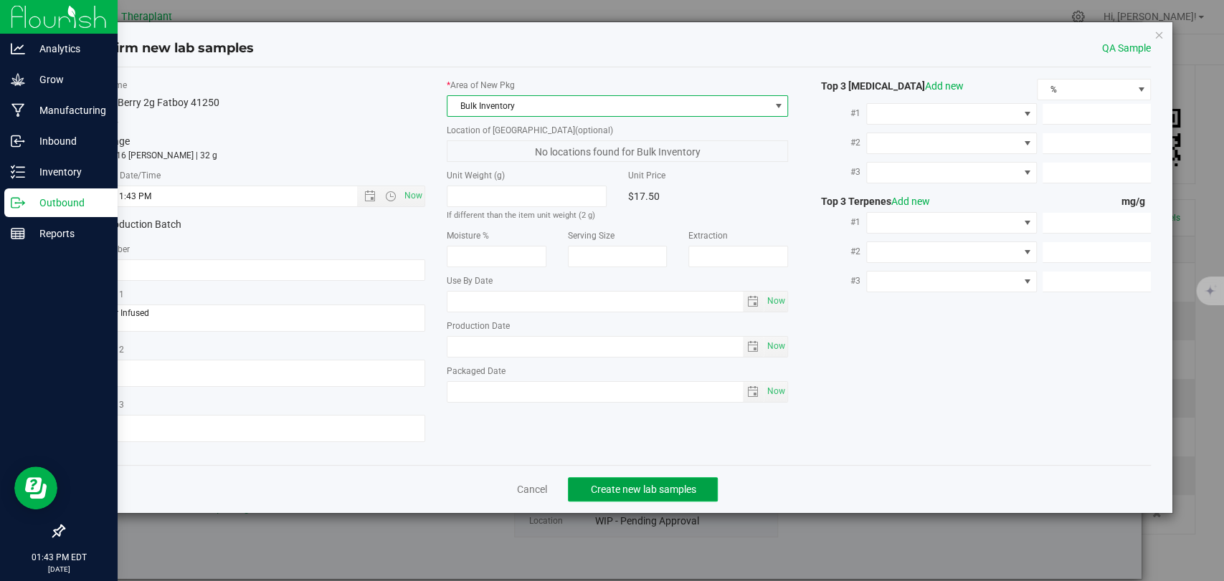
click at [646, 487] on span "Create new lab samples" at bounding box center [642, 489] width 105 height 11
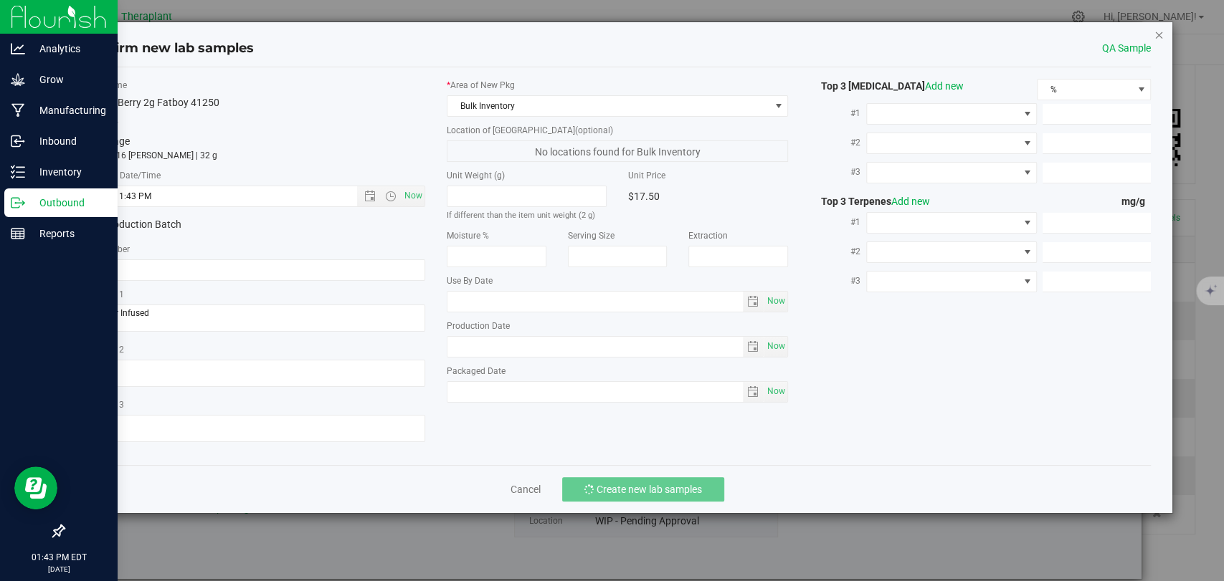
click at [1158, 30] on icon "button" at bounding box center [1158, 34] width 10 height 17
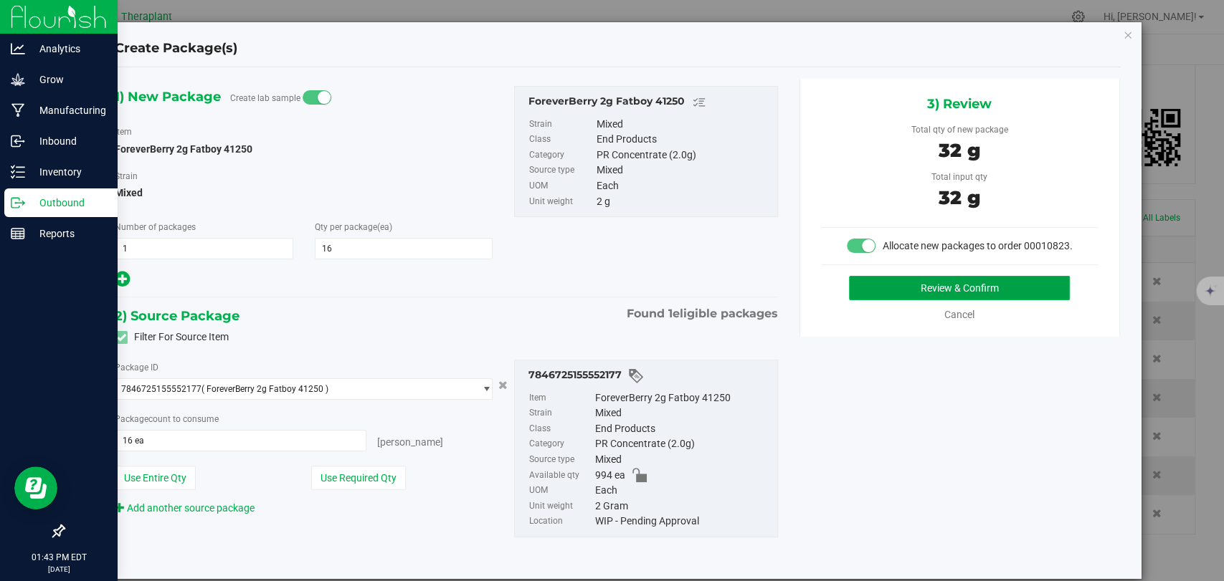
click at [952, 293] on button "Review & Confirm" at bounding box center [959, 288] width 221 height 24
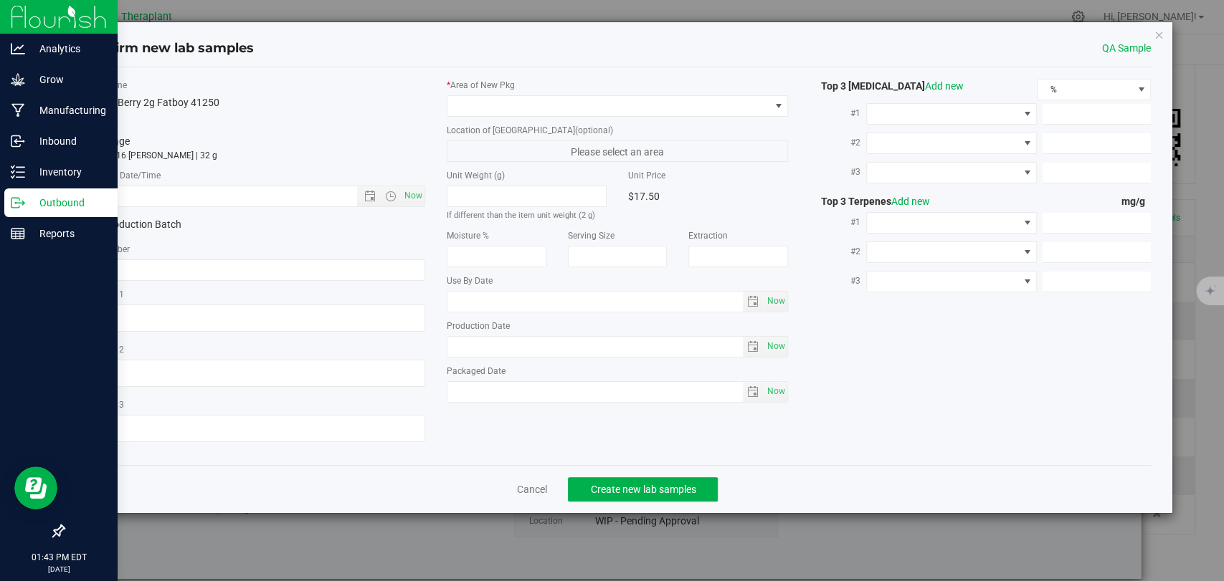
type textarea "Shatter Infused"
click at [422, 192] on span "Now" at bounding box center [413, 196] width 24 height 21
type input "8/25/2025 1:43 PM"
click at [475, 87] on label "* Area of New Pkg" at bounding box center [617, 85] width 341 height 13
click at [475, 100] on span at bounding box center [608, 106] width 322 height 20
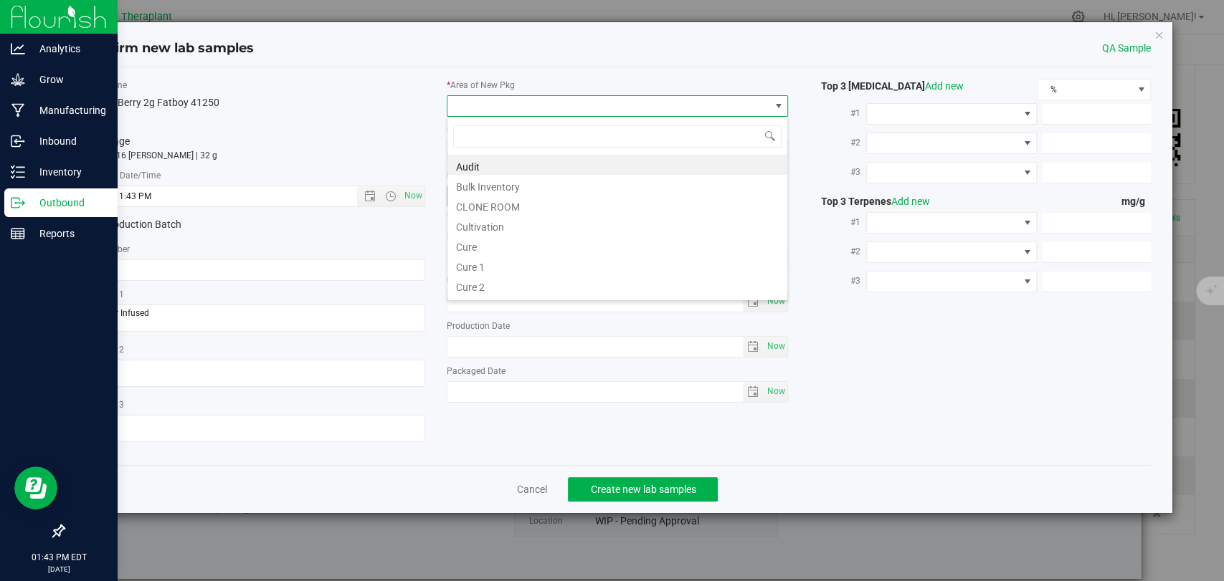
click at [497, 185] on li "Bulk Inventory" at bounding box center [617, 185] width 340 height 20
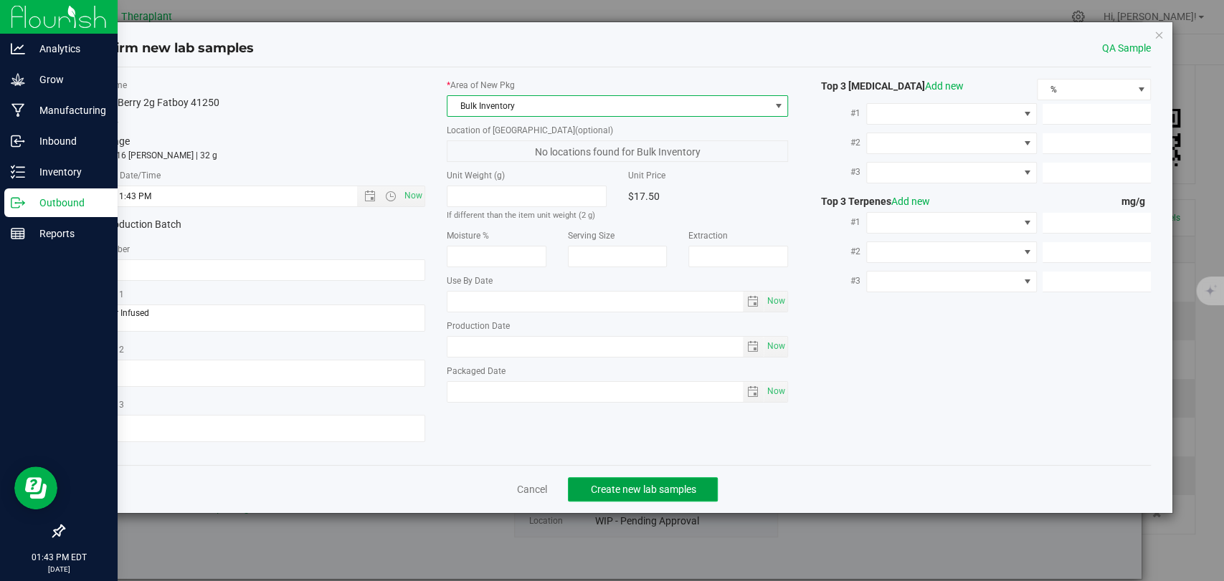
click at [638, 487] on span "Create new lab samples" at bounding box center [642, 489] width 105 height 11
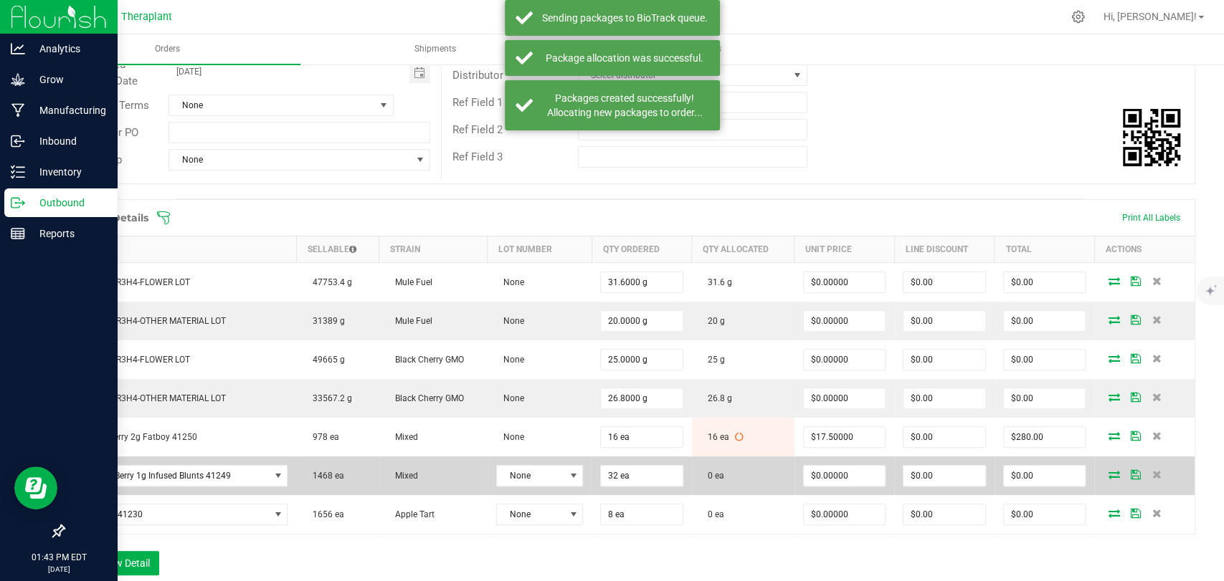
click at [1107, 475] on icon at bounding box center [1112, 474] width 11 height 9
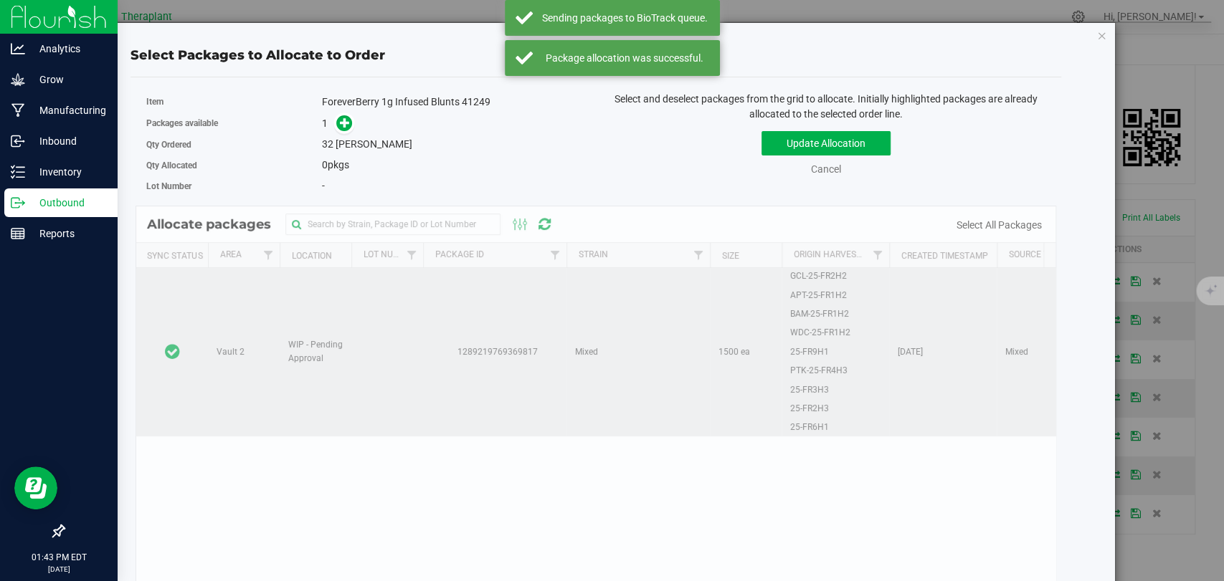
click at [181, 291] on td at bounding box center [172, 352] width 72 height 168
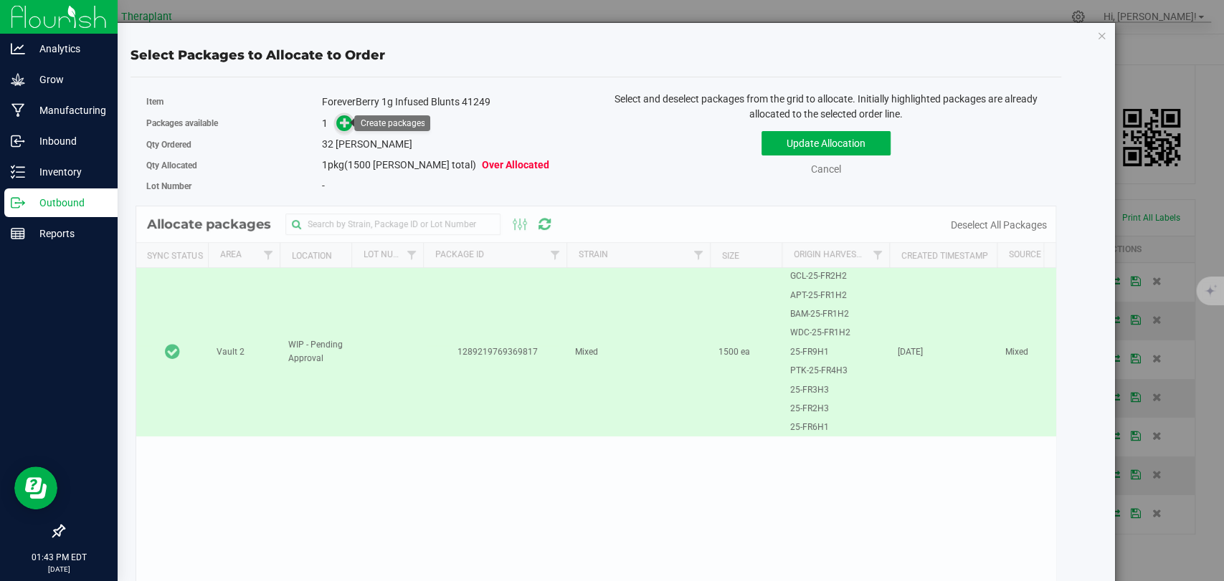
click at [343, 116] on icon at bounding box center [345, 121] width 11 height 11
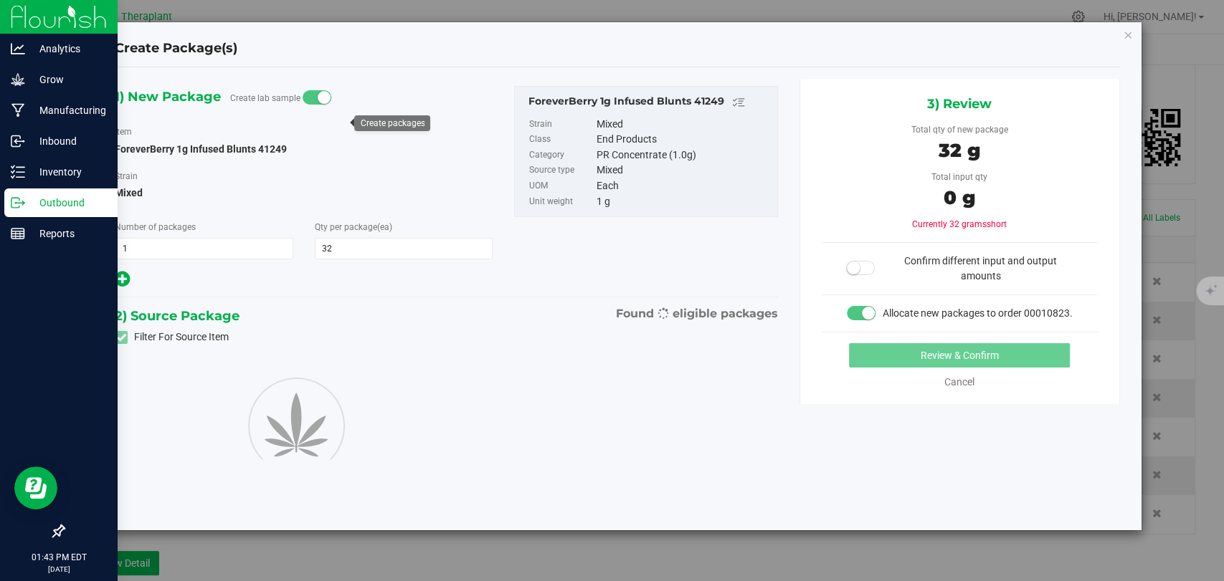
type input "32"
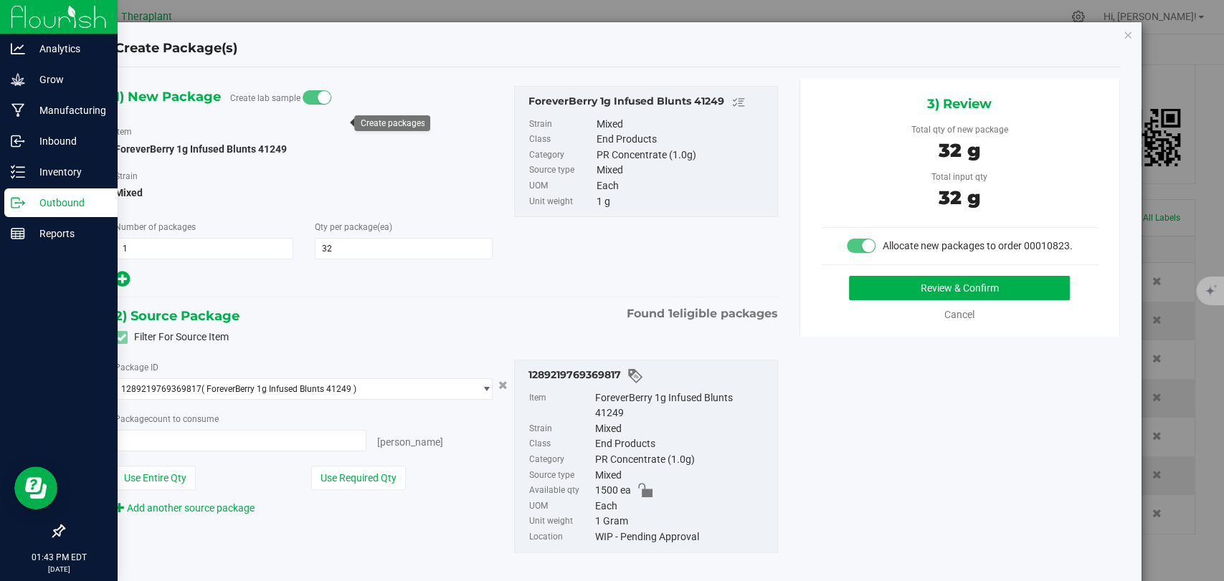
type input "32 ea"
click at [861, 300] on button "Review & Confirm" at bounding box center [959, 288] width 221 height 24
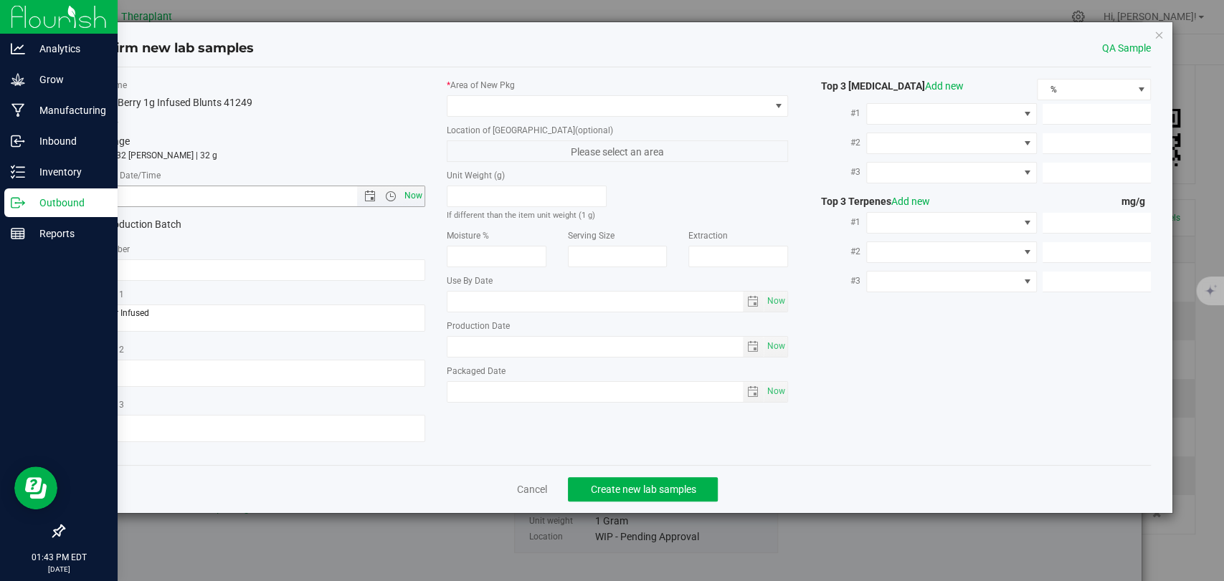
click at [413, 196] on span "Now" at bounding box center [413, 196] width 24 height 21
type input "8/25/2025 1:43 PM"
click at [500, 108] on span at bounding box center [608, 106] width 322 height 20
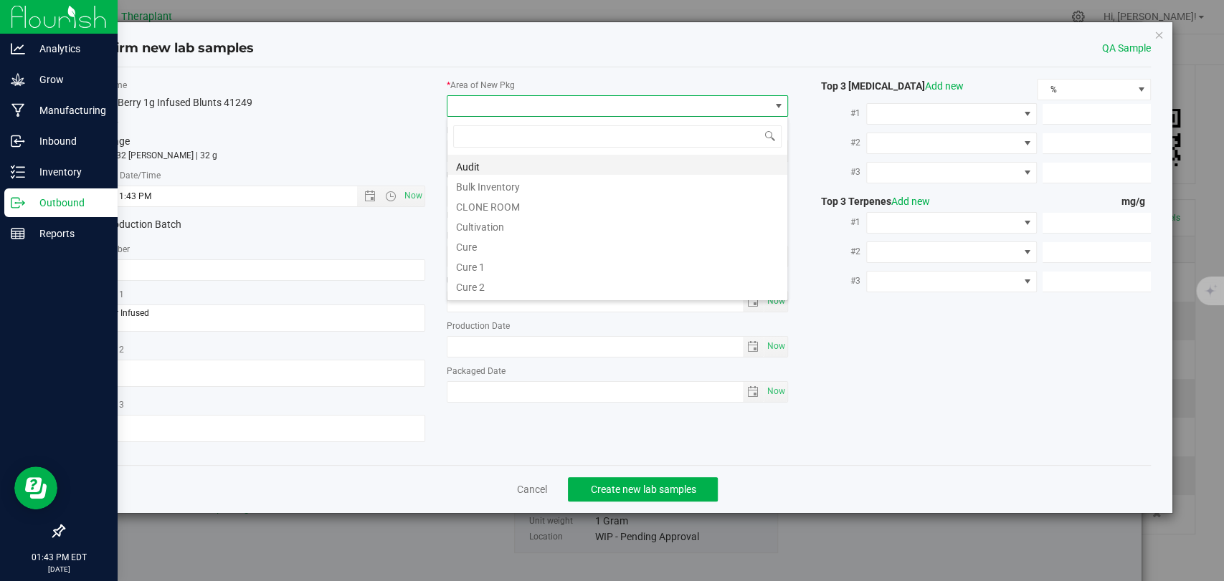
scroll to position [21, 341]
click at [499, 184] on li "Bulk Inventory" at bounding box center [617, 185] width 340 height 20
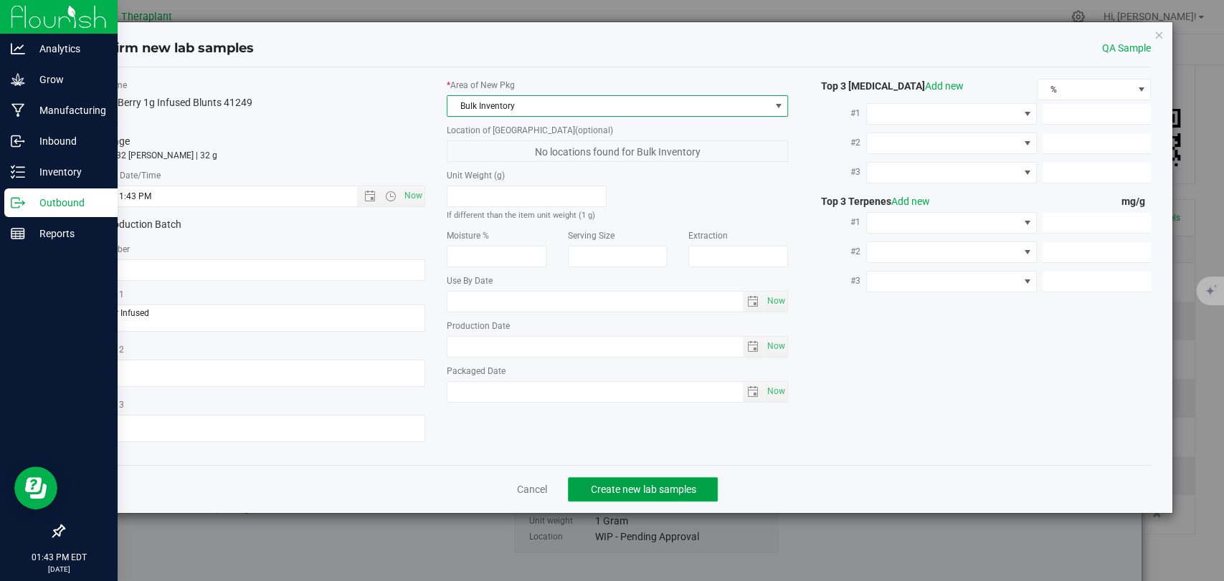
click at [637, 481] on button "Create new lab samples" at bounding box center [643, 489] width 150 height 24
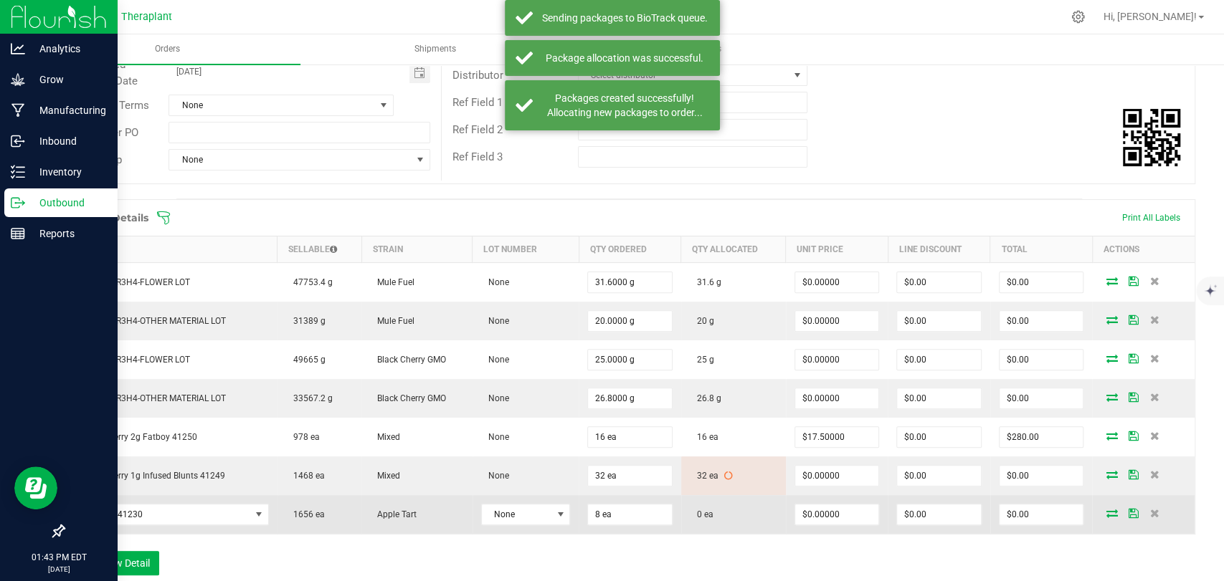
click at [1105, 515] on icon at bounding box center [1110, 513] width 11 height 9
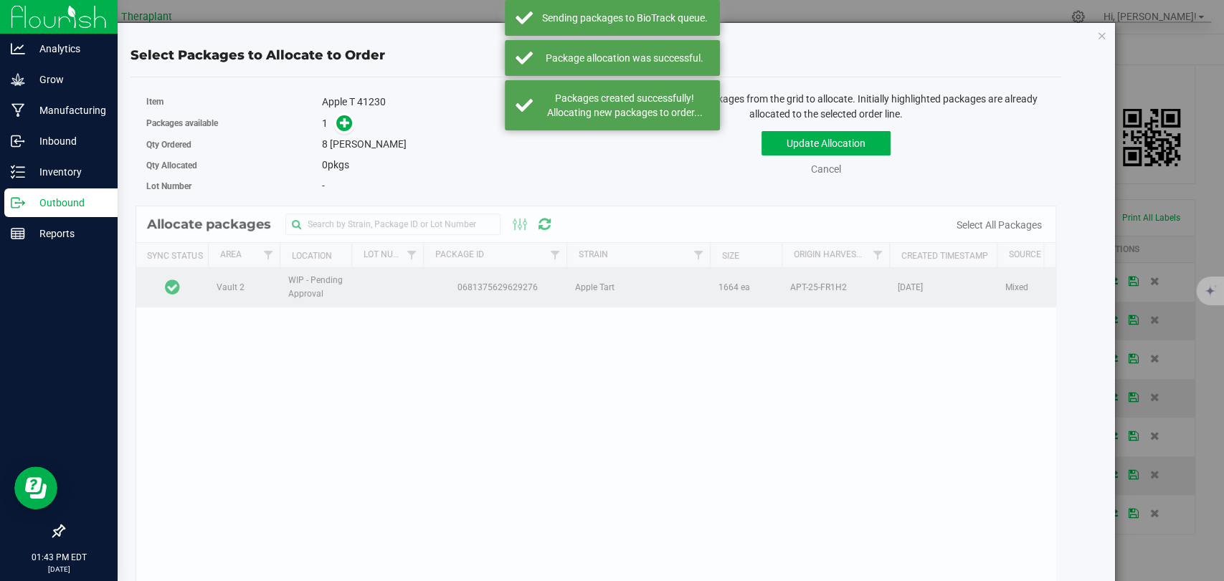
click at [196, 271] on td at bounding box center [172, 287] width 72 height 39
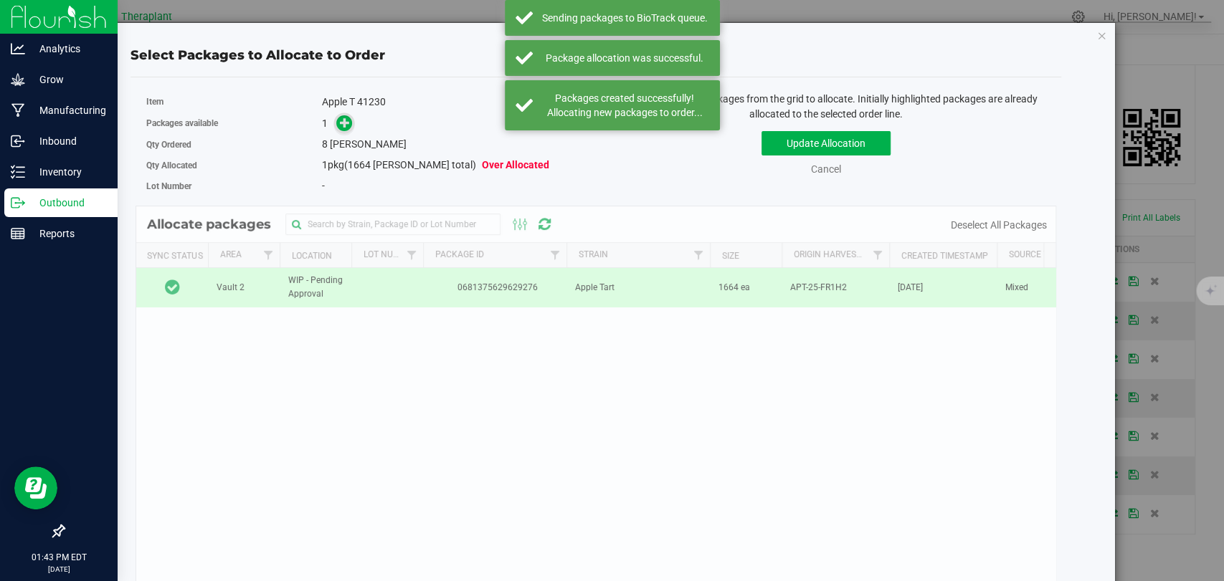
click at [342, 116] on icon at bounding box center [345, 121] width 11 height 11
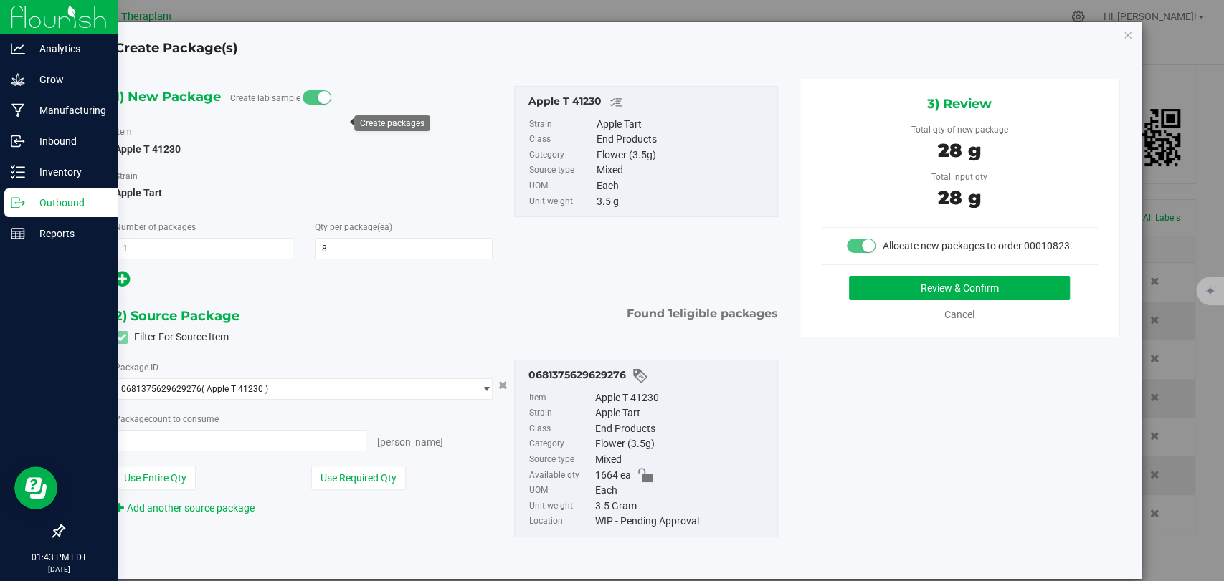
type input "8 ea"
click at [860, 300] on button "Review & Confirm" at bounding box center [959, 288] width 221 height 24
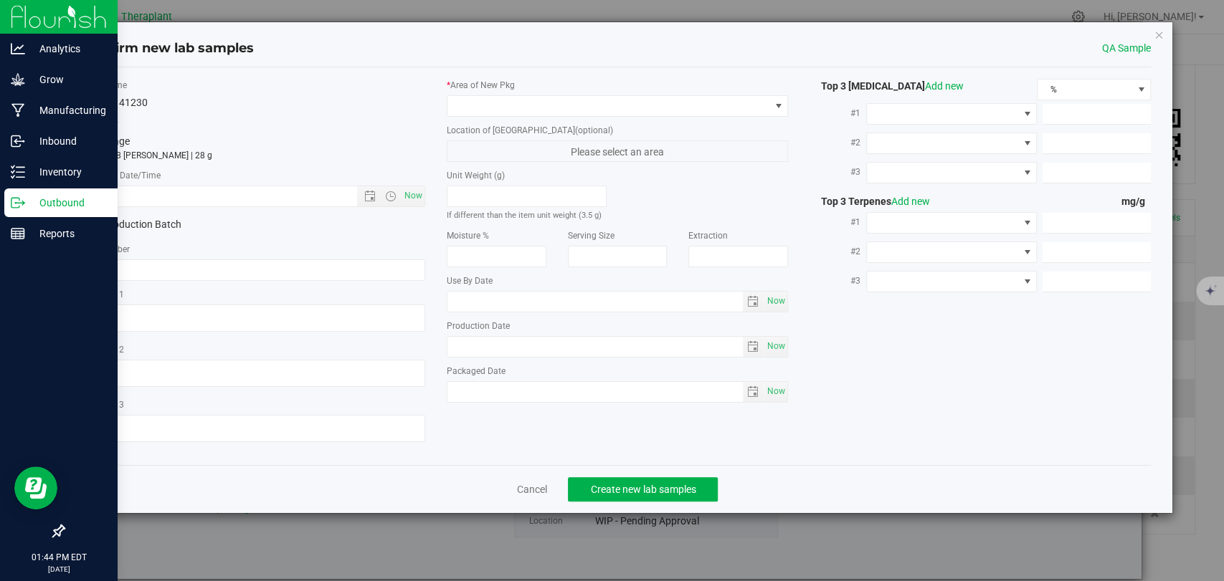
type textarea "10k grounded"
click at [414, 200] on span "Now" at bounding box center [413, 196] width 24 height 21
type input "8/25/2025 1:44 PM"
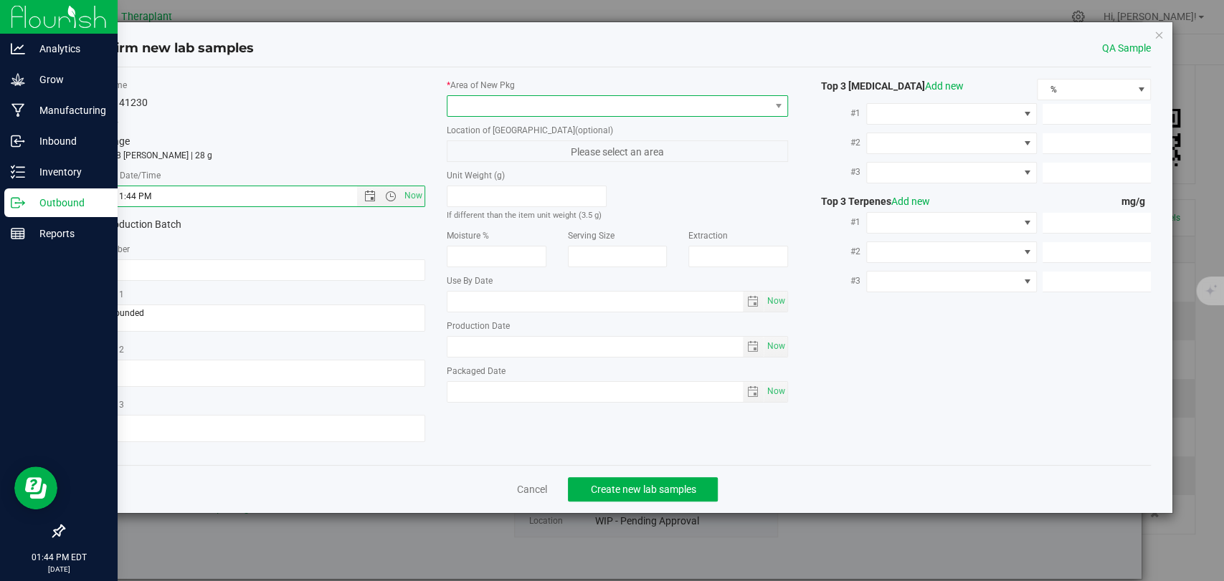
click at [485, 110] on span at bounding box center [608, 106] width 322 height 20
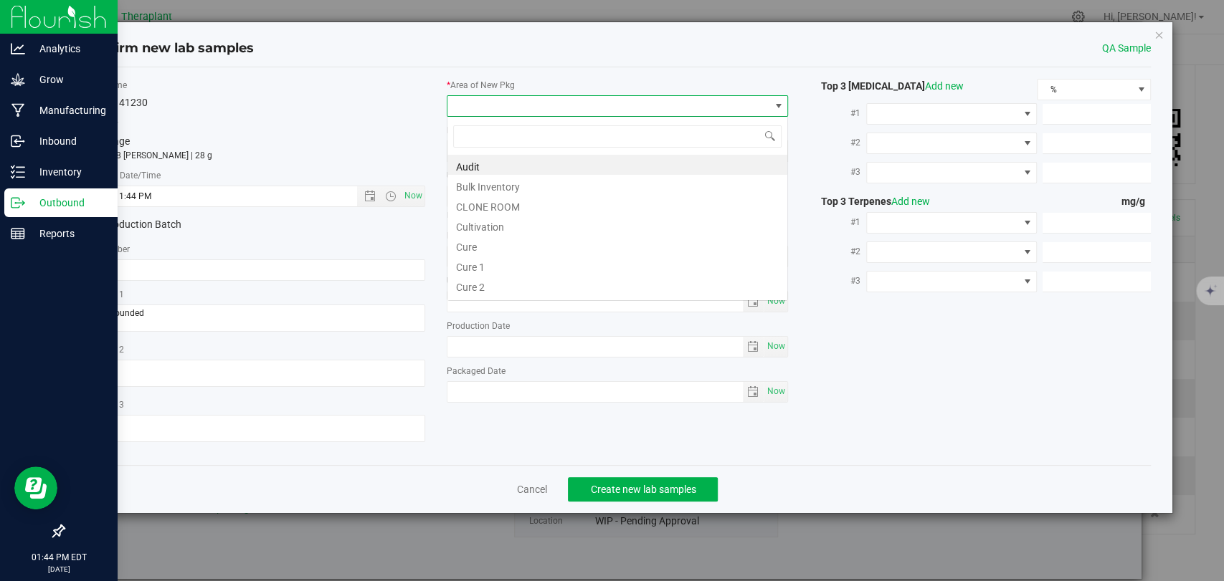
scroll to position [21, 341]
click at [484, 183] on li "Bulk Inventory" at bounding box center [617, 185] width 340 height 20
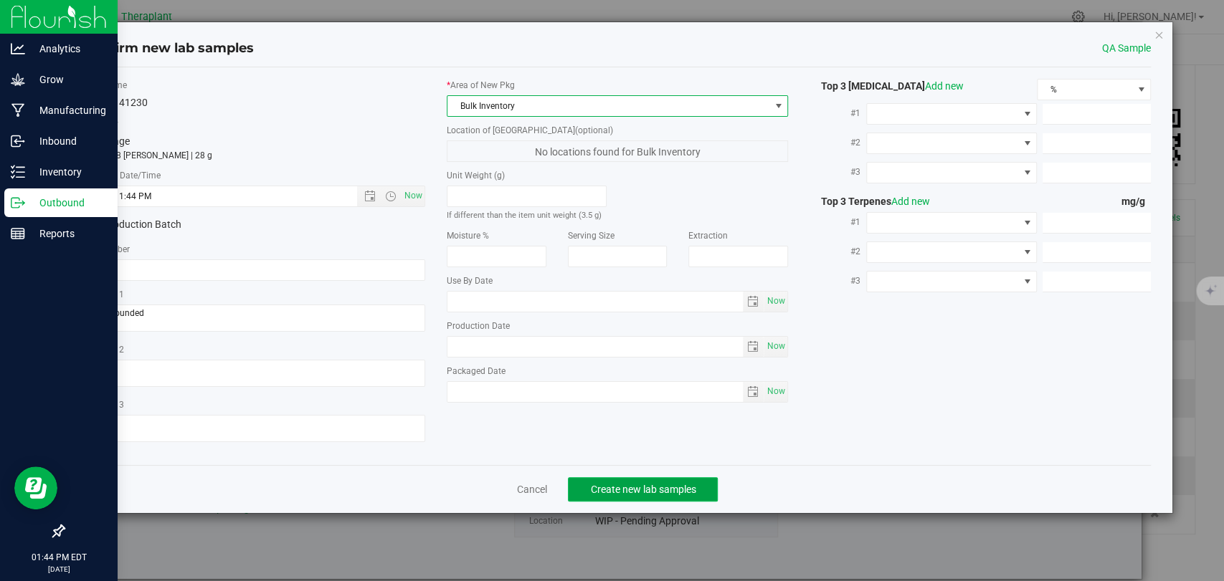
click at [634, 487] on span "Create new lab samples" at bounding box center [642, 489] width 105 height 11
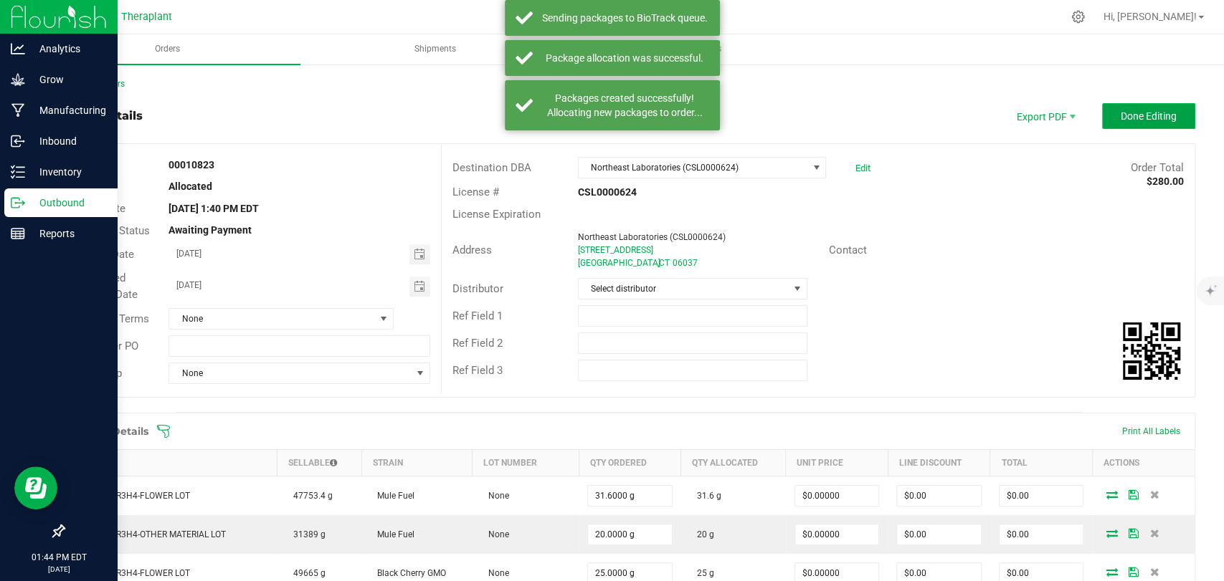
click at [1151, 121] on span "Done Editing" at bounding box center [1148, 115] width 56 height 11
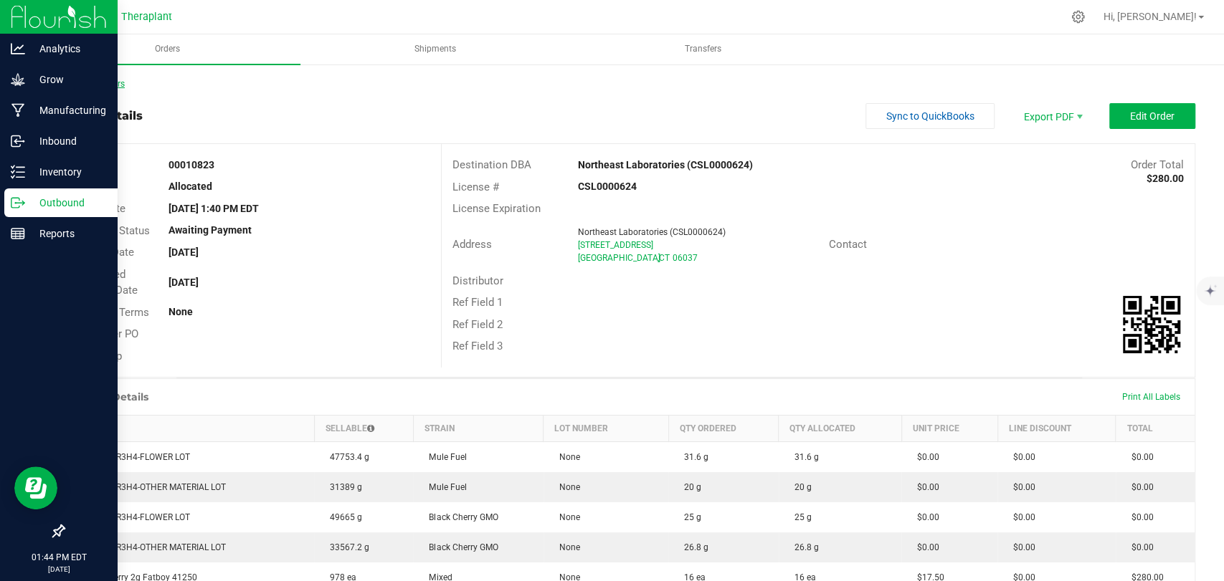
click at [122, 86] on link "Back to Orders" at bounding box center [94, 84] width 62 height 10
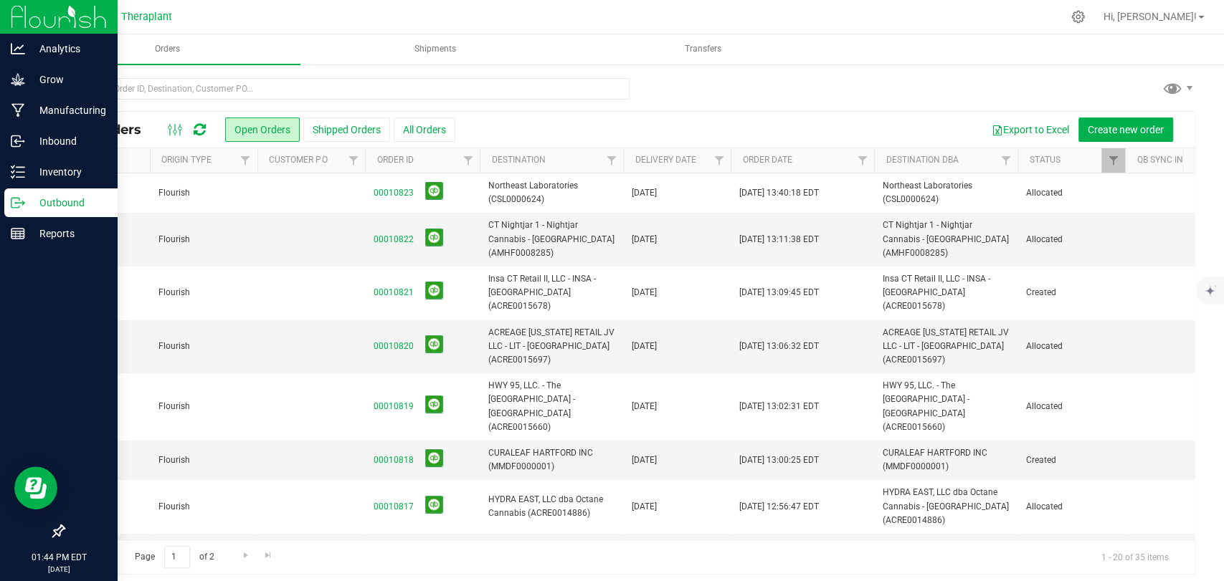
click at [274, 191] on td at bounding box center [311, 192] width 108 height 39
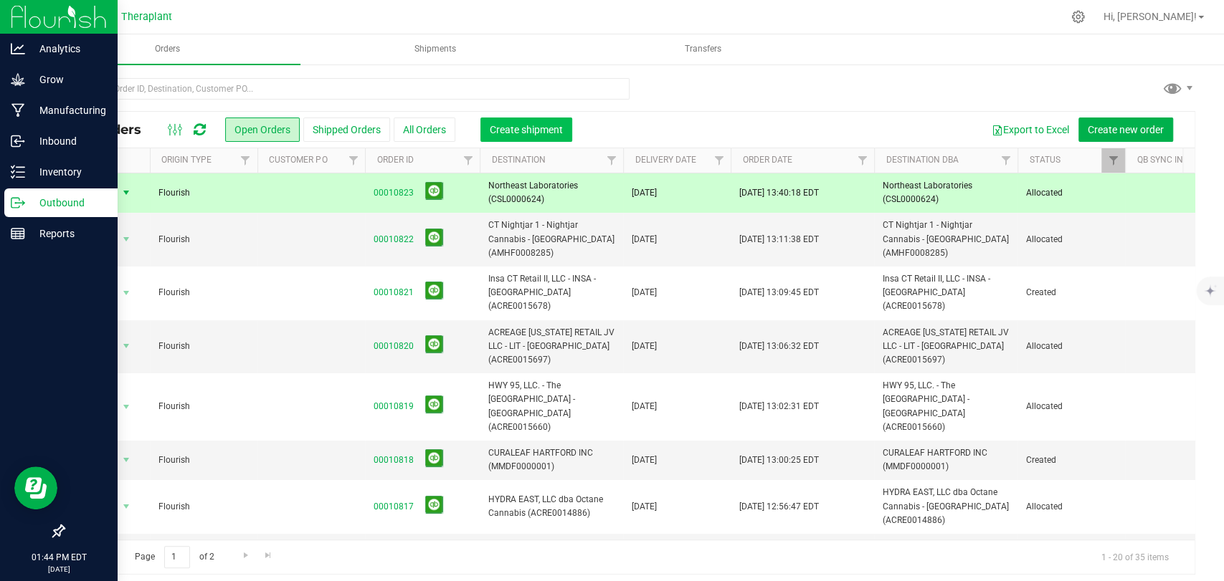
click at [519, 127] on span "Create shipment" at bounding box center [526, 129] width 73 height 11
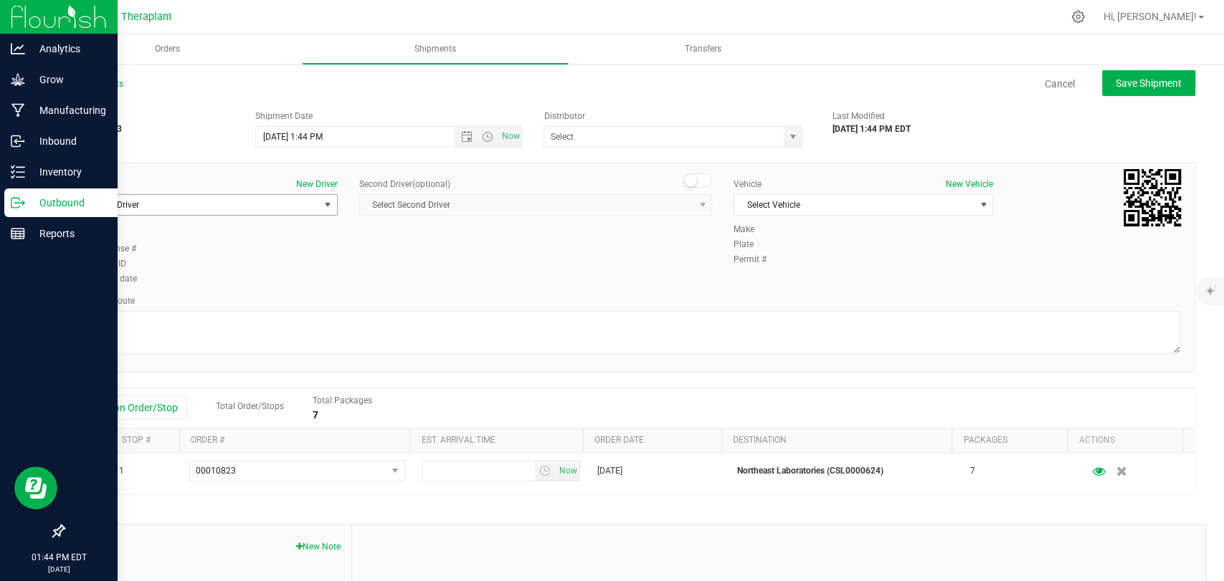
click at [297, 198] on span "Select Driver" at bounding box center [199, 205] width 240 height 20
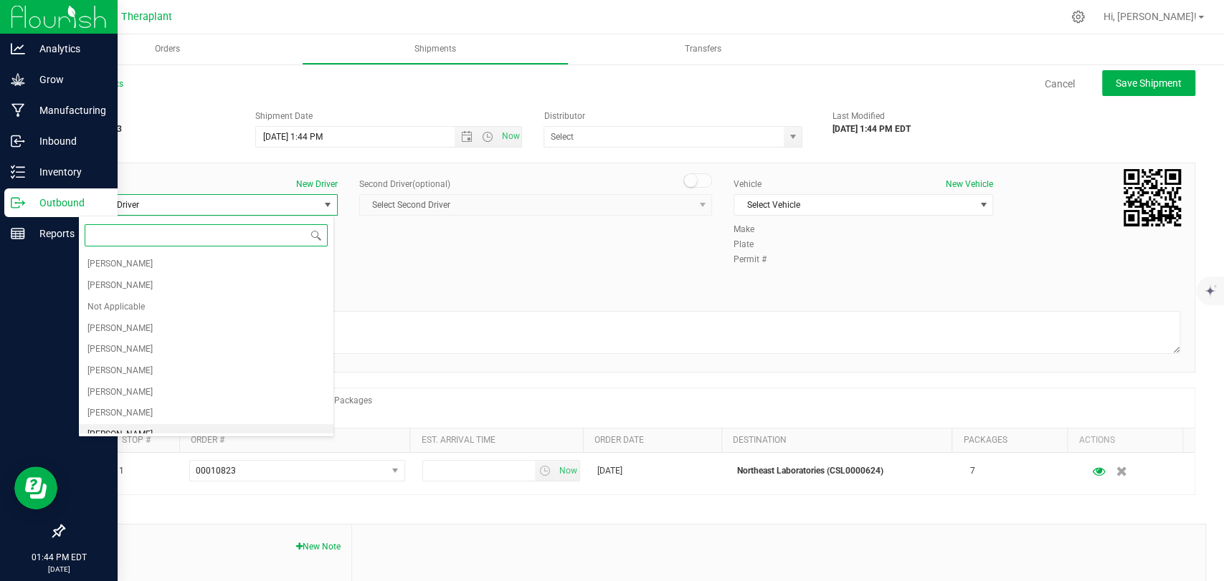
click at [130, 430] on span "Edward Cybulski" at bounding box center [119, 435] width 65 height 19
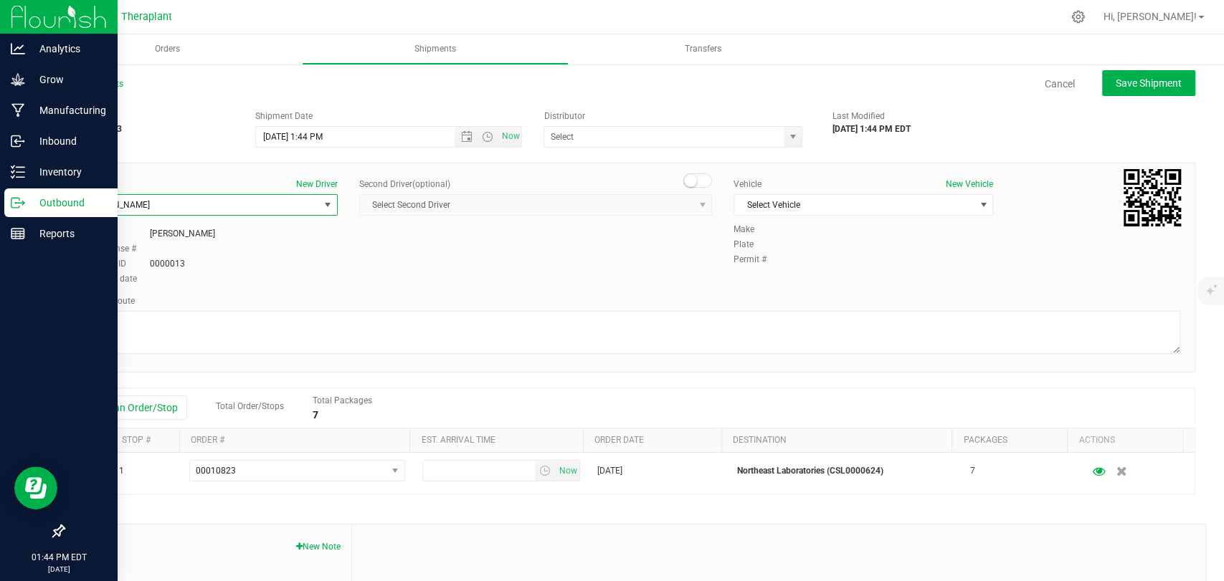
click at [690, 181] on span at bounding box center [697, 180] width 29 height 14
click at [684, 200] on span "Select Second Driver" at bounding box center [526, 205] width 333 height 20
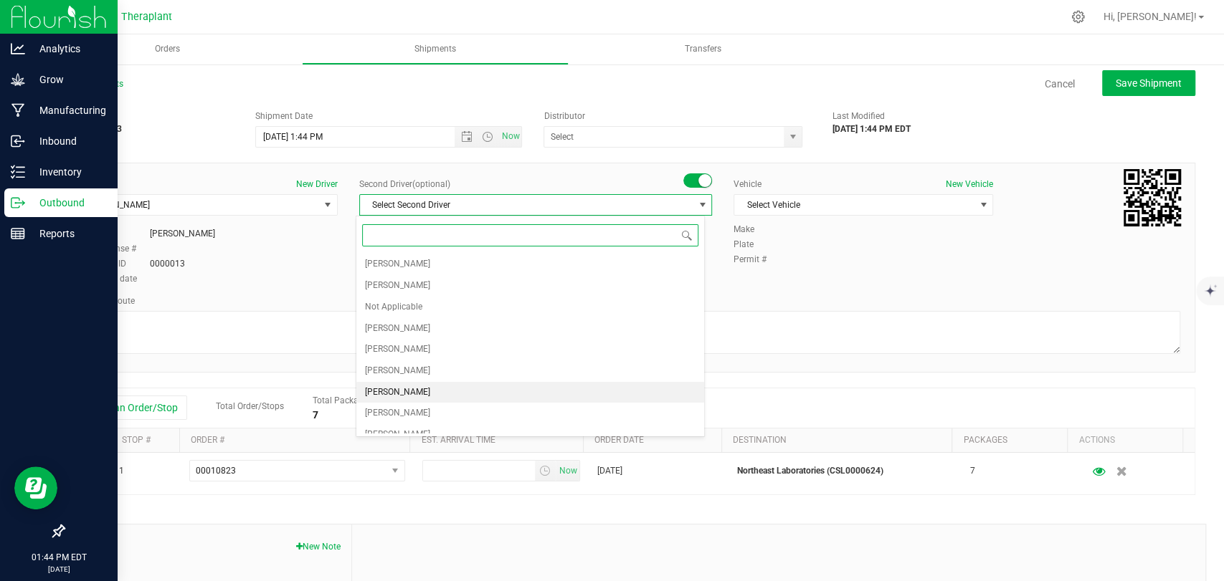
click at [409, 394] on span "Zachary Cannone" at bounding box center [397, 393] width 65 height 19
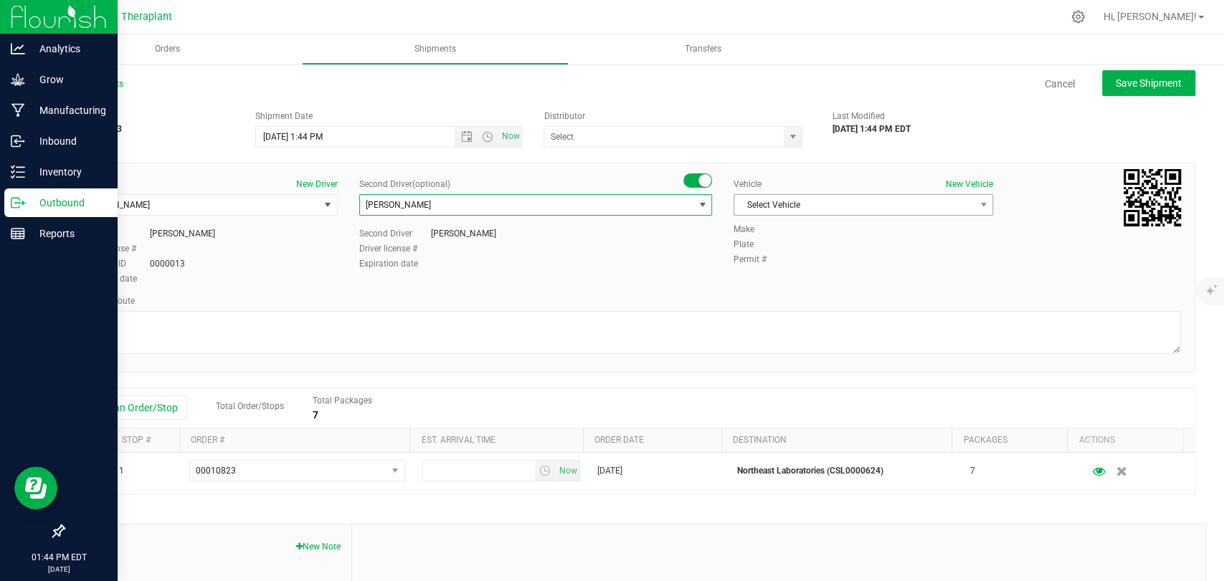
click at [783, 206] on span "Select Vehicle" at bounding box center [854, 205] width 240 height 20
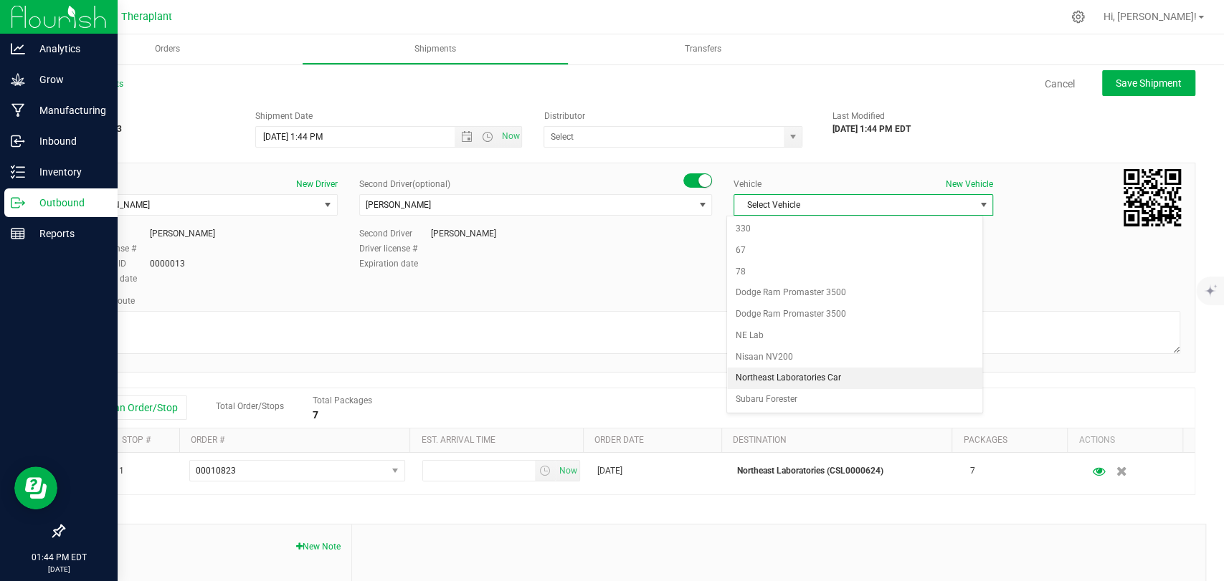
click at [812, 374] on li "Northeast Laboratories Car" at bounding box center [854, 379] width 255 height 22
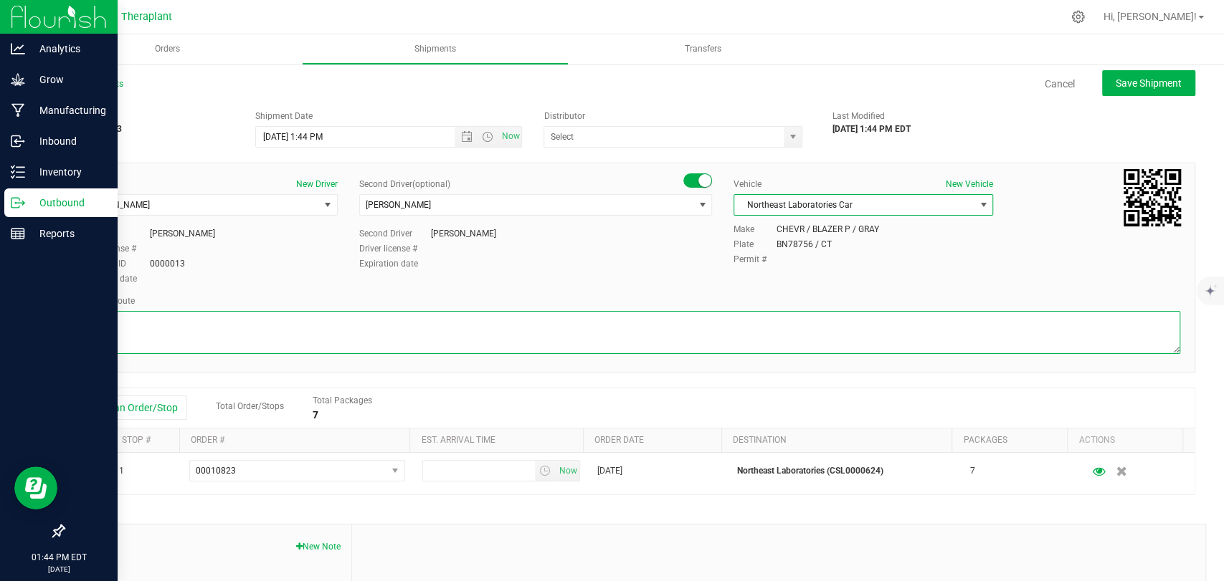
click at [734, 338] on textarea at bounding box center [629, 332] width 1102 height 43
click at [482, 137] on span "Open the time view" at bounding box center [487, 136] width 11 height 11
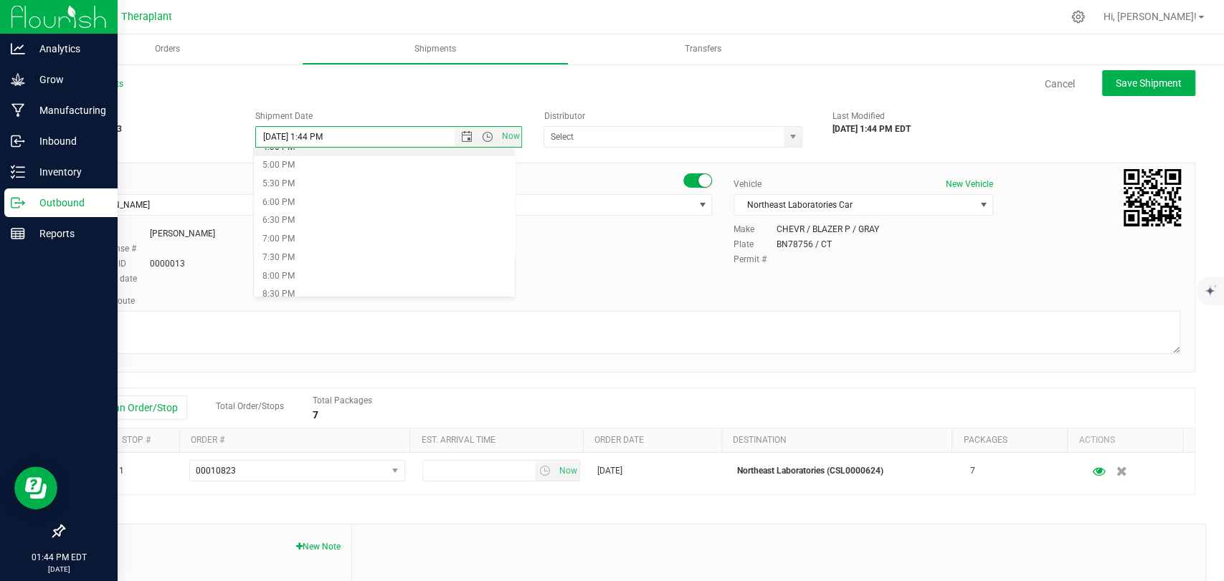
scroll to position [637, 0]
click at [292, 227] on li "7:00 PM" at bounding box center [384, 223] width 261 height 19
type input "8/25/2025 7:00 PM"
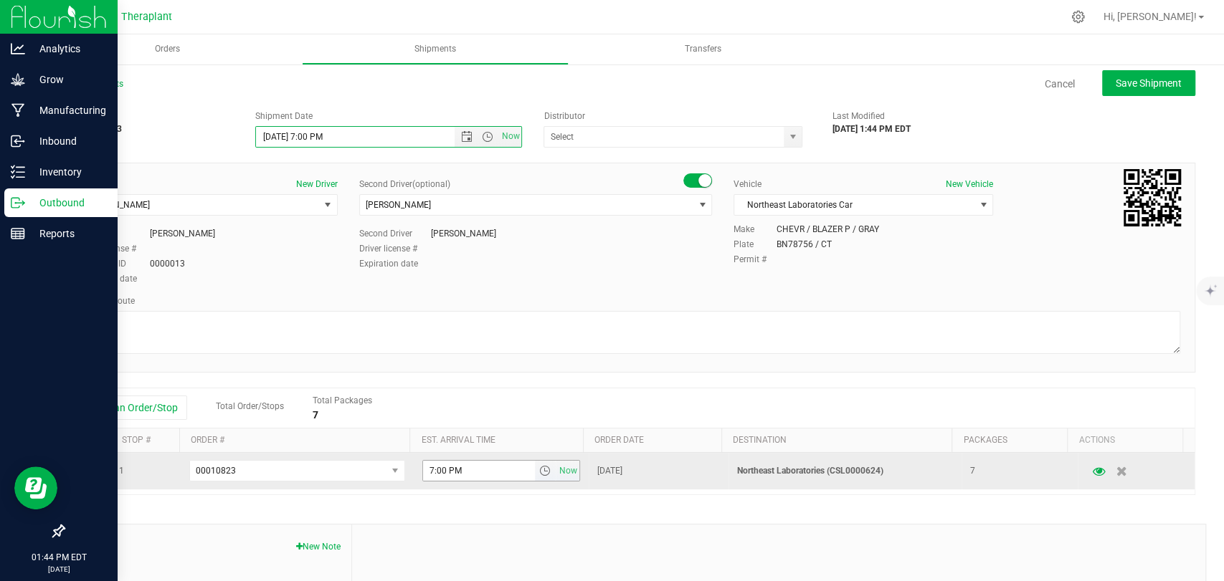
click at [538, 472] on span "select" at bounding box center [543, 470] width 11 height 11
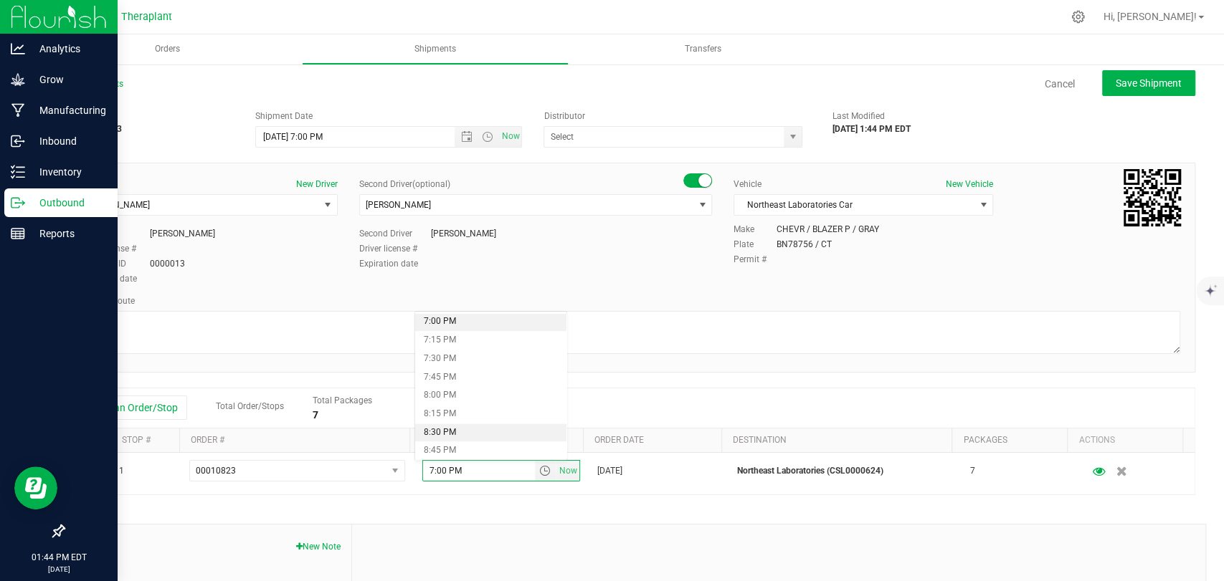
scroll to position [1386, 0]
click at [456, 368] on li "7:30 PM" at bounding box center [490, 375] width 151 height 19
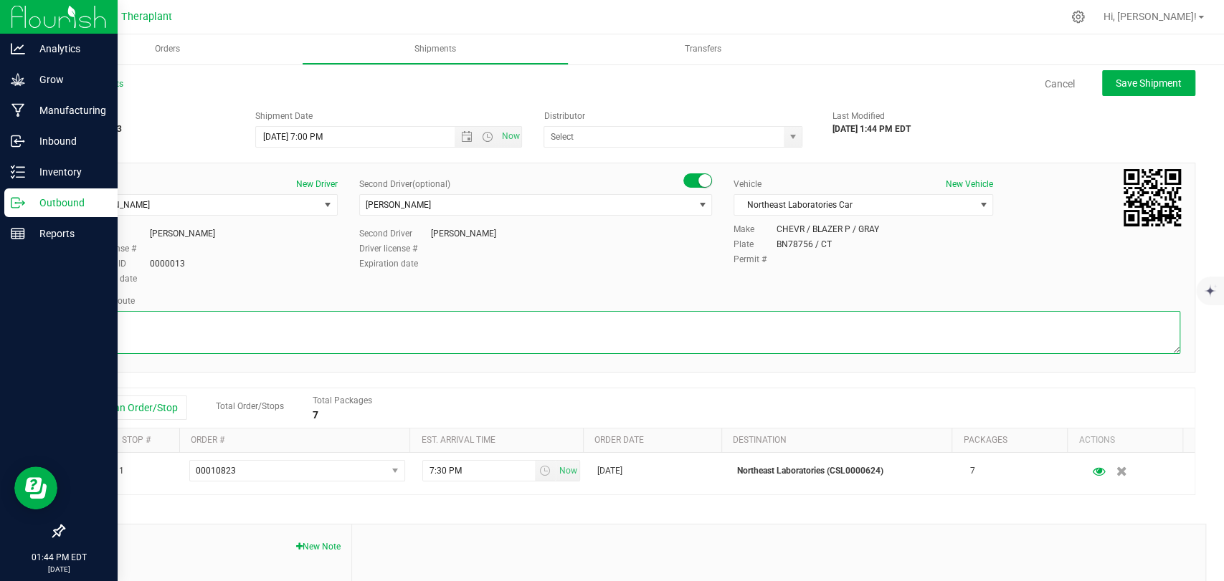
click at [454, 346] on textarea at bounding box center [629, 332] width 1102 height 43
click at [272, 331] on textarea at bounding box center [629, 332] width 1102 height 43
paste textarea "CT-8 S from CT-262, I-84 E, I-691 E, then I-91 N to State Hwy 411, Exit 23, Lef…"
click at [518, 322] on textarea at bounding box center [629, 332] width 1102 height 43
type textarea "CT-8 S from CT-262, I-84 E, I-691 E, then I-91 N to State Hwy 411, Exit 23, Lef…"
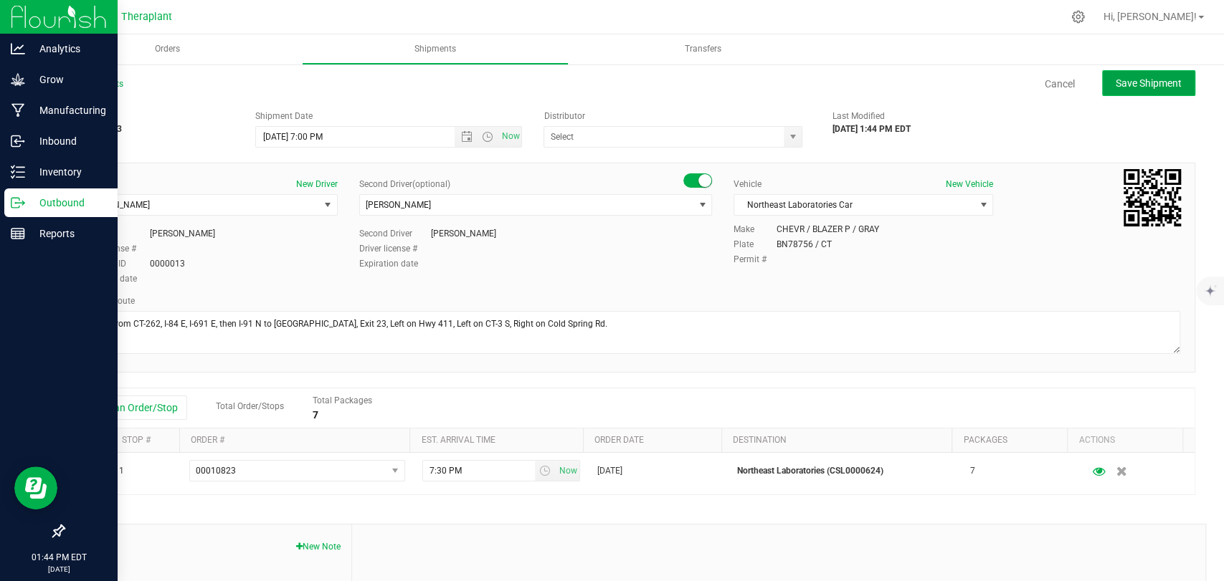
click at [1121, 79] on span "Save Shipment" at bounding box center [1148, 82] width 66 height 11
type input "8/25/2025 11:00 PM"
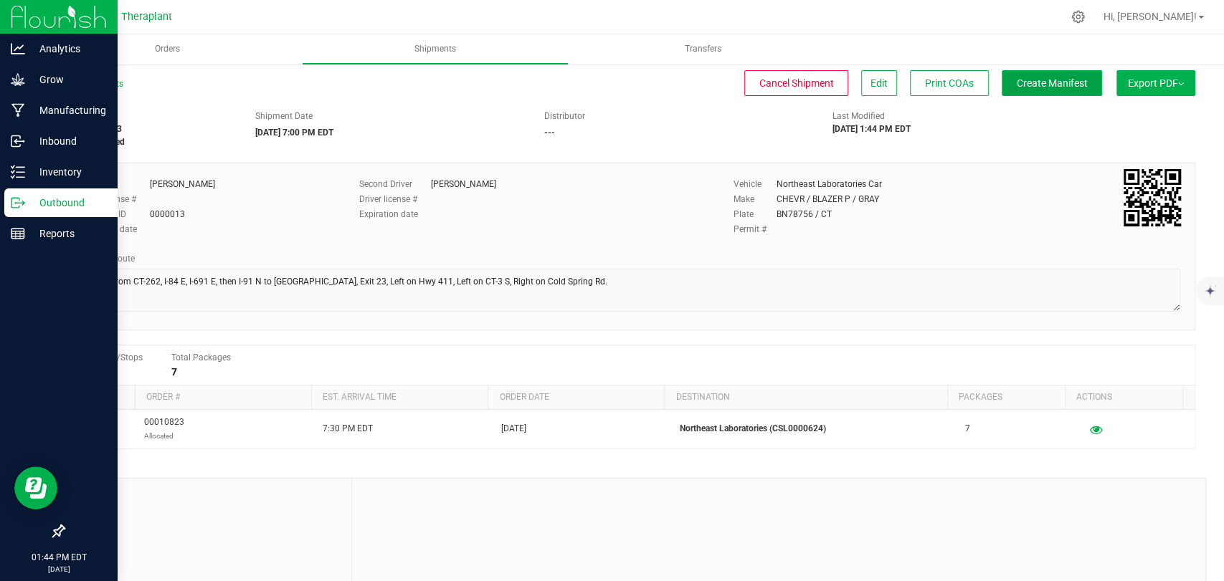
click at [1047, 80] on span "Create Manifest" at bounding box center [1051, 82] width 71 height 11
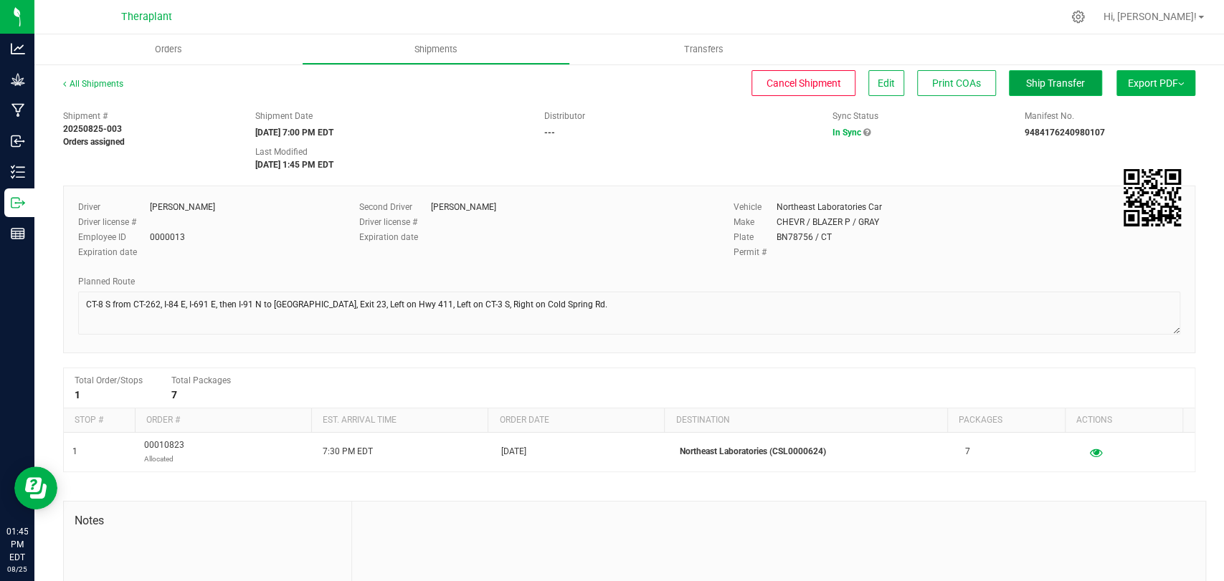
click at [1045, 81] on span "Ship Transfer" at bounding box center [1055, 82] width 59 height 11
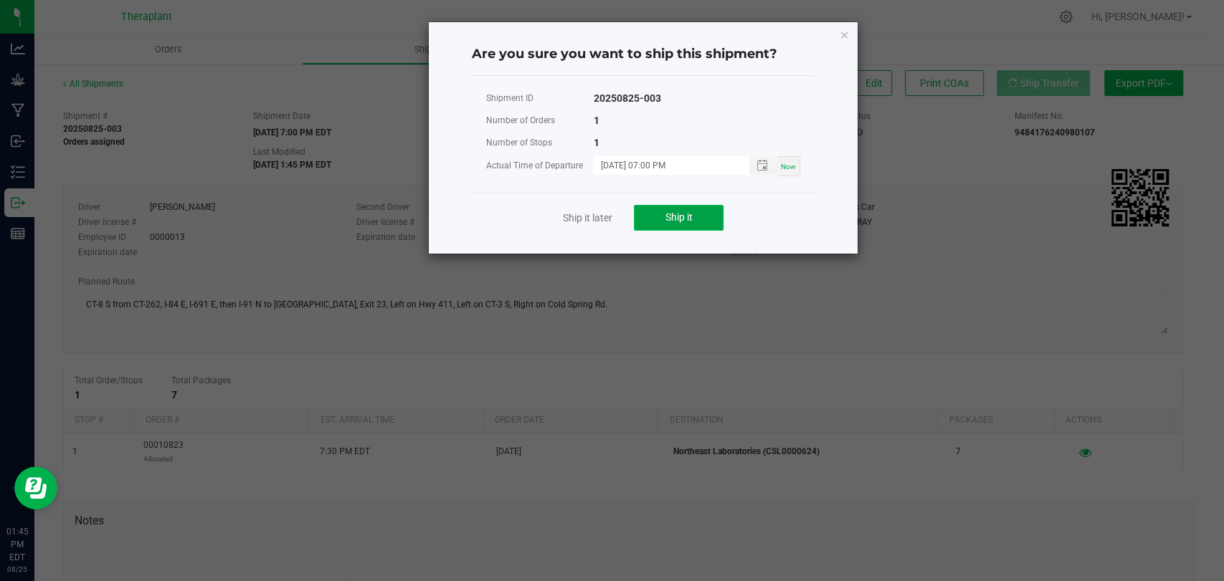
click at [700, 220] on button "Ship it" at bounding box center [679, 218] width 90 height 26
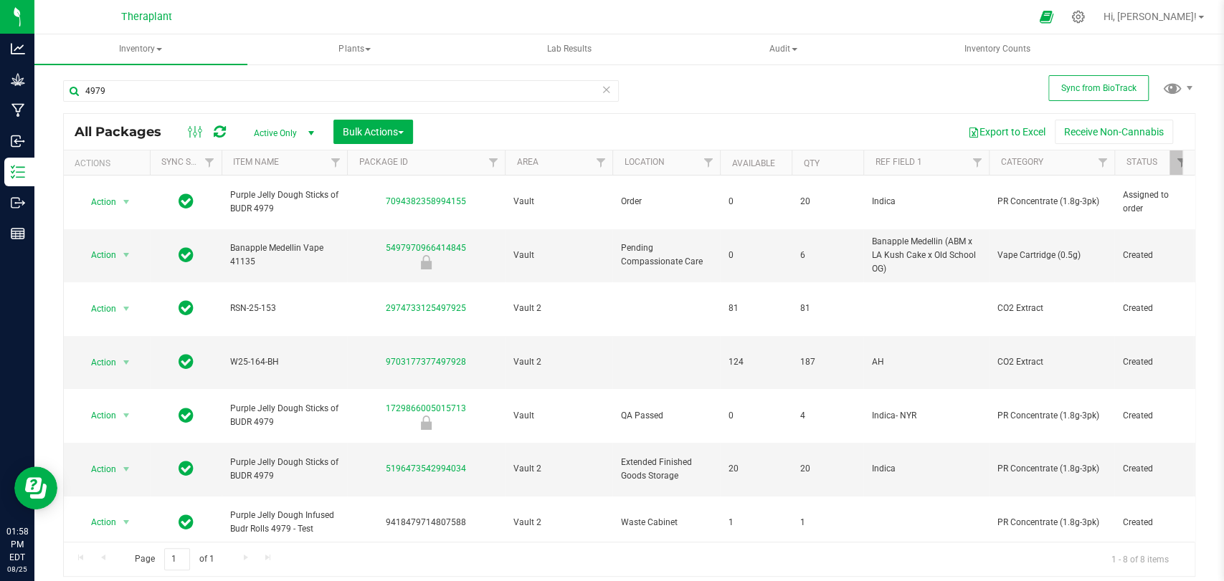
click at [216, 128] on icon at bounding box center [220, 132] width 12 height 14
